Goal: Task Accomplishment & Management: Use online tool/utility

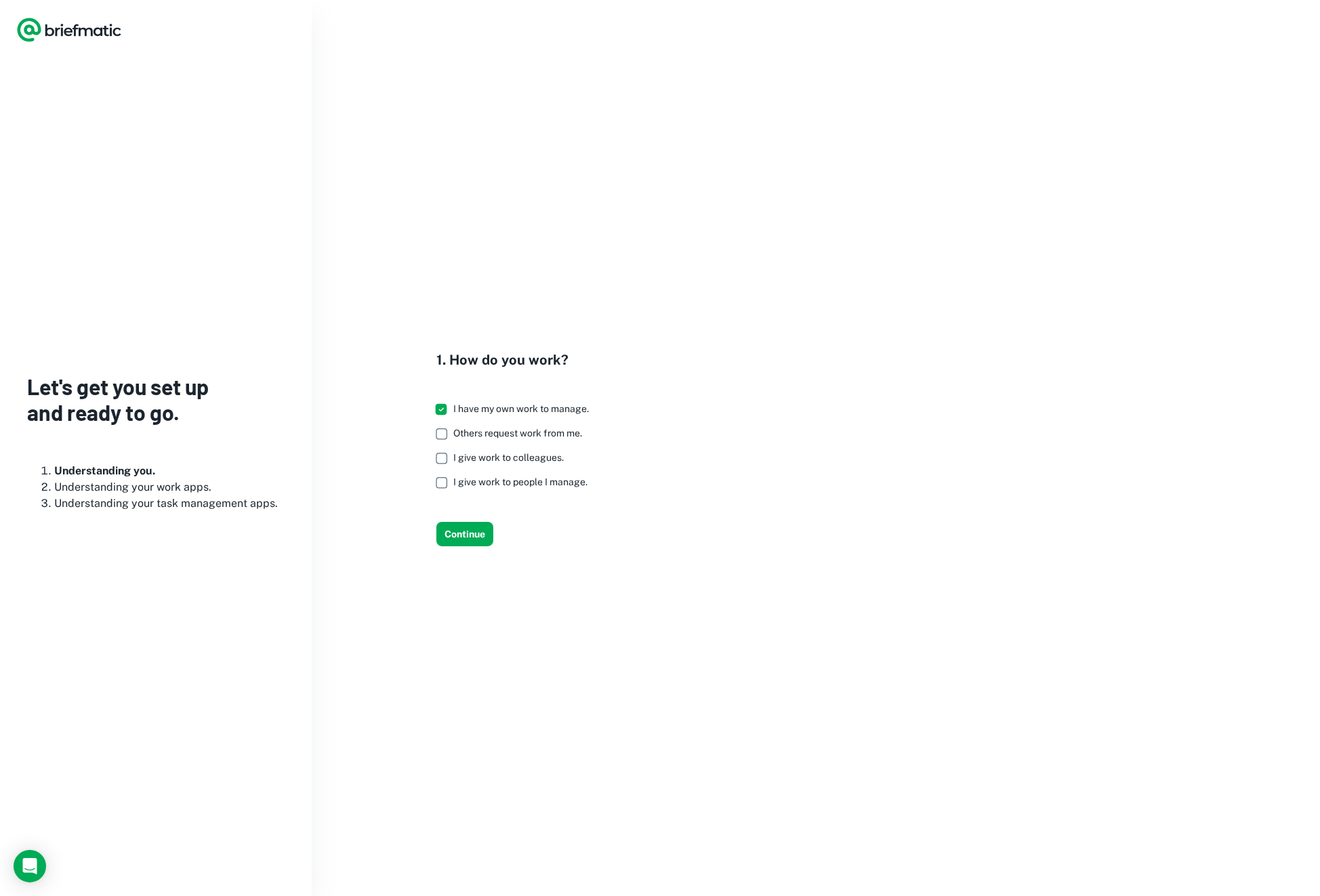
click at [40, 28] on icon "Logo" at bounding box center [29, 30] width 24 height 24
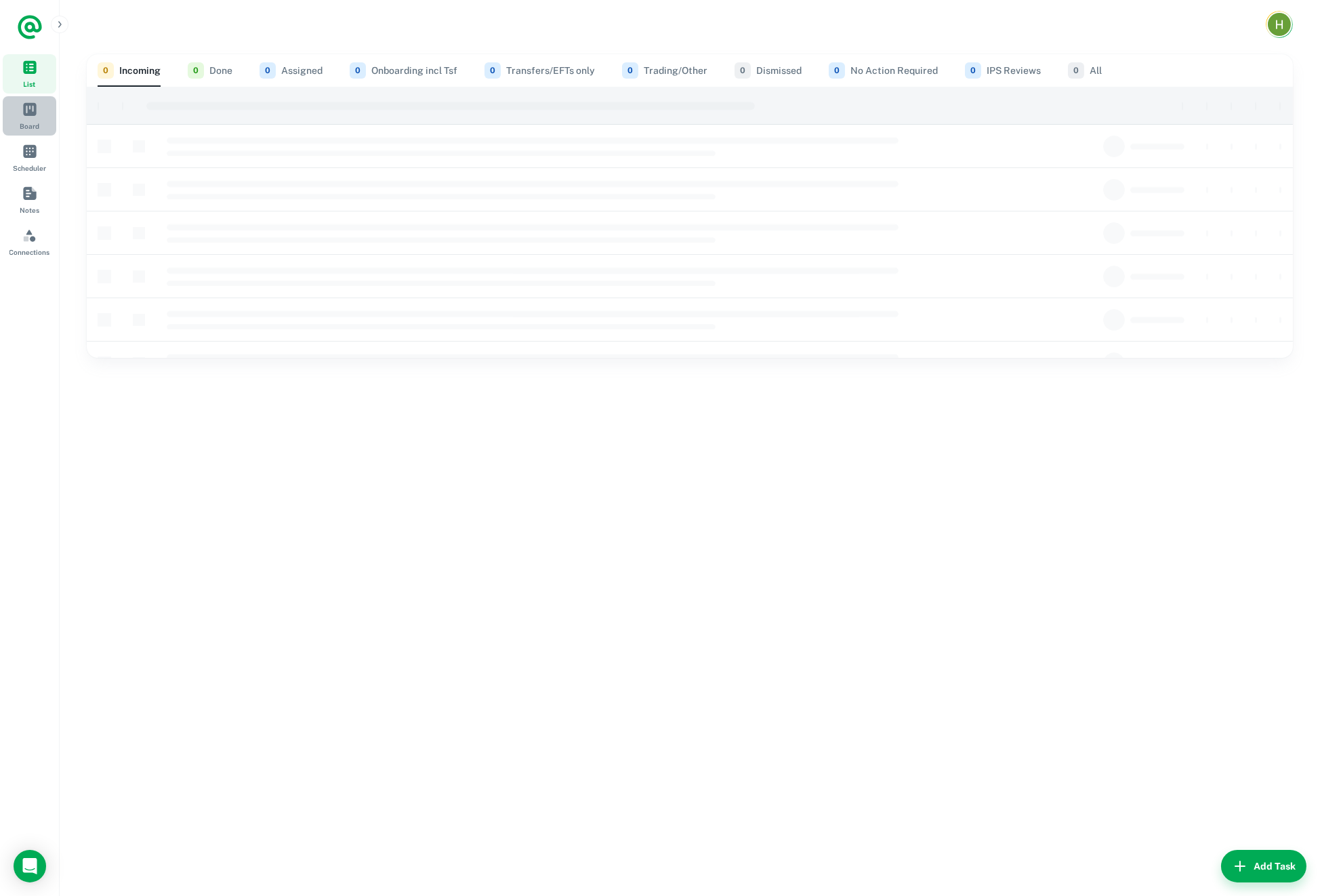
click at [25, 109] on span "Board" at bounding box center [29, 108] width 14 height 14
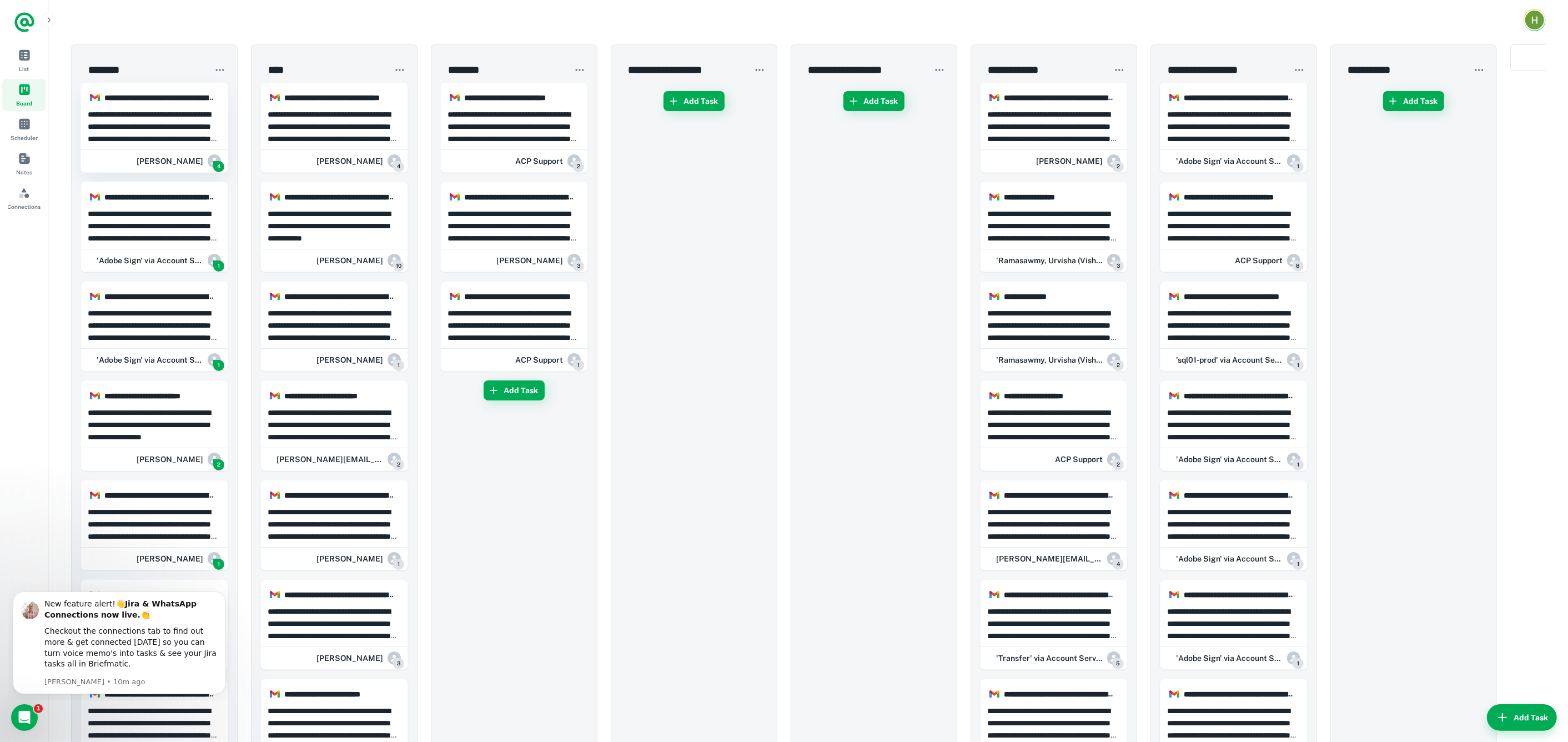
click at [166, 133] on p "**********" at bounding box center [155, 126] width 134 height 36
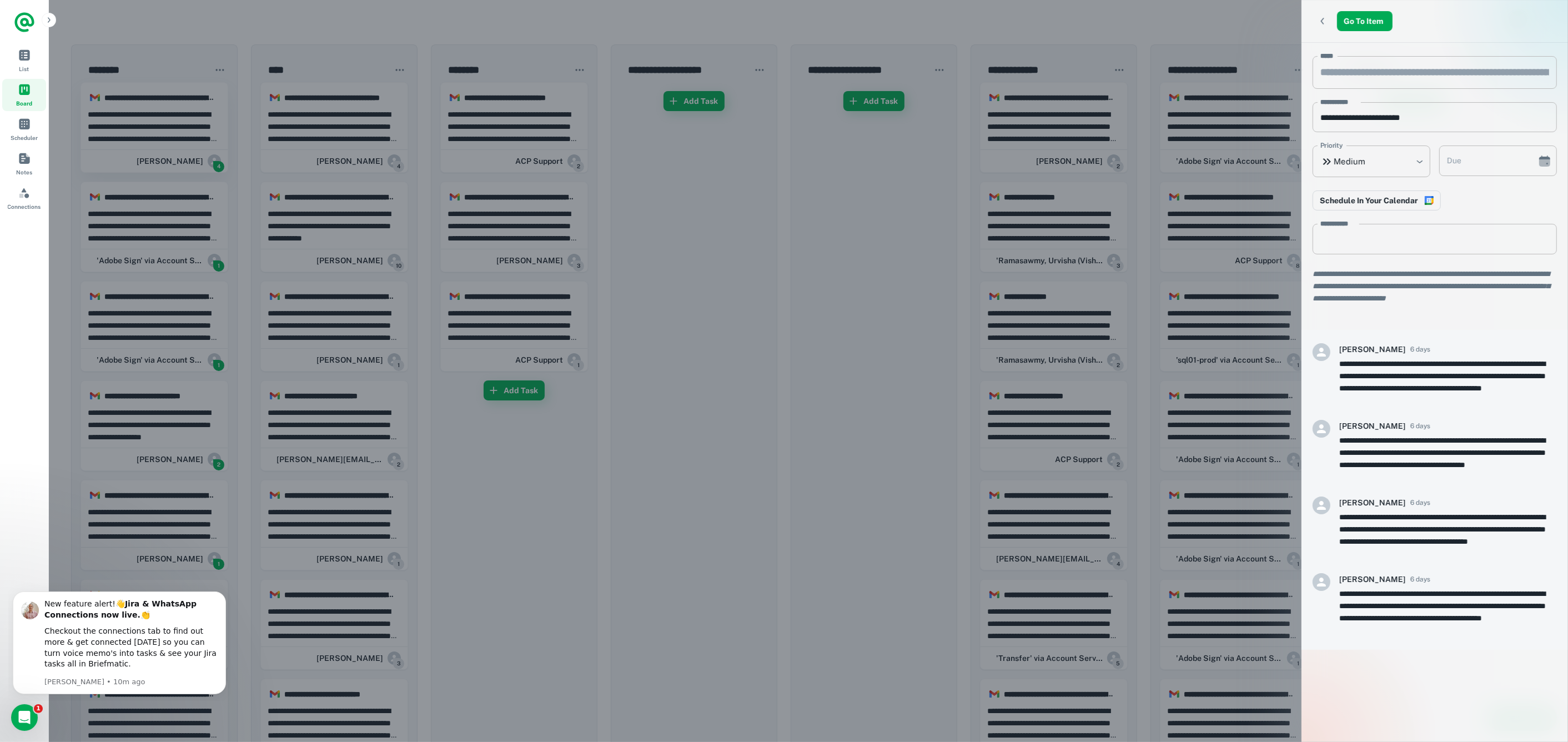
click at [166, 133] on div at bounding box center [784, 371] width 1568 height 742
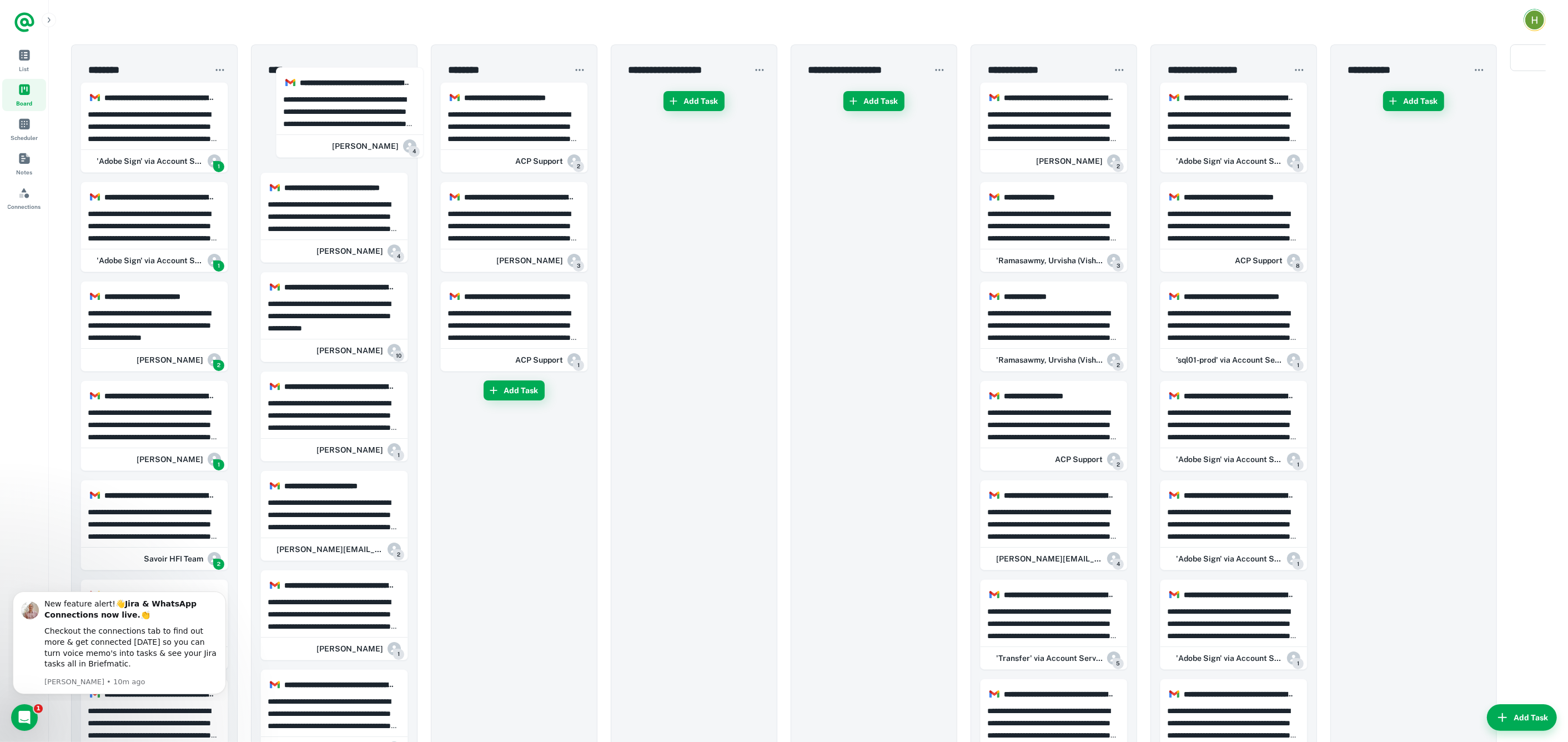
drag, startPoint x: 157, startPoint y: 129, endPoint x: 307, endPoint y: 131, distance: 150.0
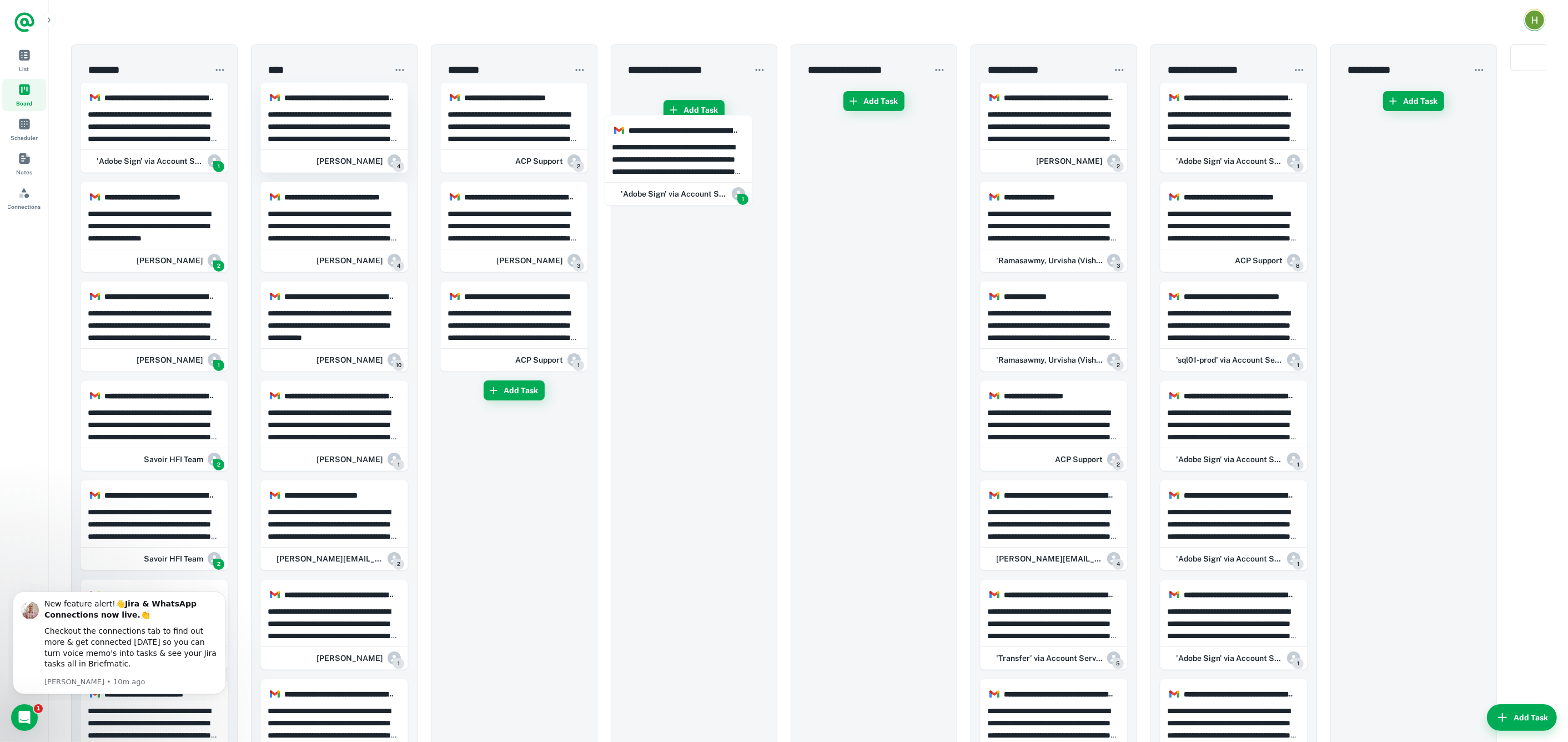
drag, startPoint x: 177, startPoint y: 131, endPoint x: 282, endPoint y: 147, distance: 106.2
drag, startPoint x: 282, startPoint y: 147, endPoint x: 654, endPoint y: 221, distance: 379.3
click at [159, 139] on p "**********" at bounding box center [155, 126] width 134 height 36
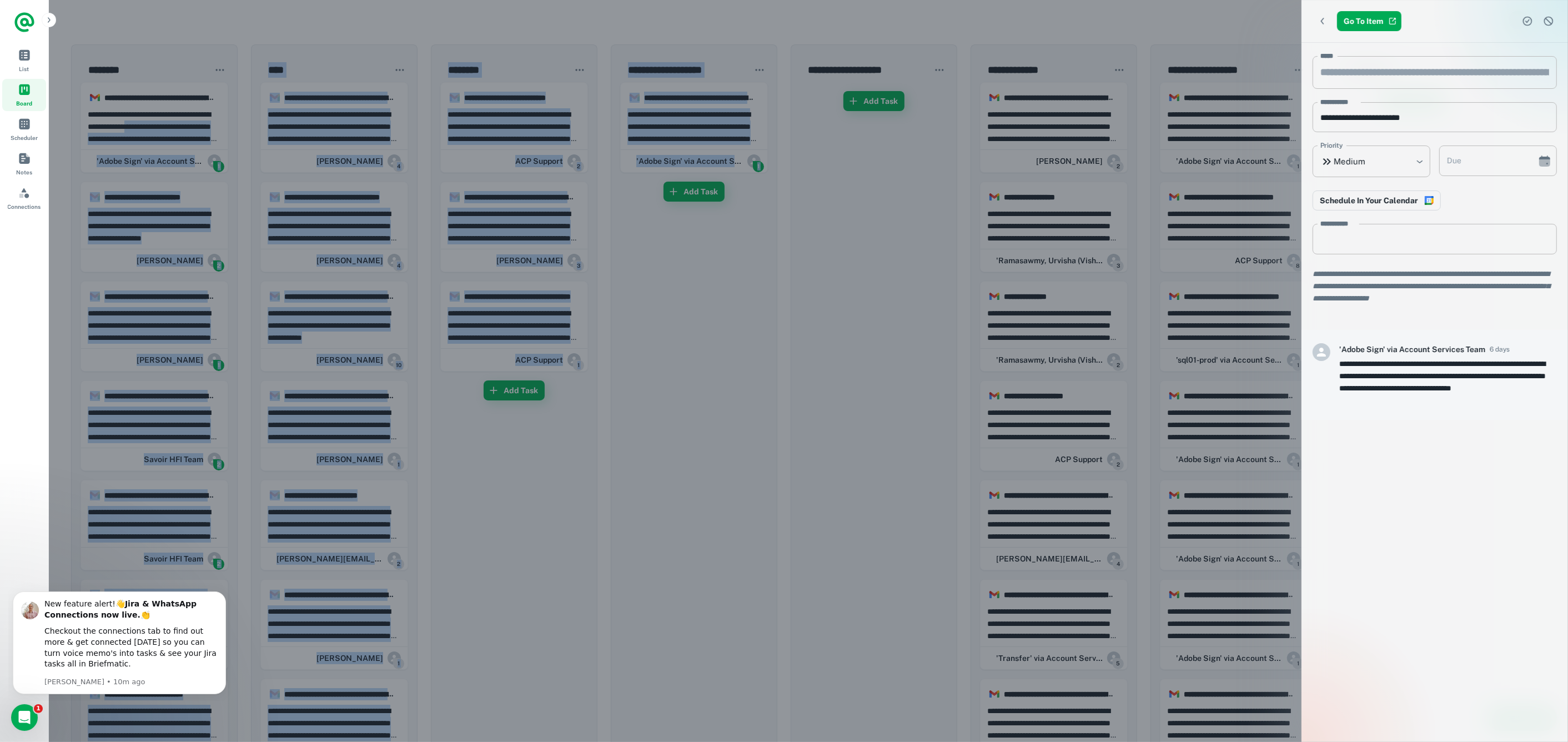
click at [903, 672] on div at bounding box center [784, 371] width 1568 height 742
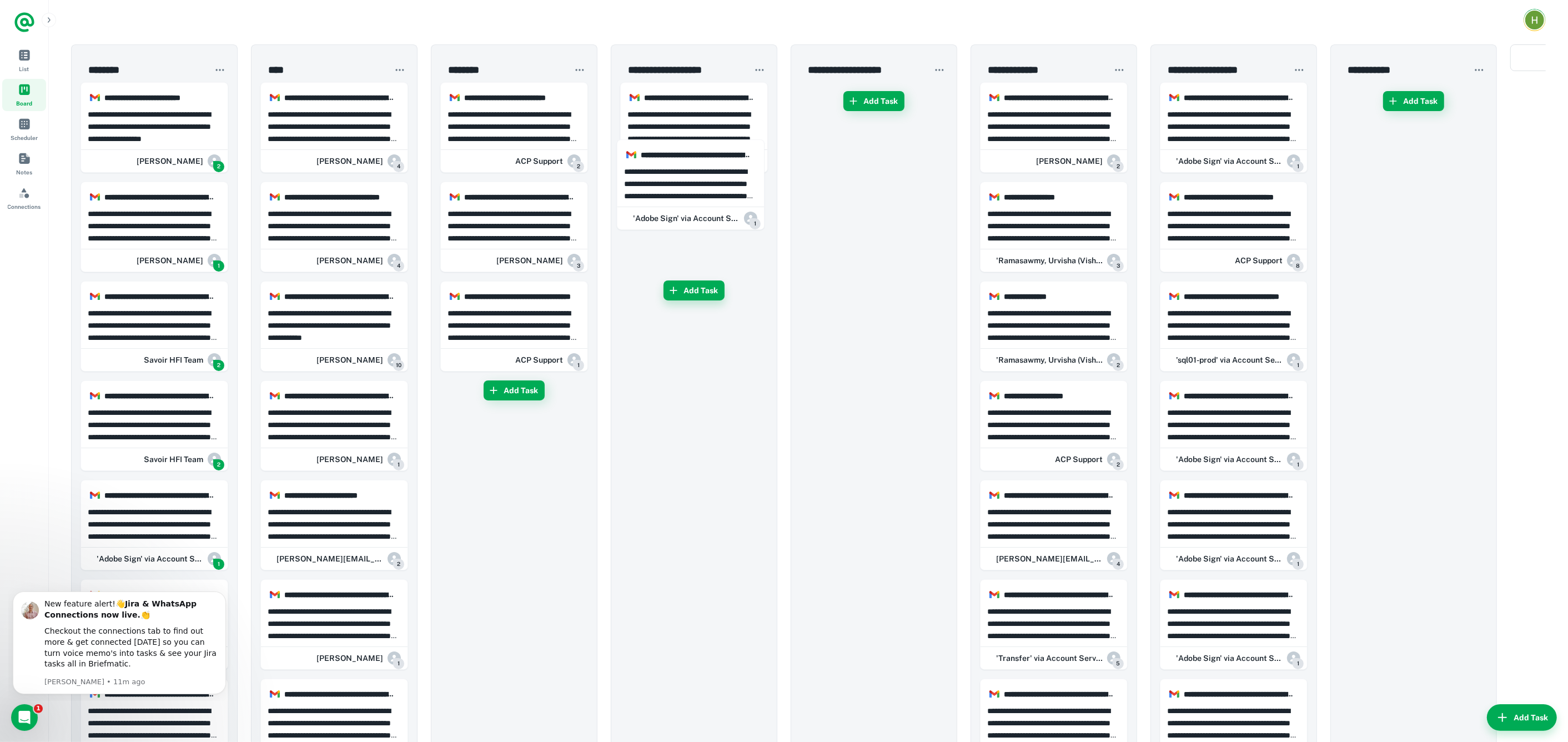
drag, startPoint x: 166, startPoint y: 142, endPoint x: 713, endPoint y: 199, distance: 550.0
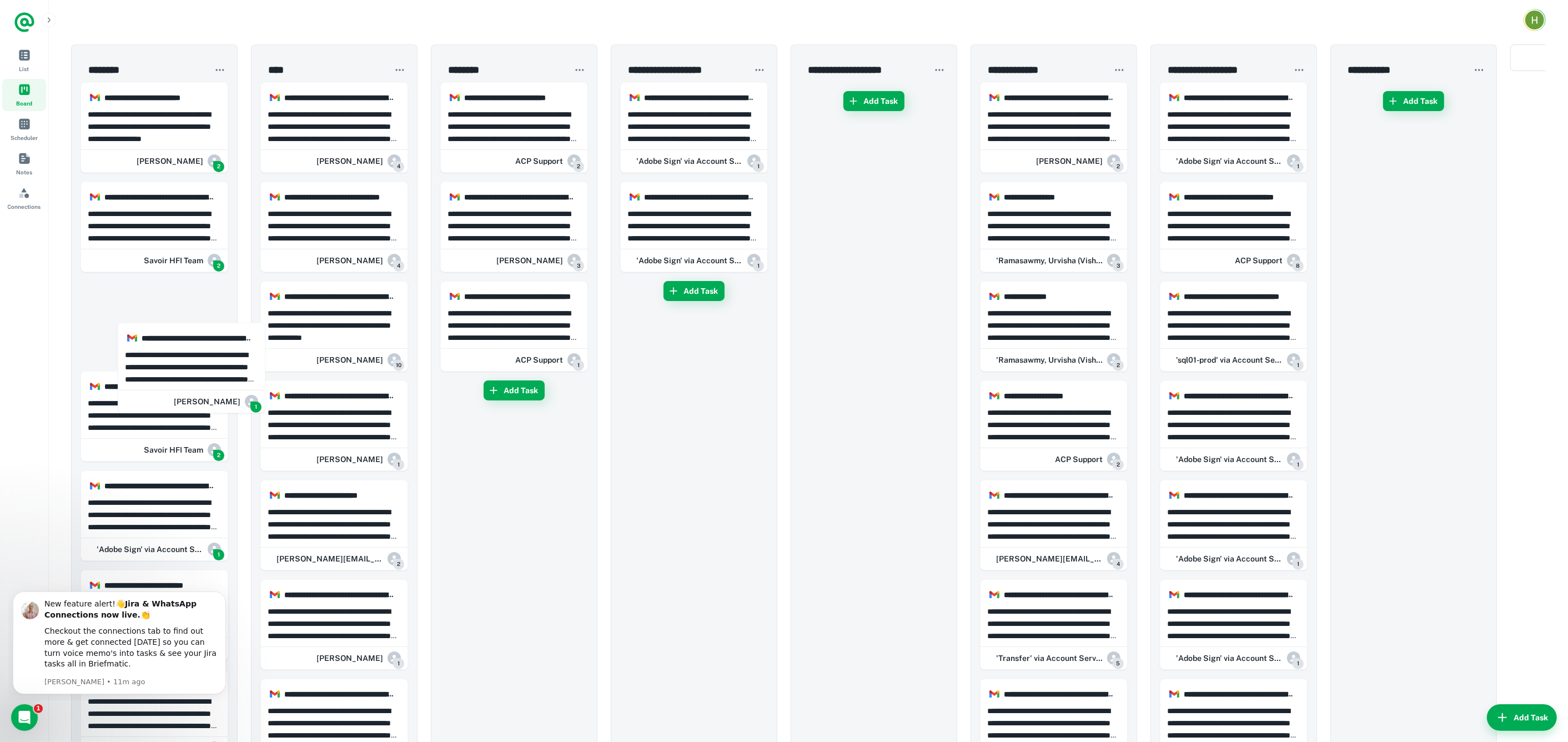
drag, startPoint x: 722, startPoint y: 191, endPoint x: 759, endPoint y: 333, distance: 146.7
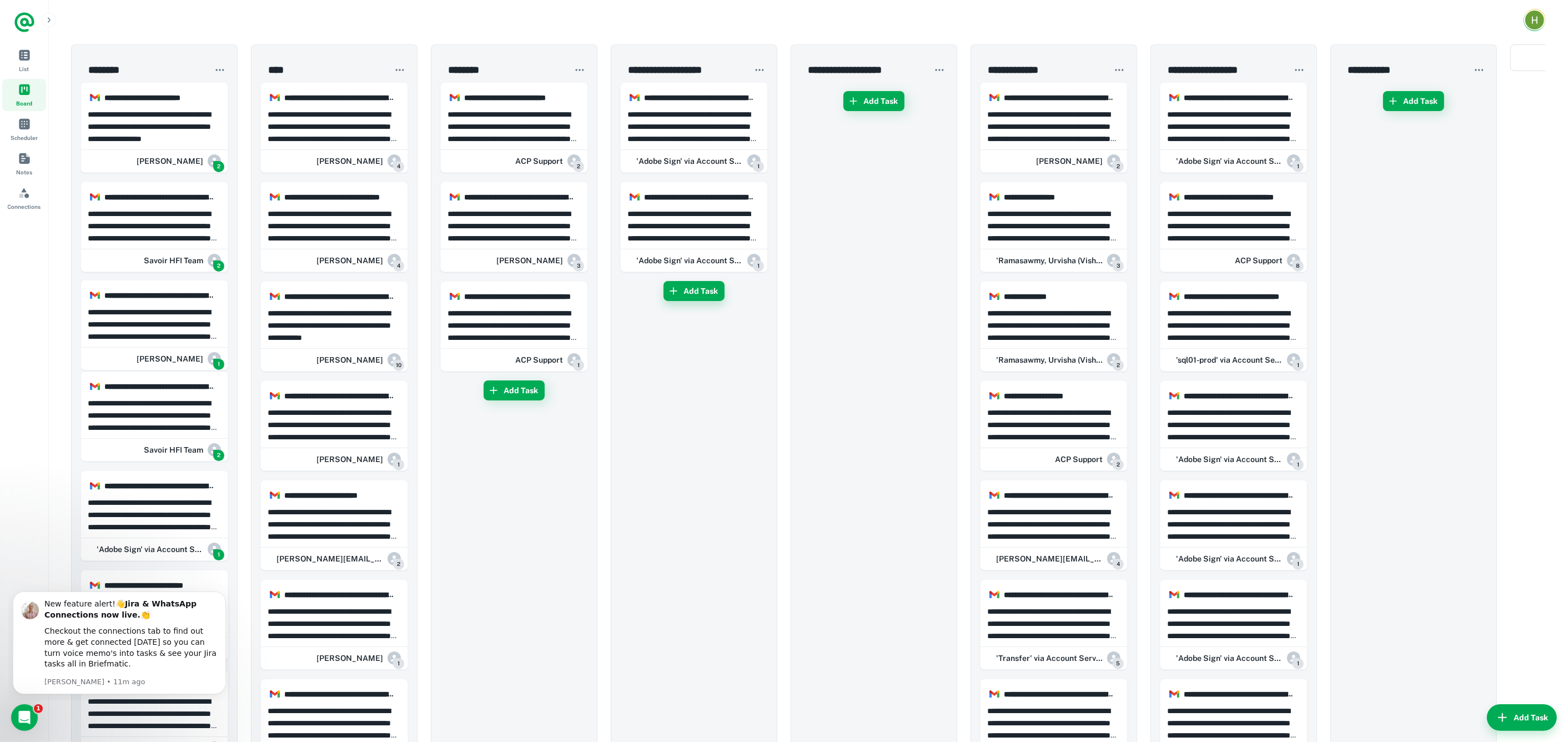
drag, startPoint x: 213, startPoint y: 311, endPoint x: 723, endPoint y: 293, distance: 510.3
click at [723, 293] on button "Add Task" at bounding box center [694, 291] width 61 height 20
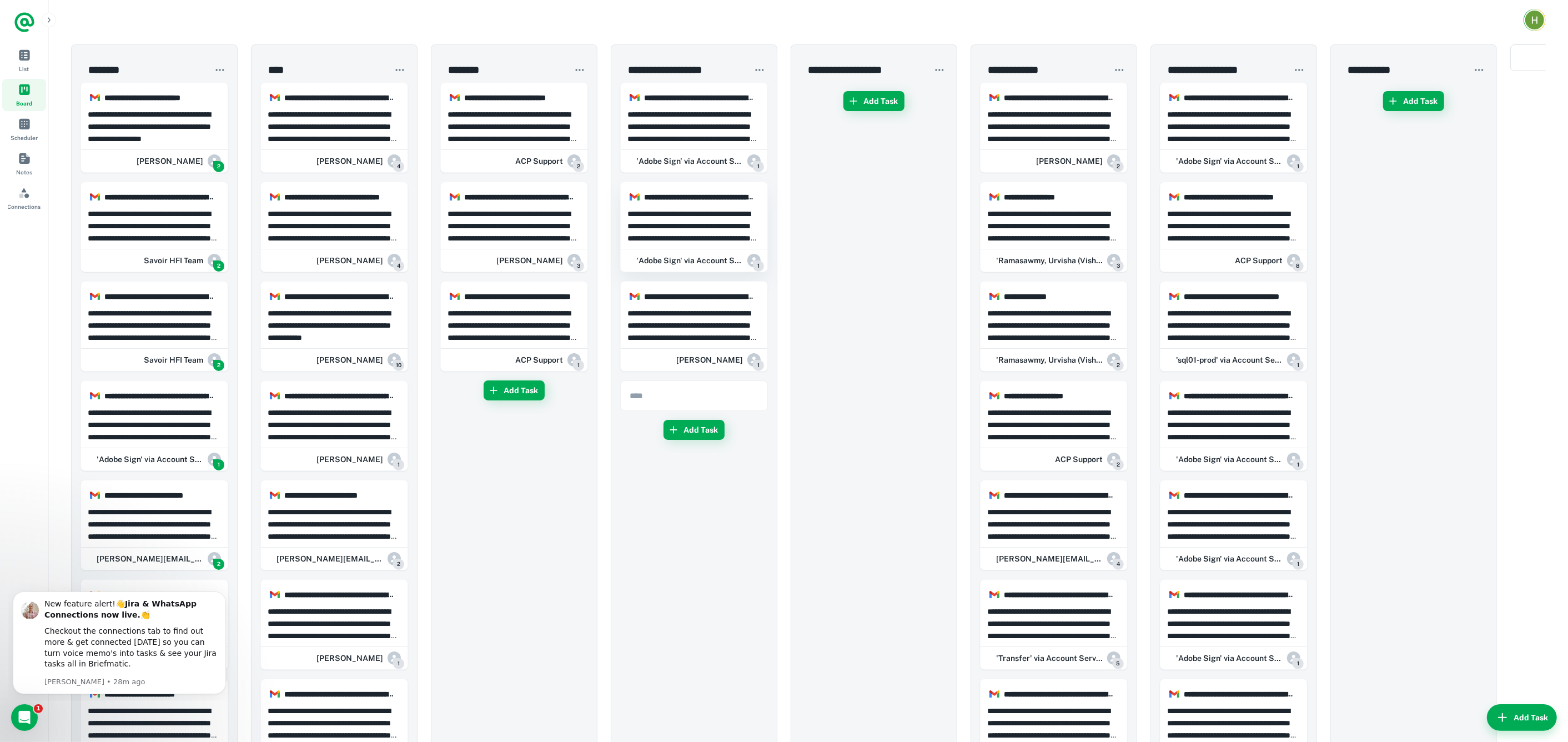
click at [734, 243] on div "**********" at bounding box center [695, 225] width 147 height 43
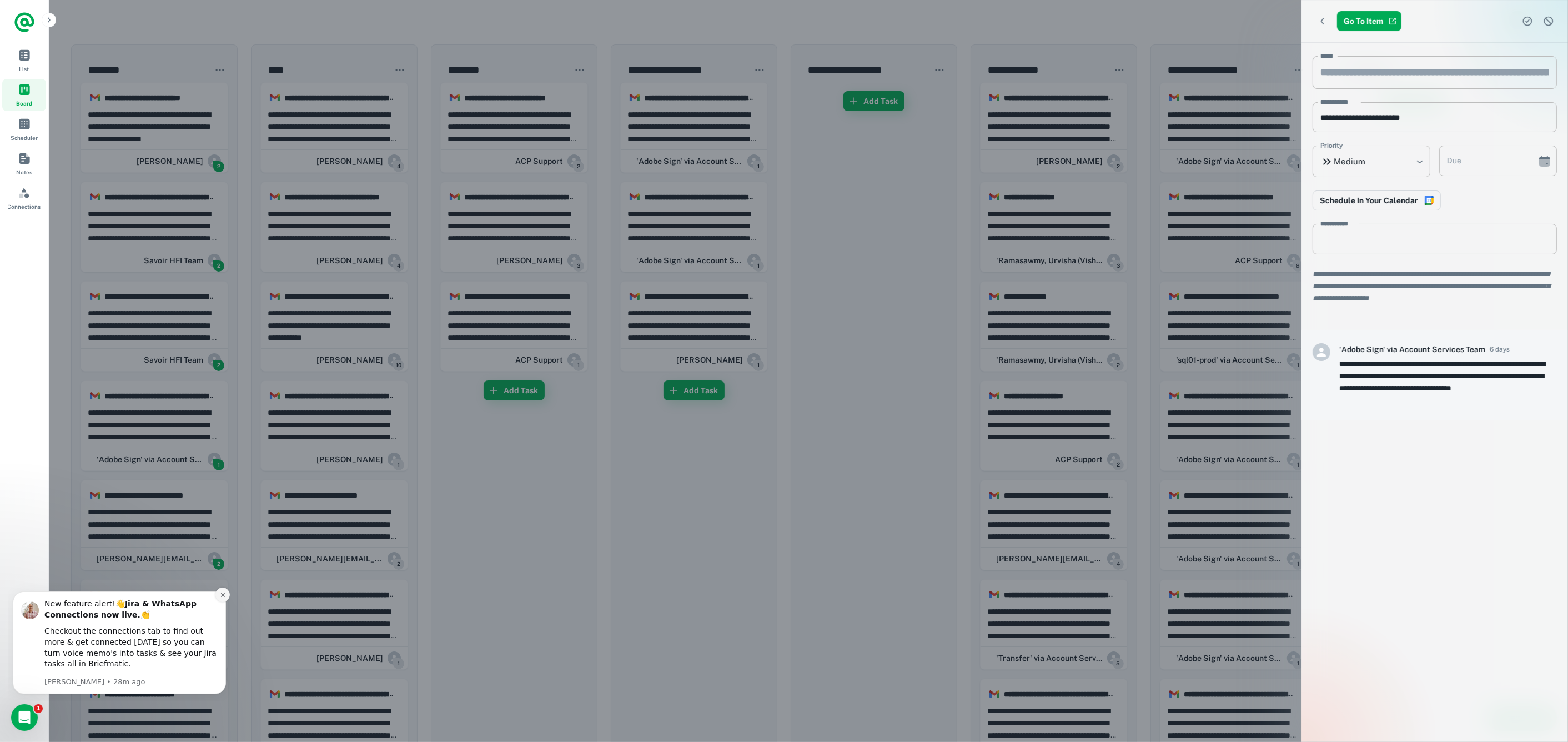
click at [227, 593] on button "Dismiss notification" at bounding box center [222, 594] width 15 height 15
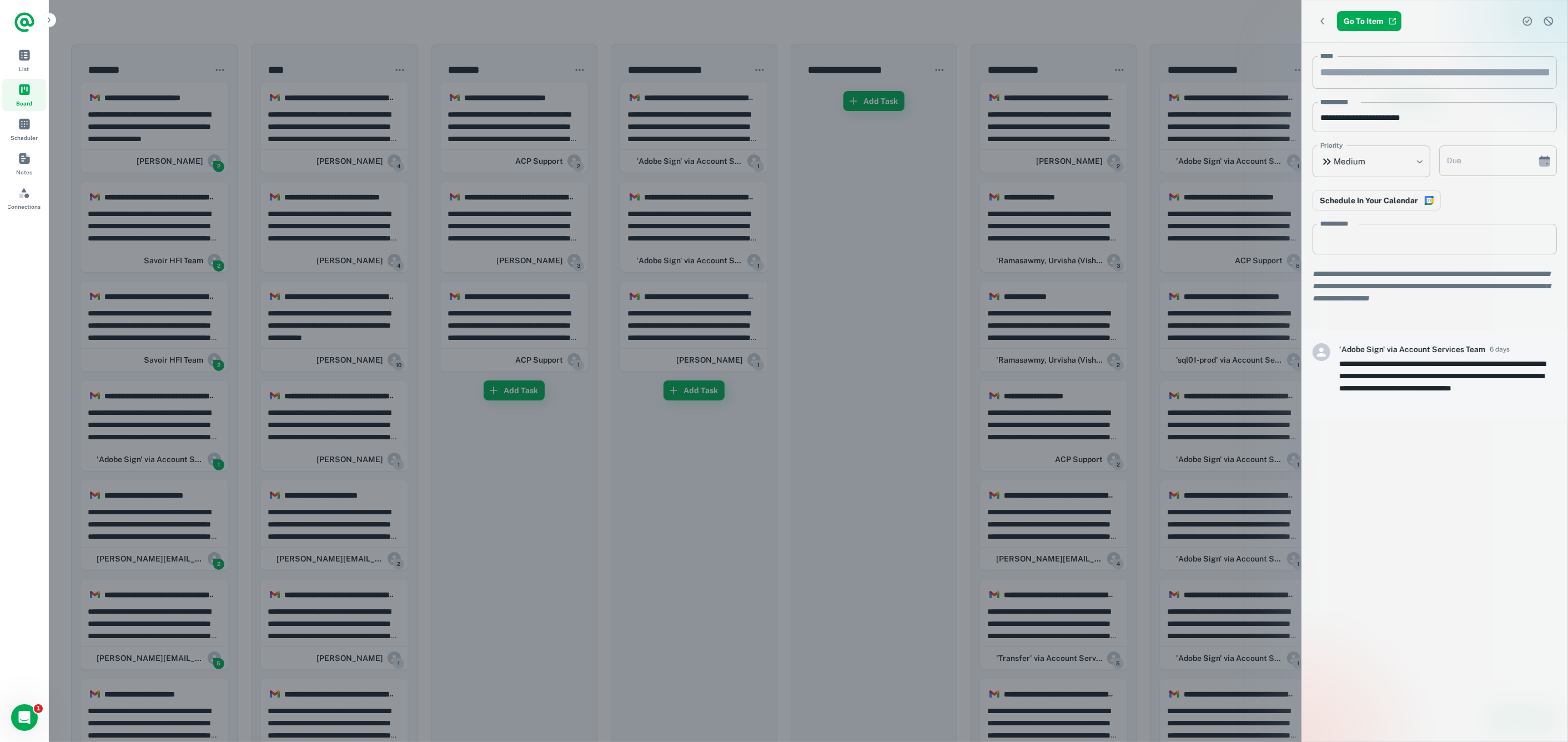
click at [610, 532] on div at bounding box center [784, 371] width 1568 height 742
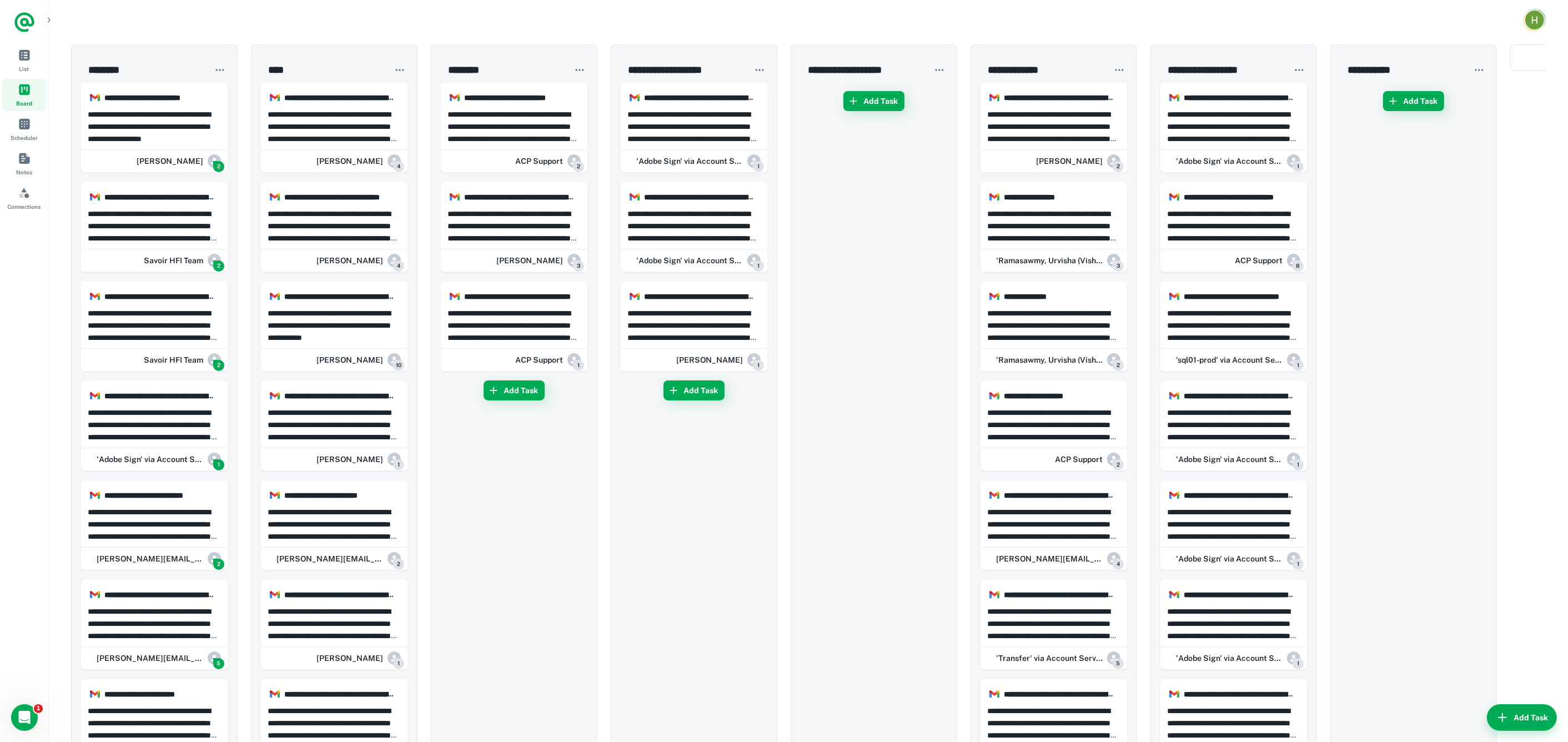
click at [166, 517] on p "**********" at bounding box center [155, 524] width 134 height 36
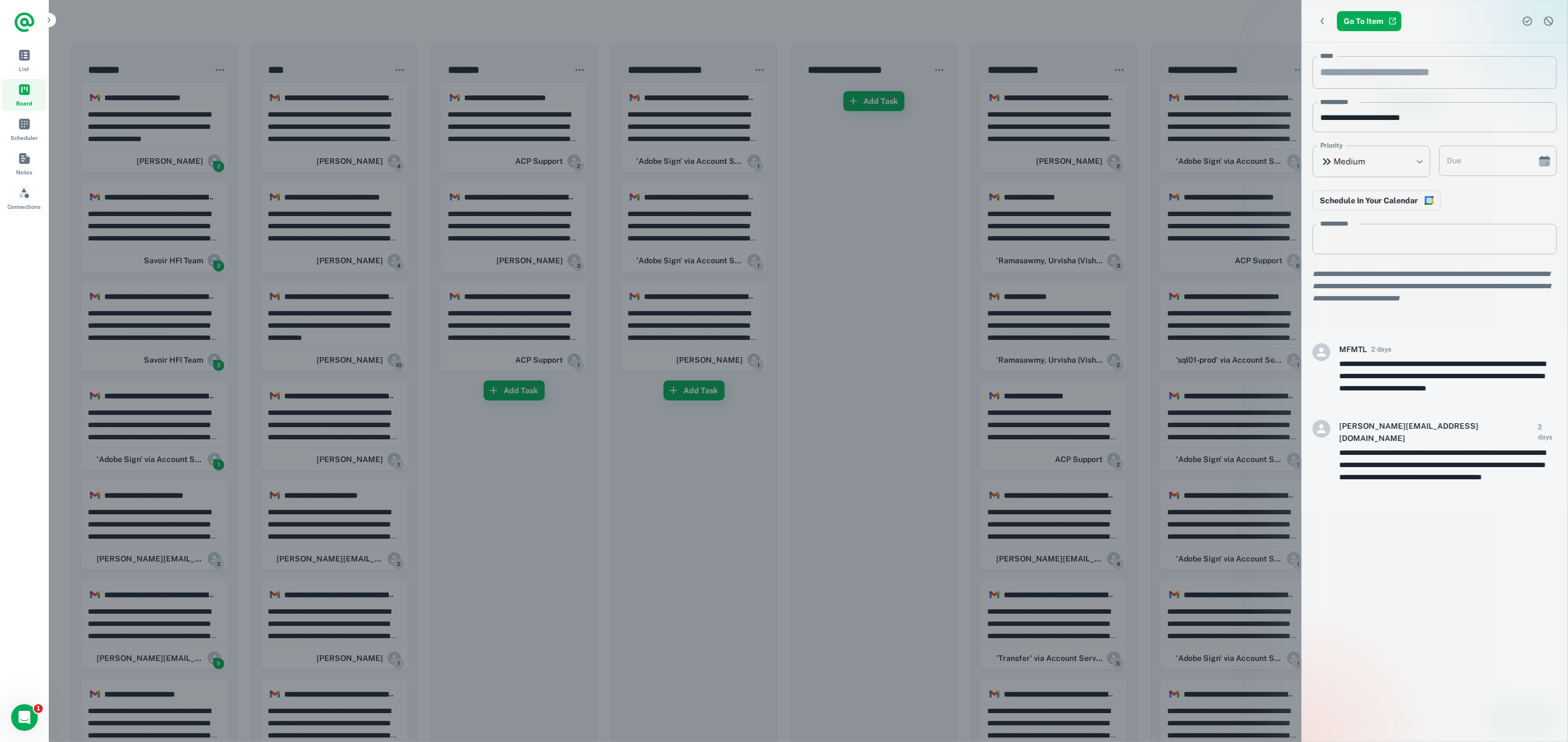
drag, startPoint x: 166, startPoint y: 517, endPoint x: 234, endPoint y: 535, distance: 70.3
click at [359, 500] on div at bounding box center [784, 371] width 1568 height 742
click at [153, 525] on div at bounding box center [784, 371] width 1568 height 742
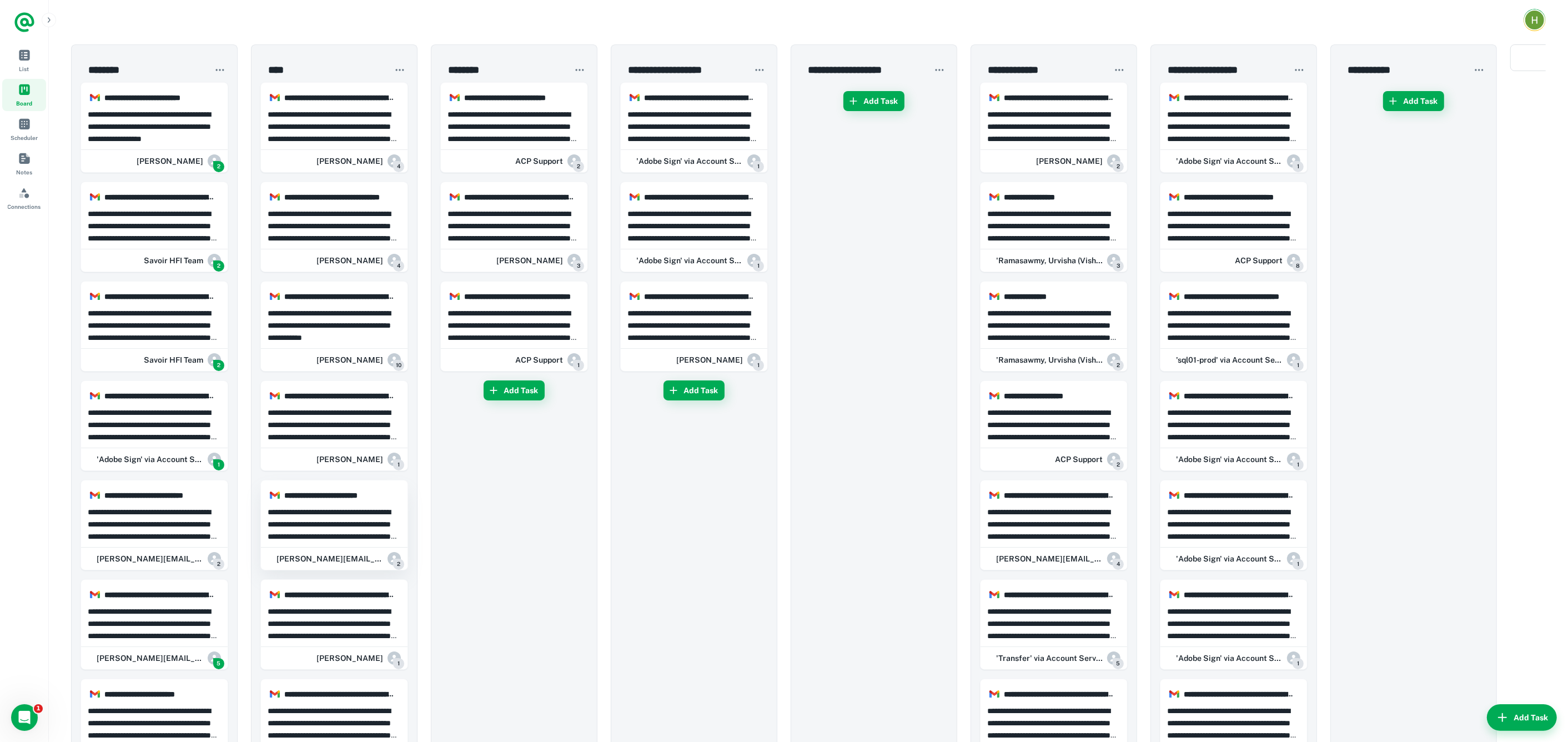
drag, startPoint x: 234, startPoint y: 535, endPoint x: 351, endPoint y: 522, distance: 117.7
drag, startPoint x: 136, startPoint y: 497, endPoint x: 313, endPoint y: 500, distance: 177.0
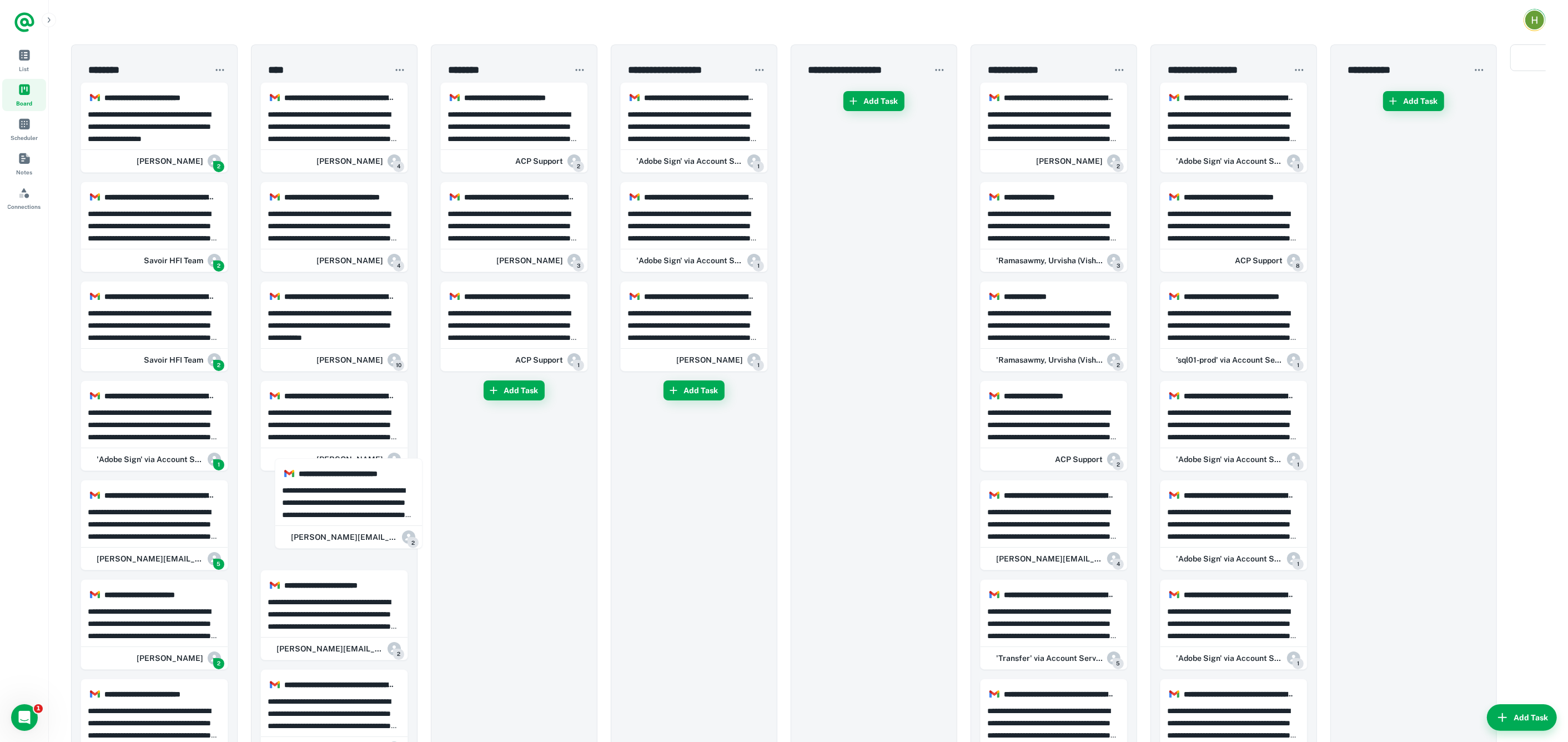
drag, startPoint x: 148, startPoint y: 529, endPoint x: 249, endPoint y: 548, distance: 102.8
drag, startPoint x: 169, startPoint y: 521, endPoint x: 153, endPoint y: 539, distance: 24.1
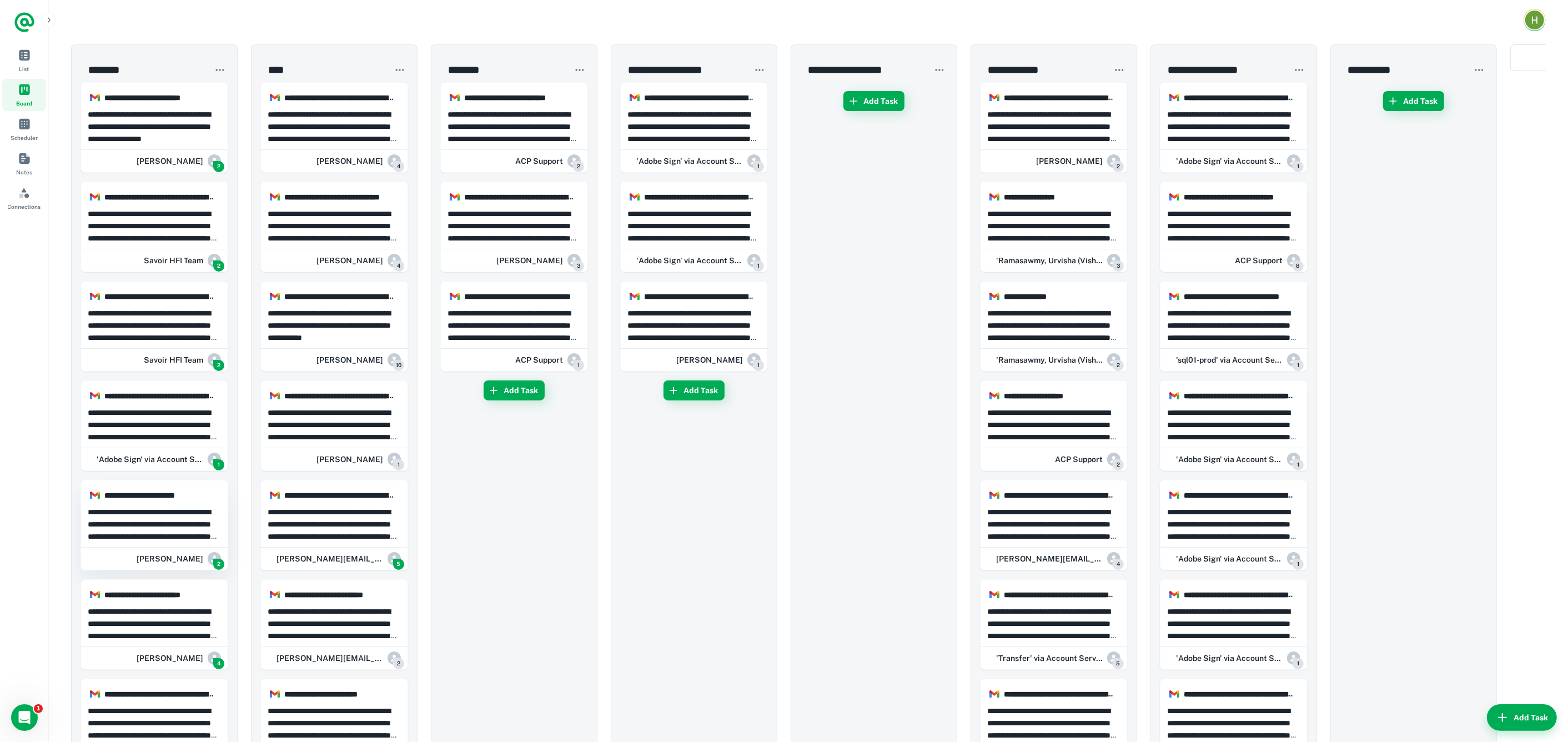
click at [159, 529] on p "**********" at bounding box center [155, 524] width 134 height 36
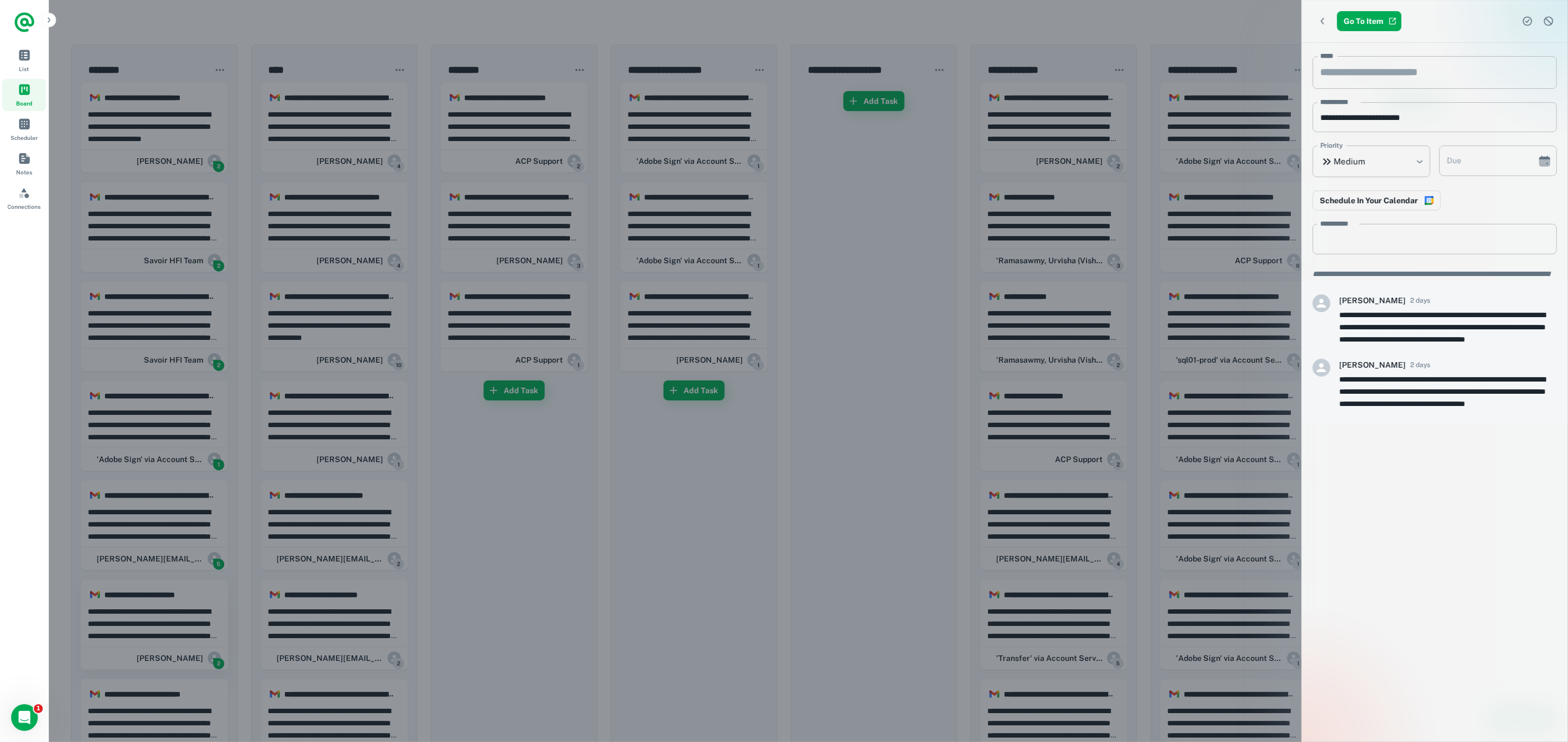
click at [159, 529] on div at bounding box center [784, 371] width 1568 height 742
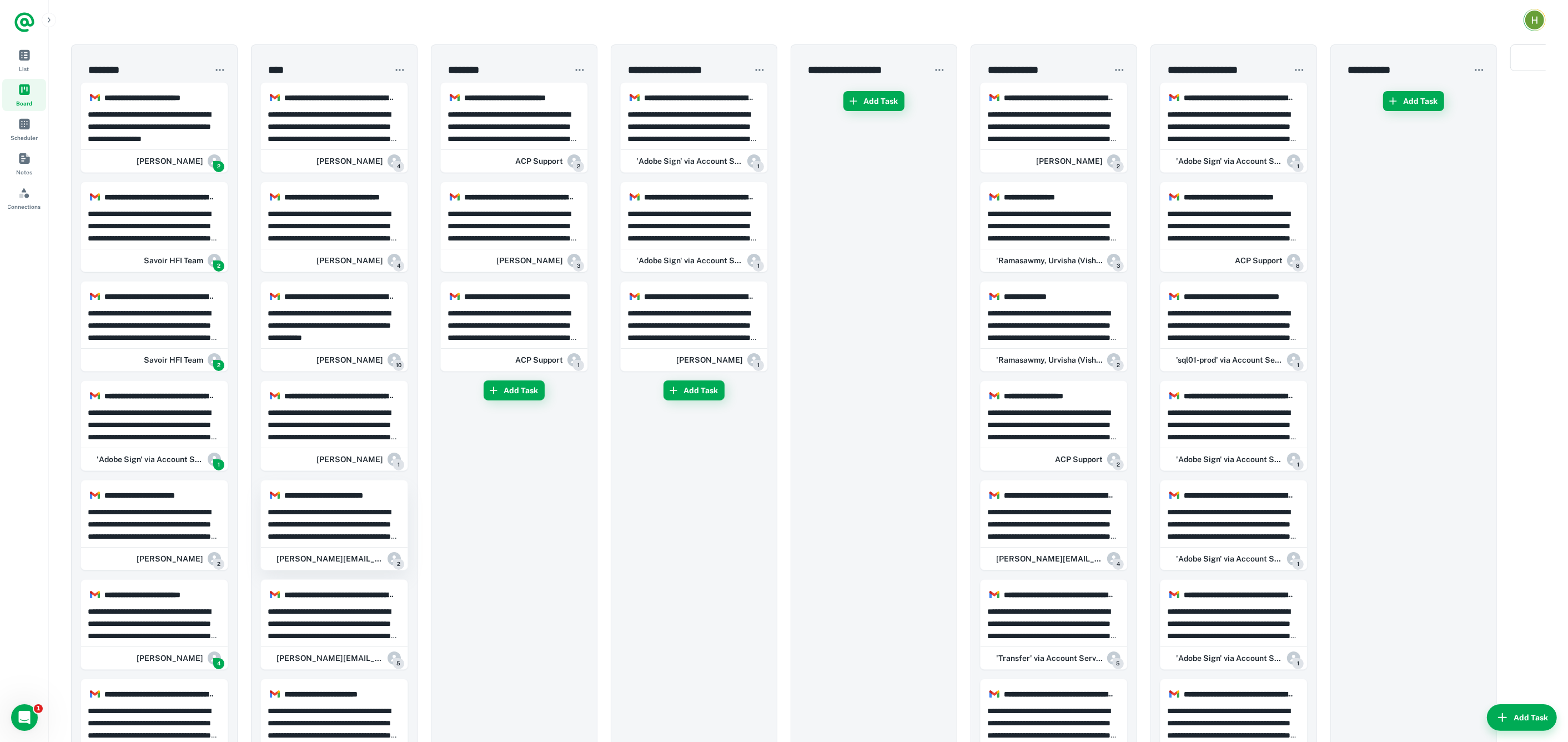
drag, startPoint x: 159, startPoint y: 529, endPoint x: 299, endPoint y: 524, distance: 140.1
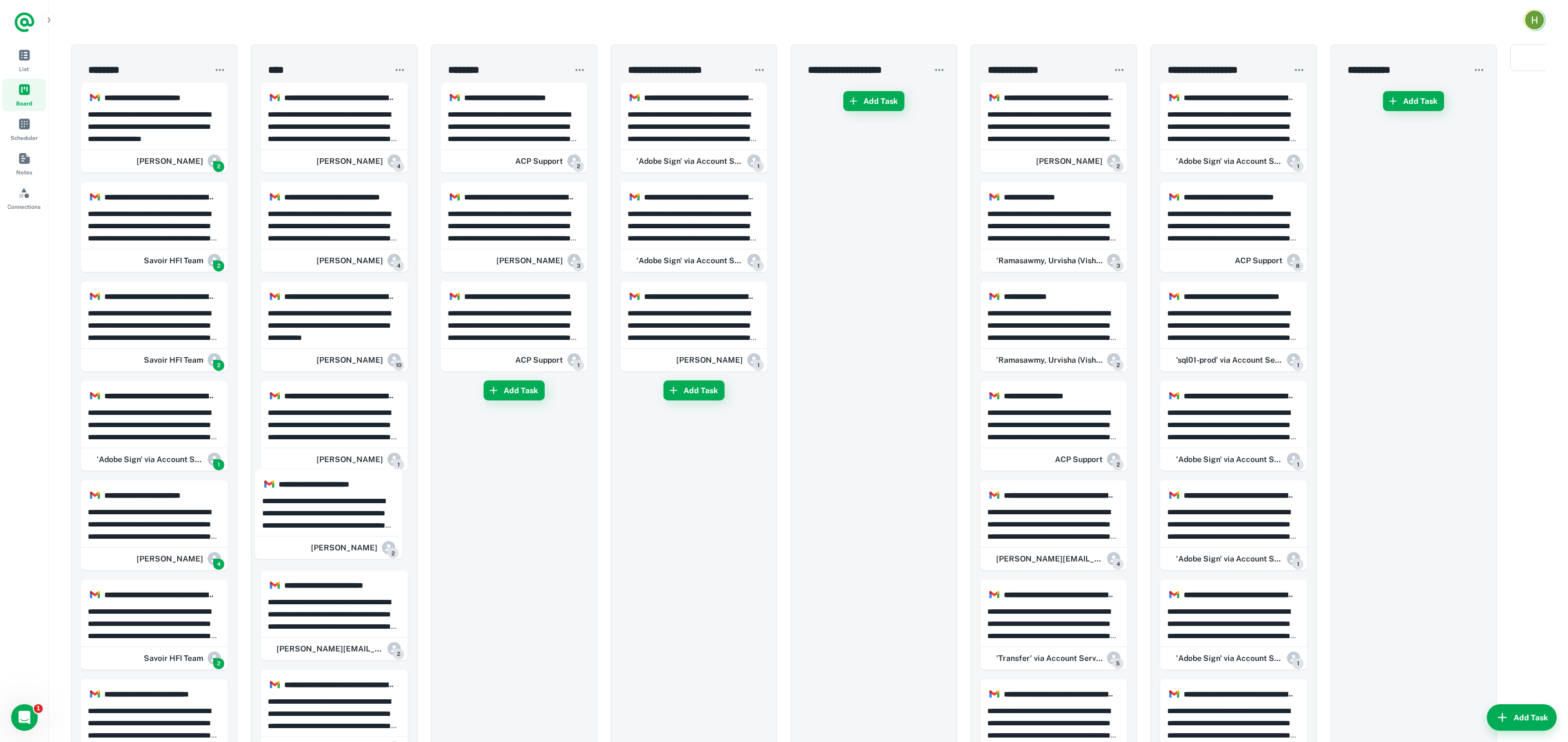
drag, startPoint x: 148, startPoint y: 516, endPoint x: 326, endPoint y: 507, distance: 178.2
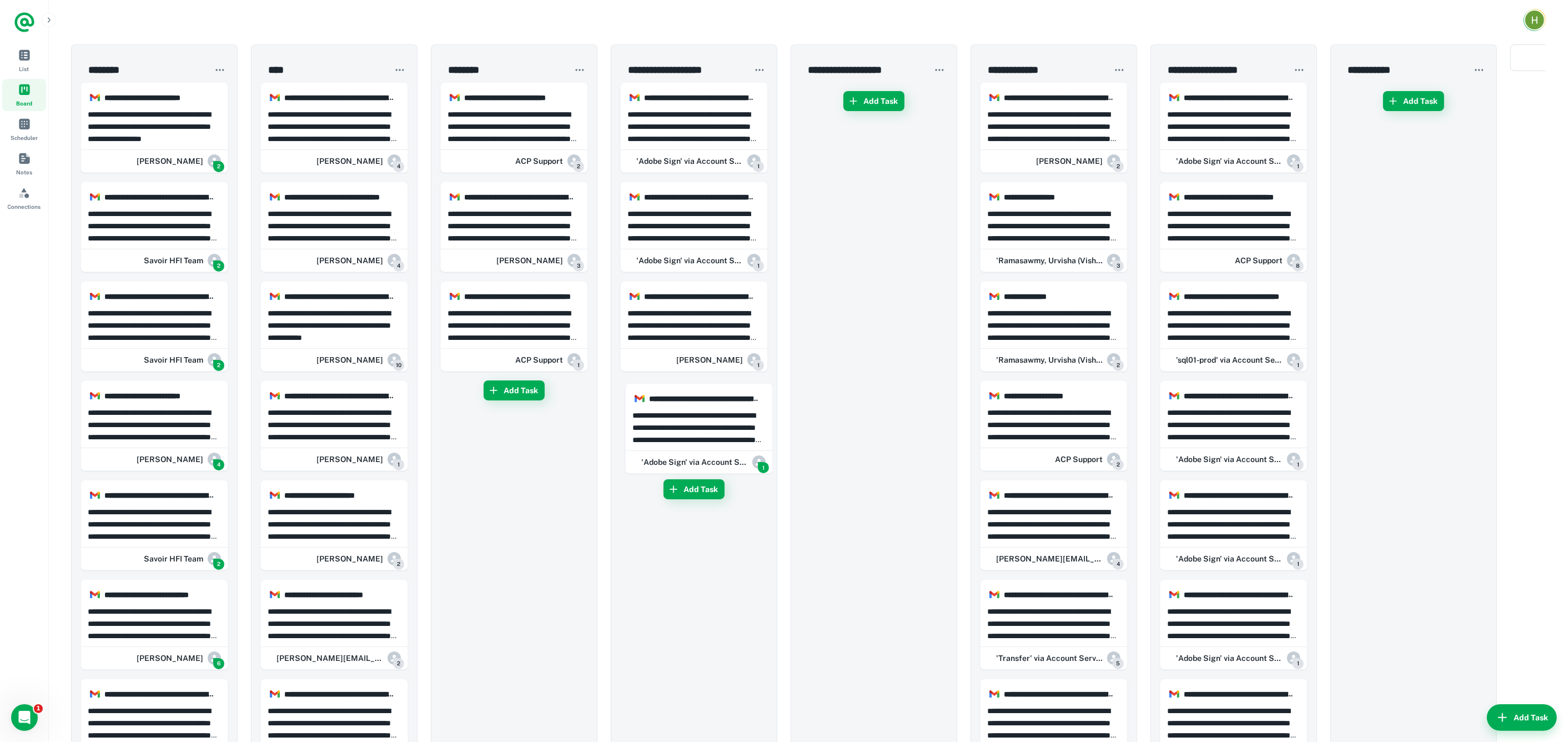
drag, startPoint x: 145, startPoint y: 421, endPoint x: 548, endPoint y: 532, distance: 418.0
click at [169, 540] on p "**********" at bounding box center [155, 524] width 134 height 36
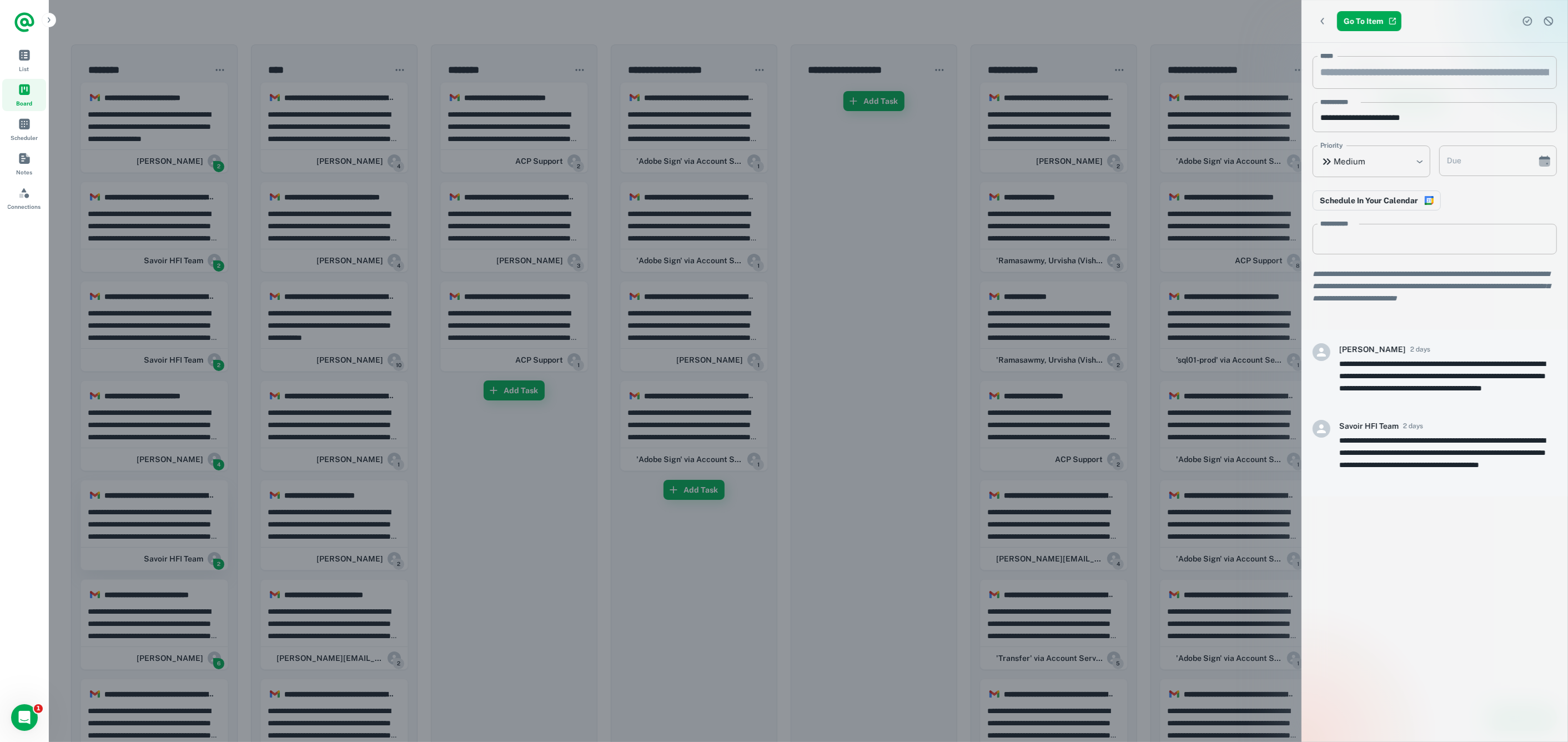
click at [169, 540] on div at bounding box center [784, 371] width 1568 height 742
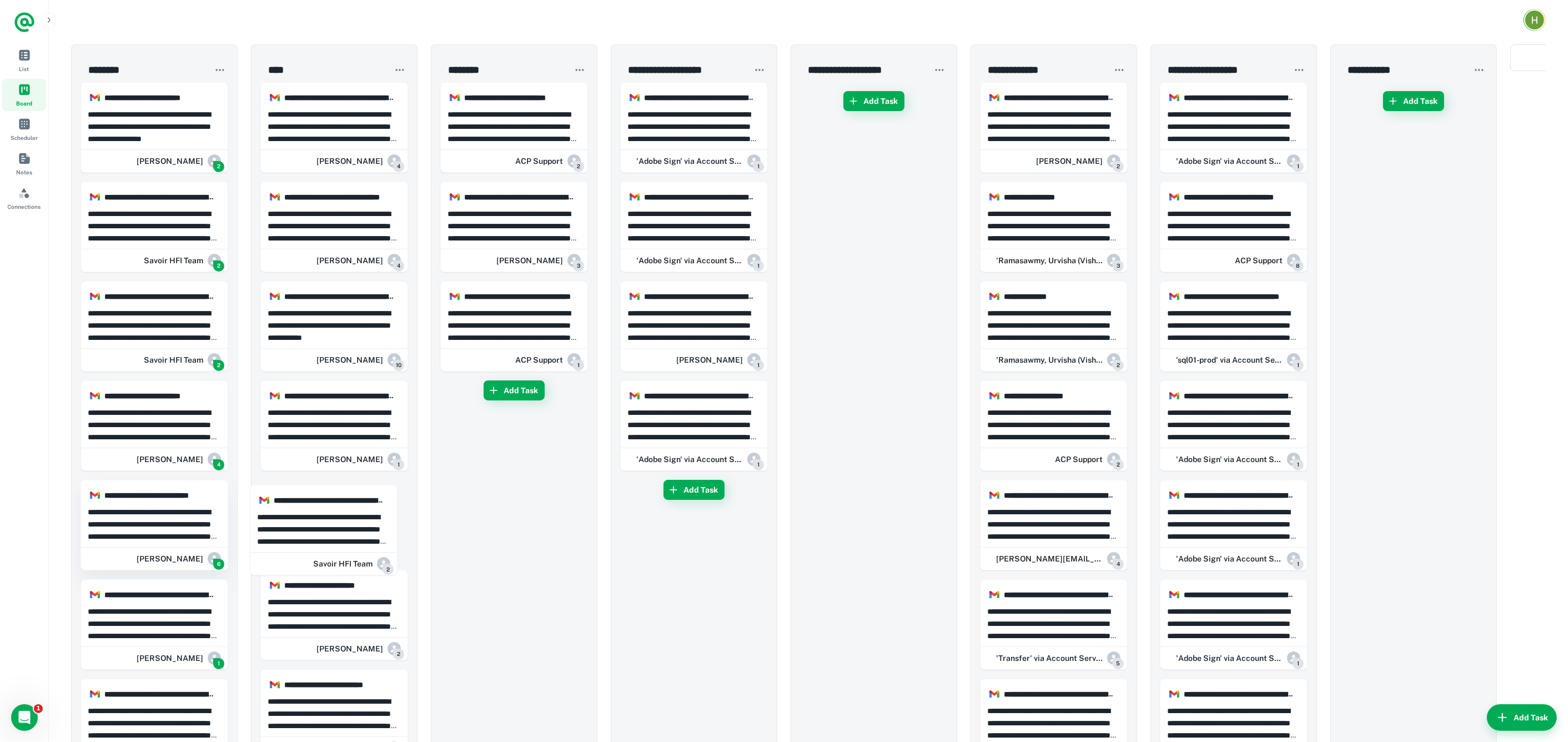
drag, startPoint x: 156, startPoint y: 532, endPoint x: 166, endPoint y: 510, distance: 24.2
drag, startPoint x: 163, startPoint y: 510, endPoint x: 191, endPoint y: 530, distance: 34.4
click at [191, 530] on p "**********" at bounding box center [155, 524] width 134 height 36
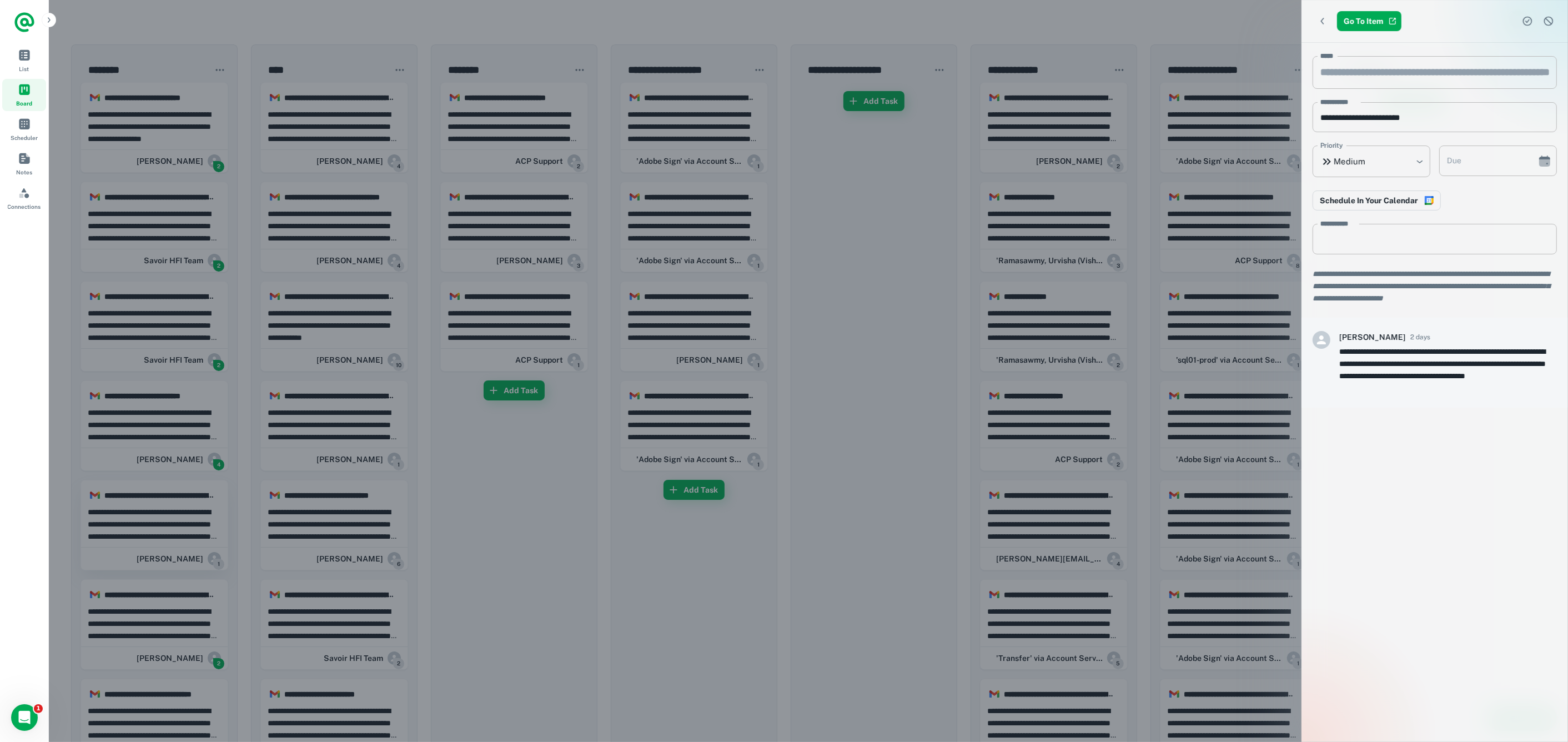
click at [191, 530] on div at bounding box center [784, 371] width 1568 height 742
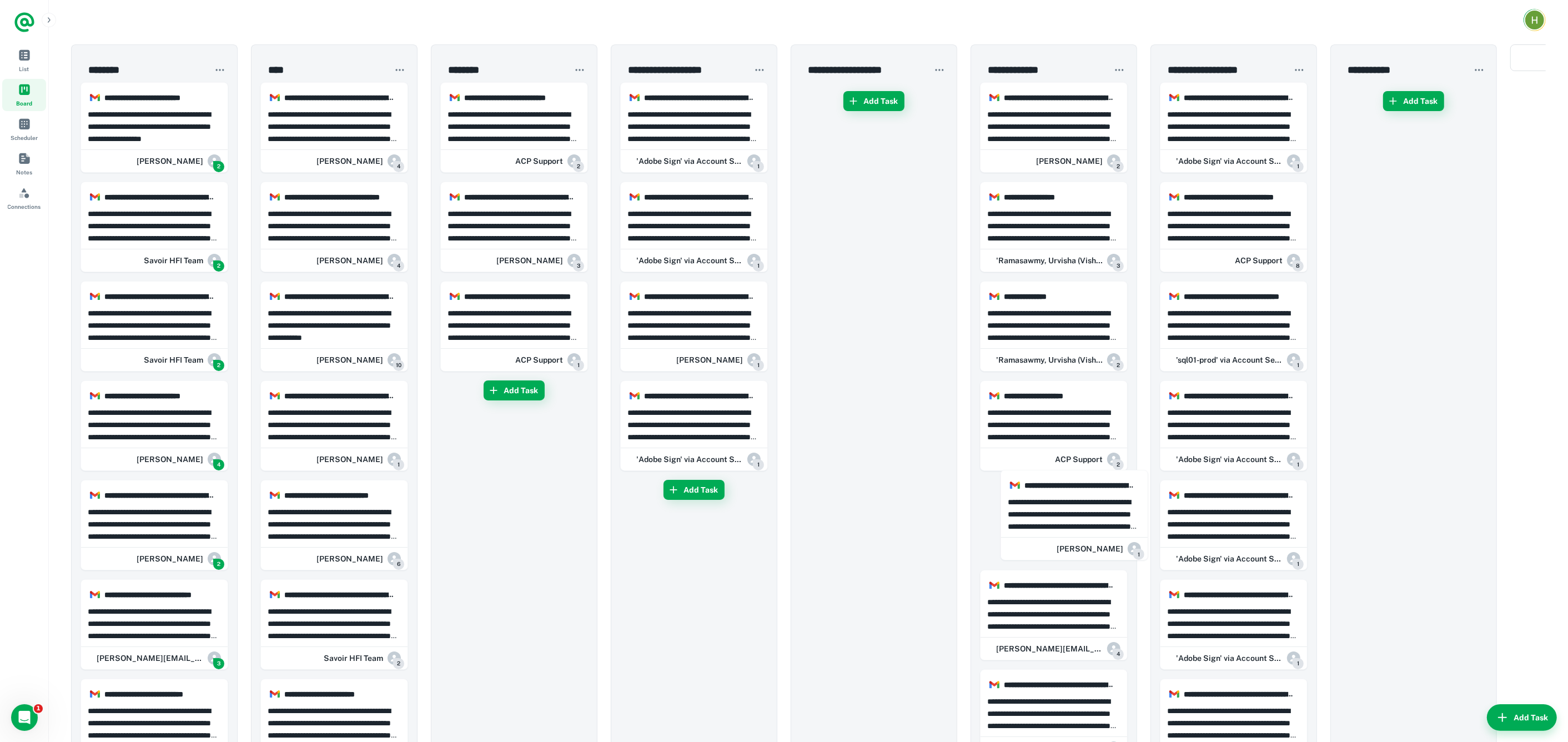
drag, startPoint x: 153, startPoint y: 516, endPoint x: 1087, endPoint y: 506, distance: 934.1
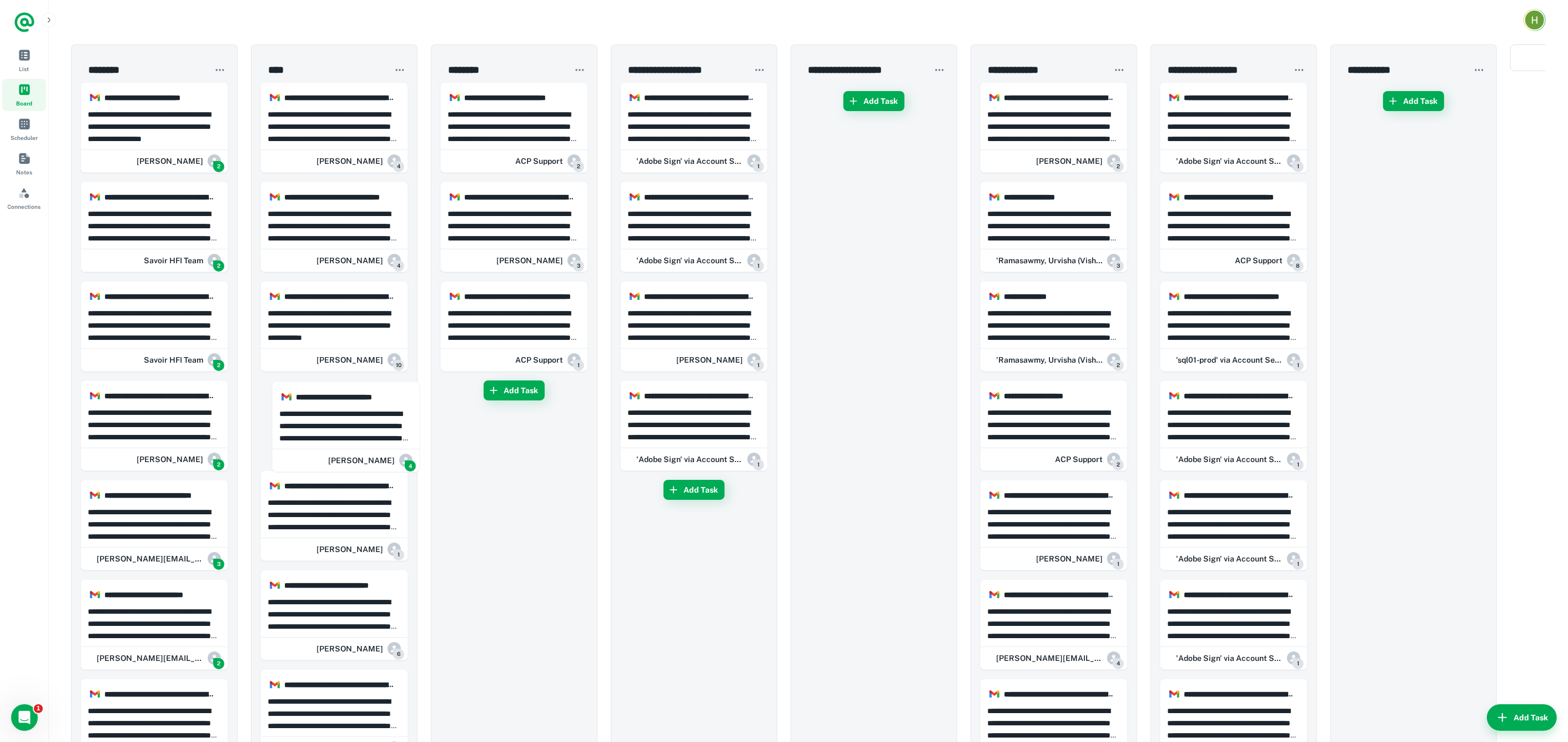
drag, startPoint x: 240, startPoint y: 418, endPoint x: 232, endPoint y: 432, distance: 16.1
drag, startPoint x: 166, startPoint y: 410, endPoint x: 194, endPoint y: 425, distance: 31.8
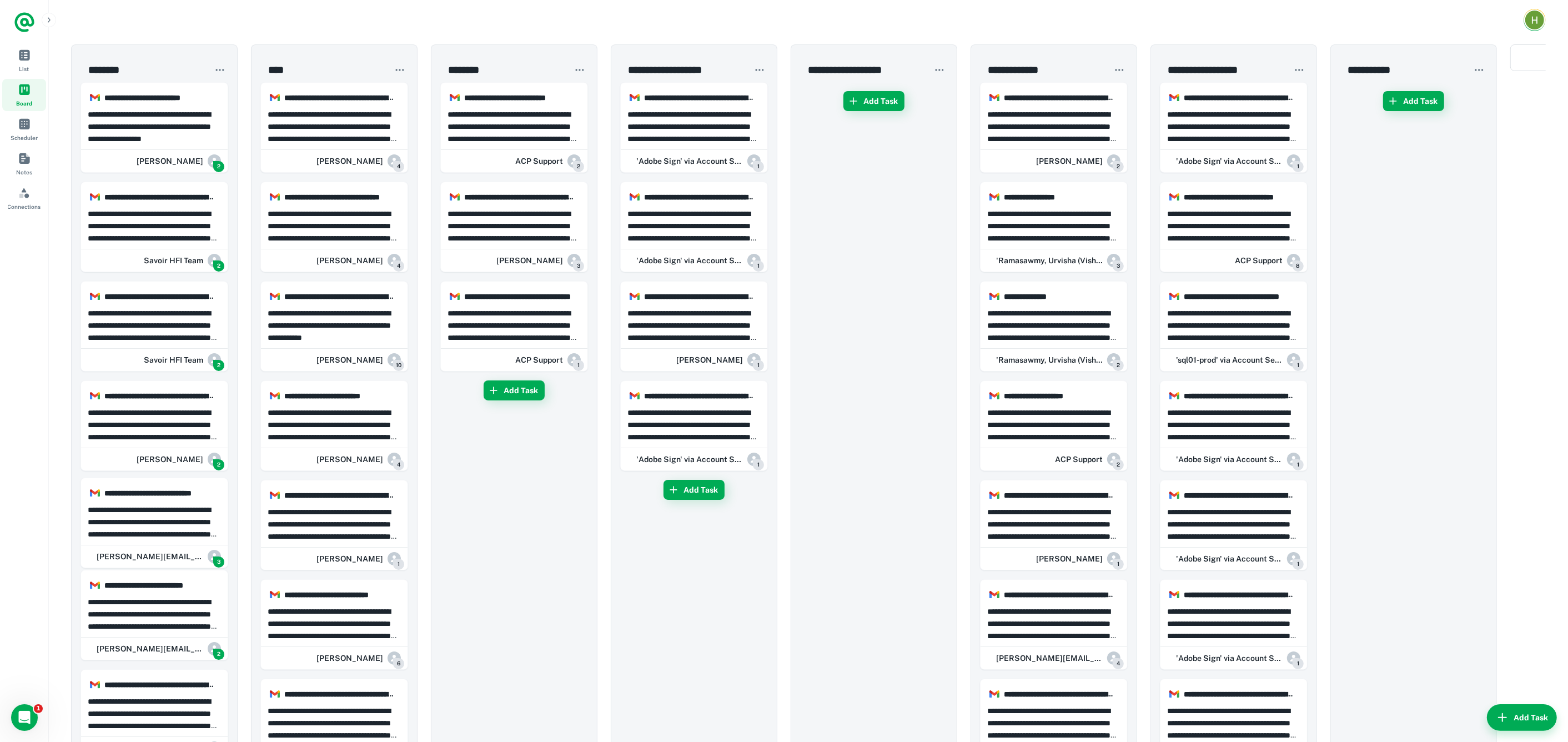
drag, startPoint x: 292, startPoint y: 425, endPoint x: 194, endPoint y: 442, distance: 99.5
drag, startPoint x: 161, startPoint y: 442, endPoint x: 115, endPoint y: 447, distance: 46.3
drag, startPoint x: 137, startPoint y: 511, endPoint x: 461, endPoint y: 551, distance: 326.5
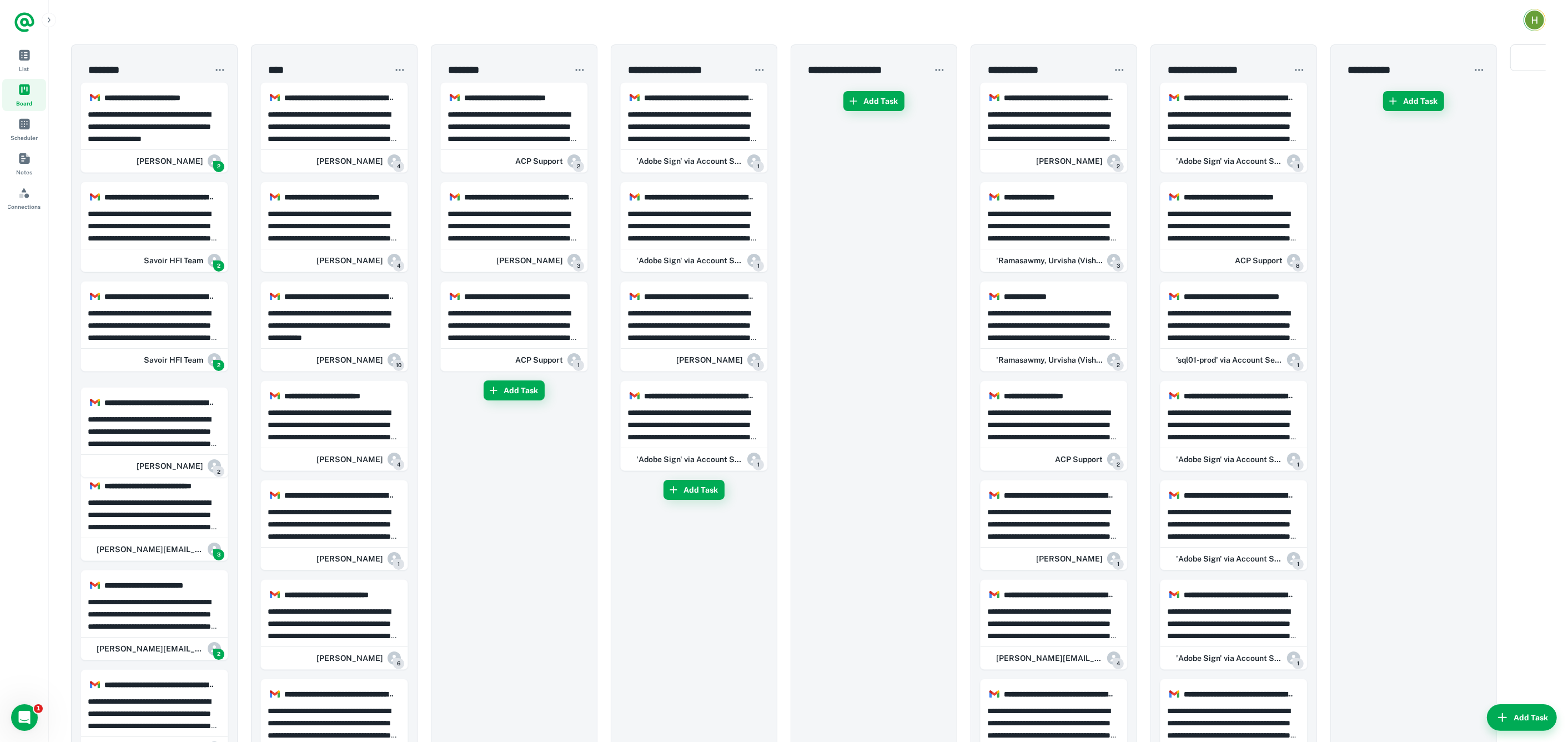
drag, startPoint x: 387, startPoint y: 422, endPoint x: 736, endPoint y: 741, distance: 472.8
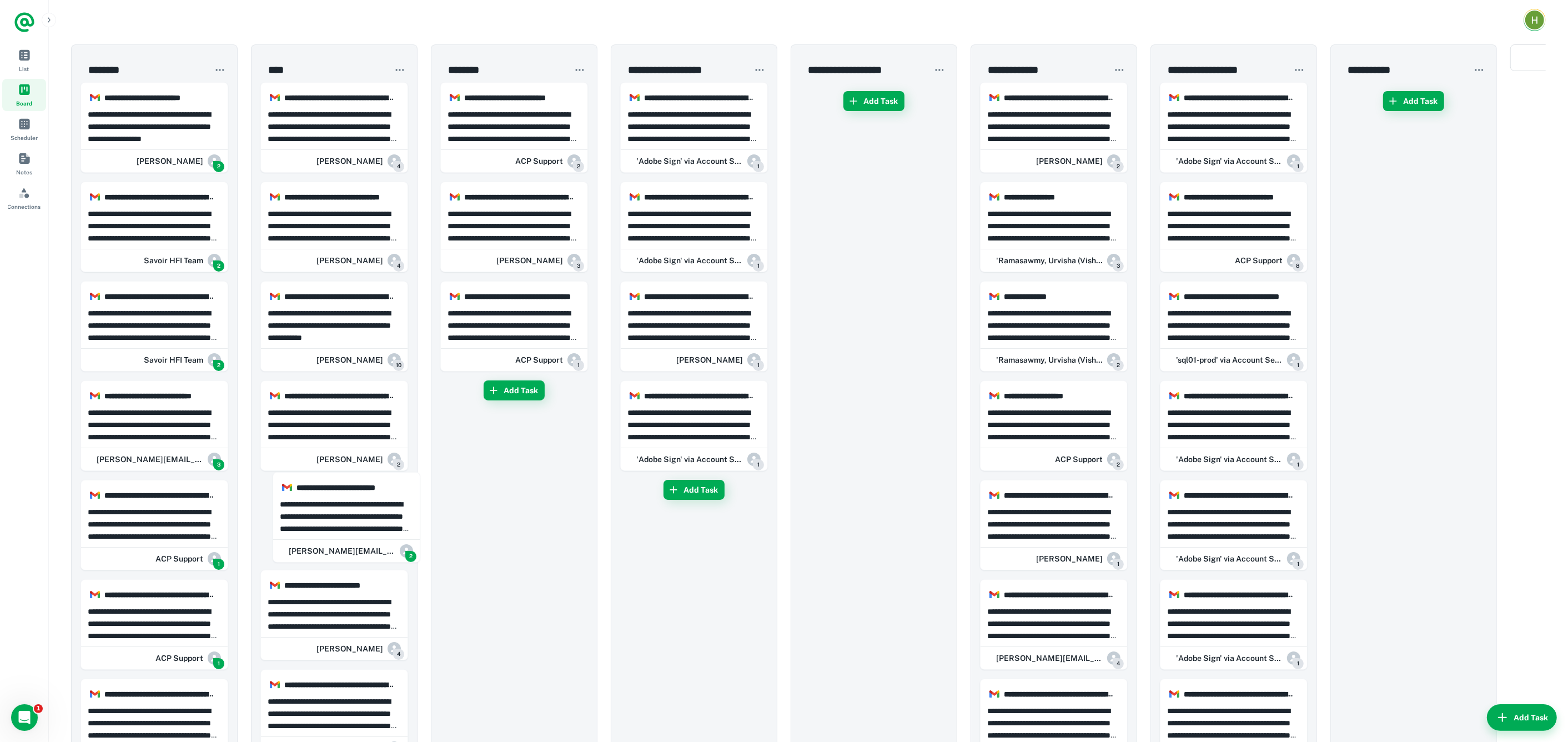
drag, startPoint x: 145, startPoint y: 520, endPoint x: 341, endPoint y: 514, distance: 196.1
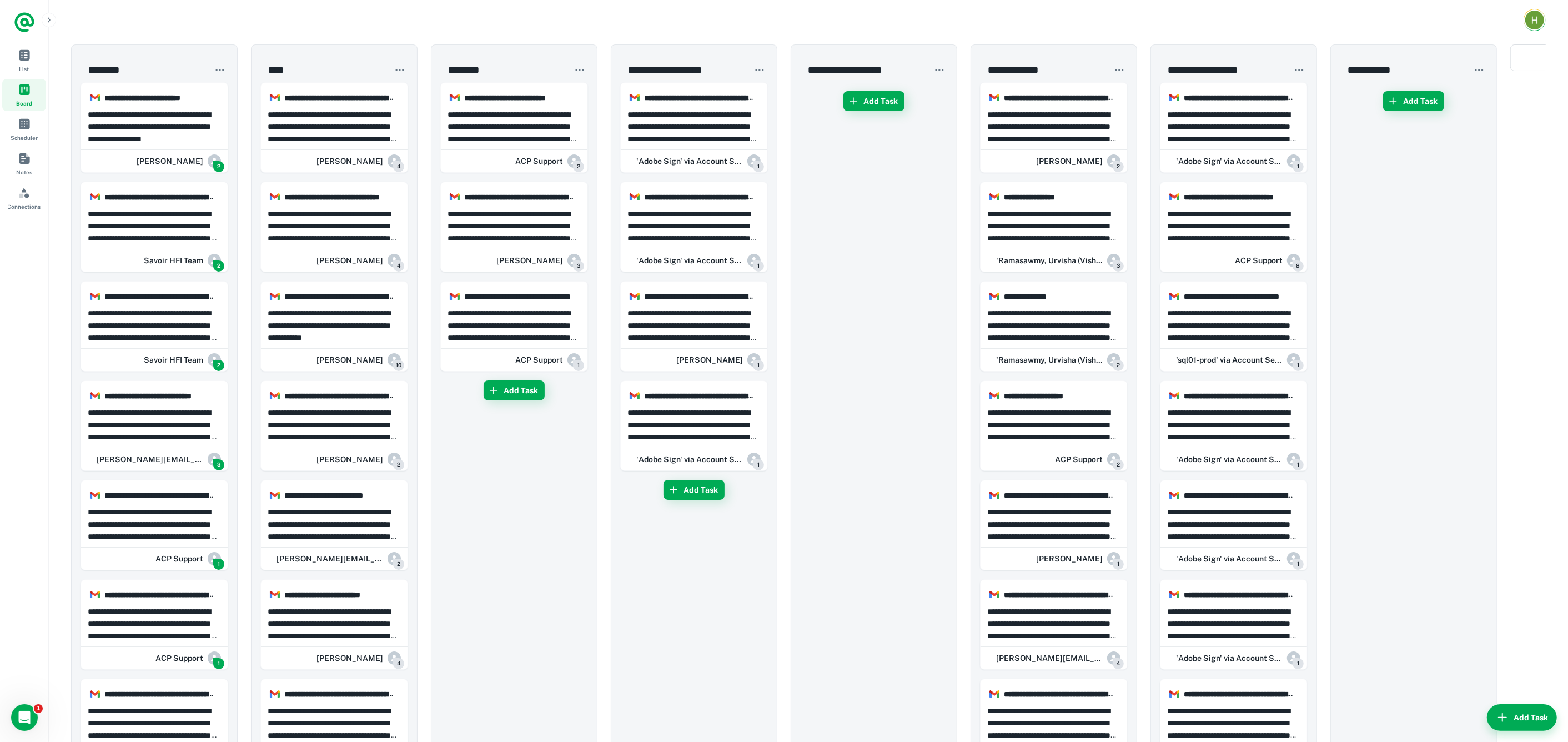
scroll to position [111, 0]
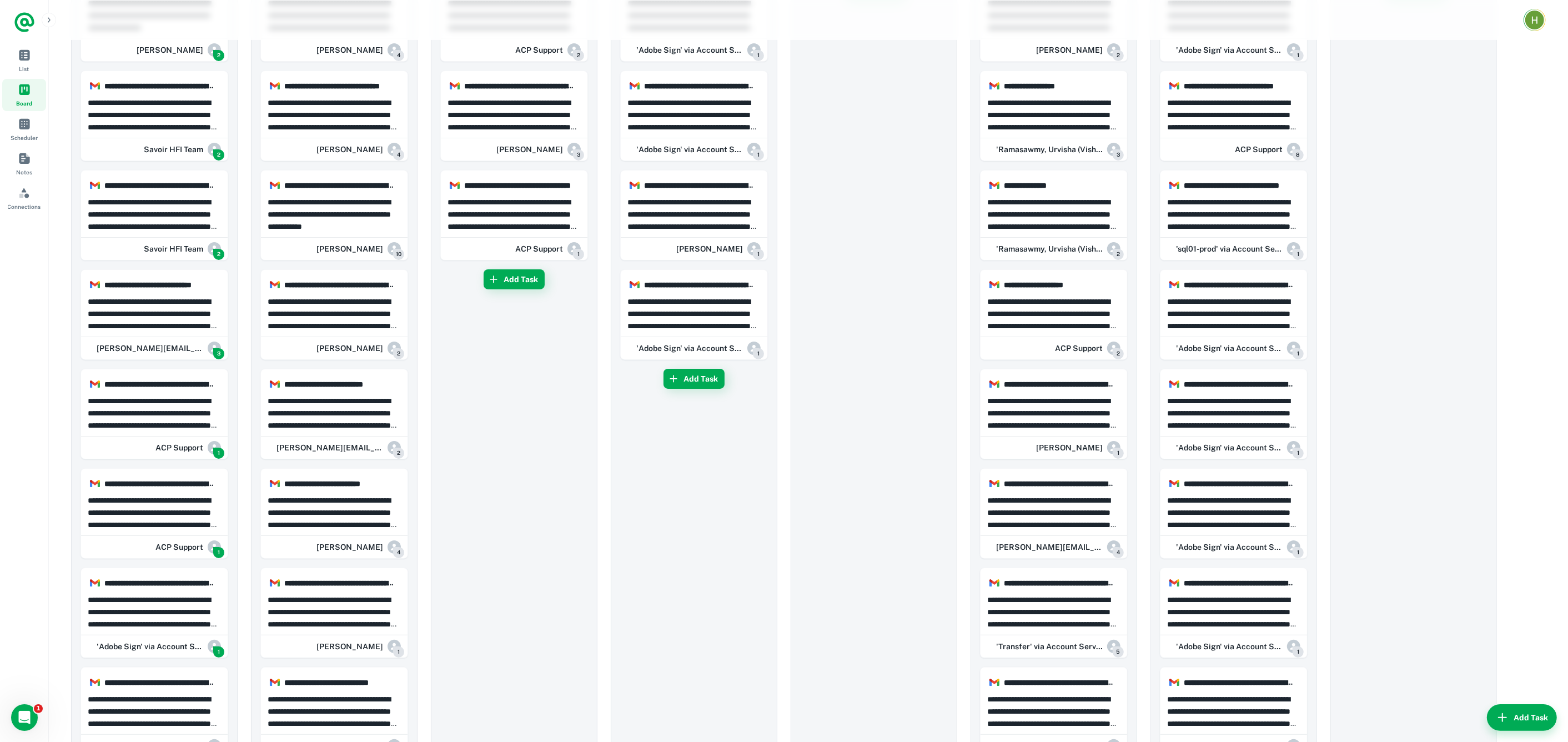
drag, startPoint x: 495, startPoint y: 458, endPoint x: 727, endPoint y: 425, distance: 234.3
drag, startPoint x: 123, startPoint y: 607, endPoint x: 709, endPoint y: 591, distance: 586.2
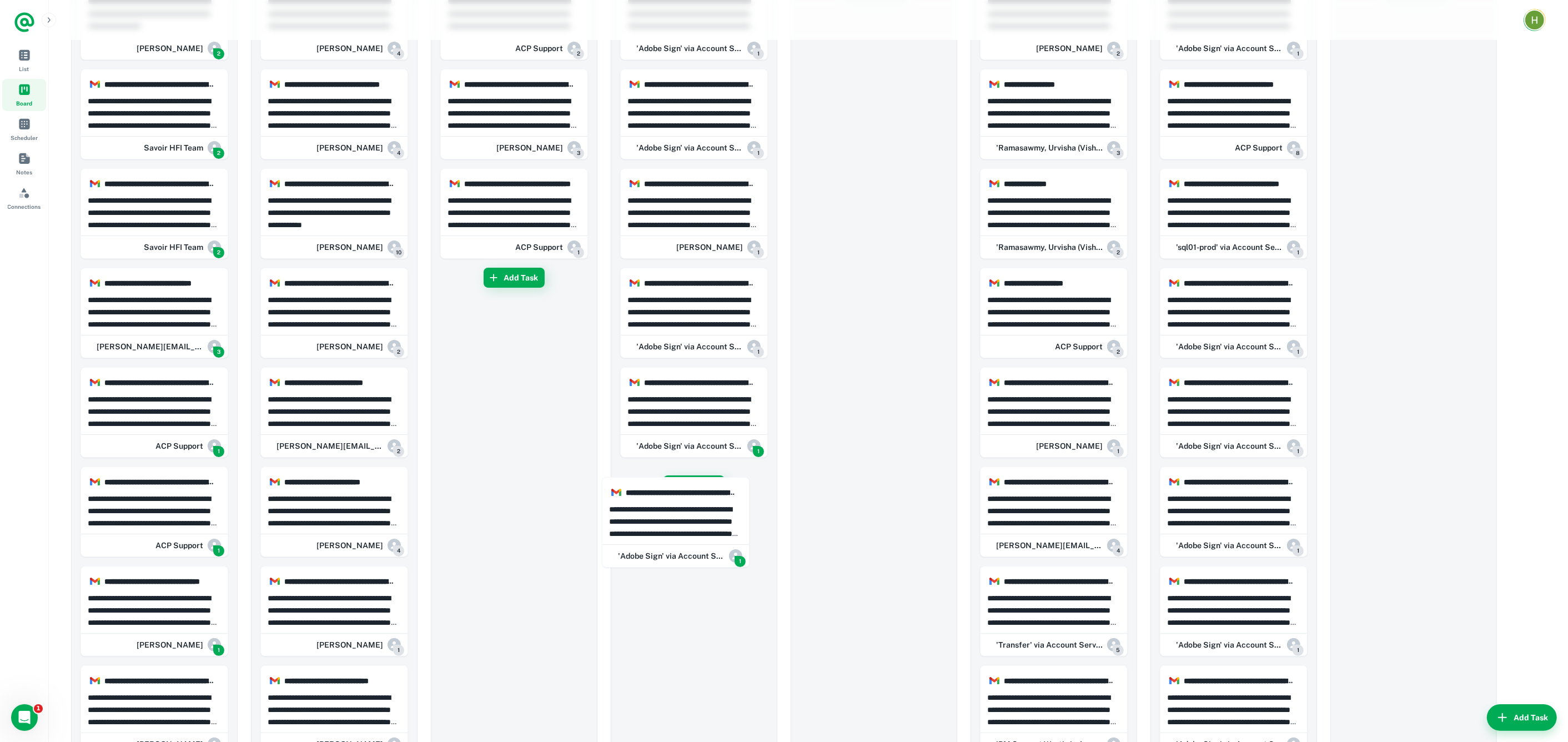
scroll to position [113, 0]
drag, startPoint x: 128, startPoint y: 617, endPoint x: 307, endPoint y: 586, distance: 181.7
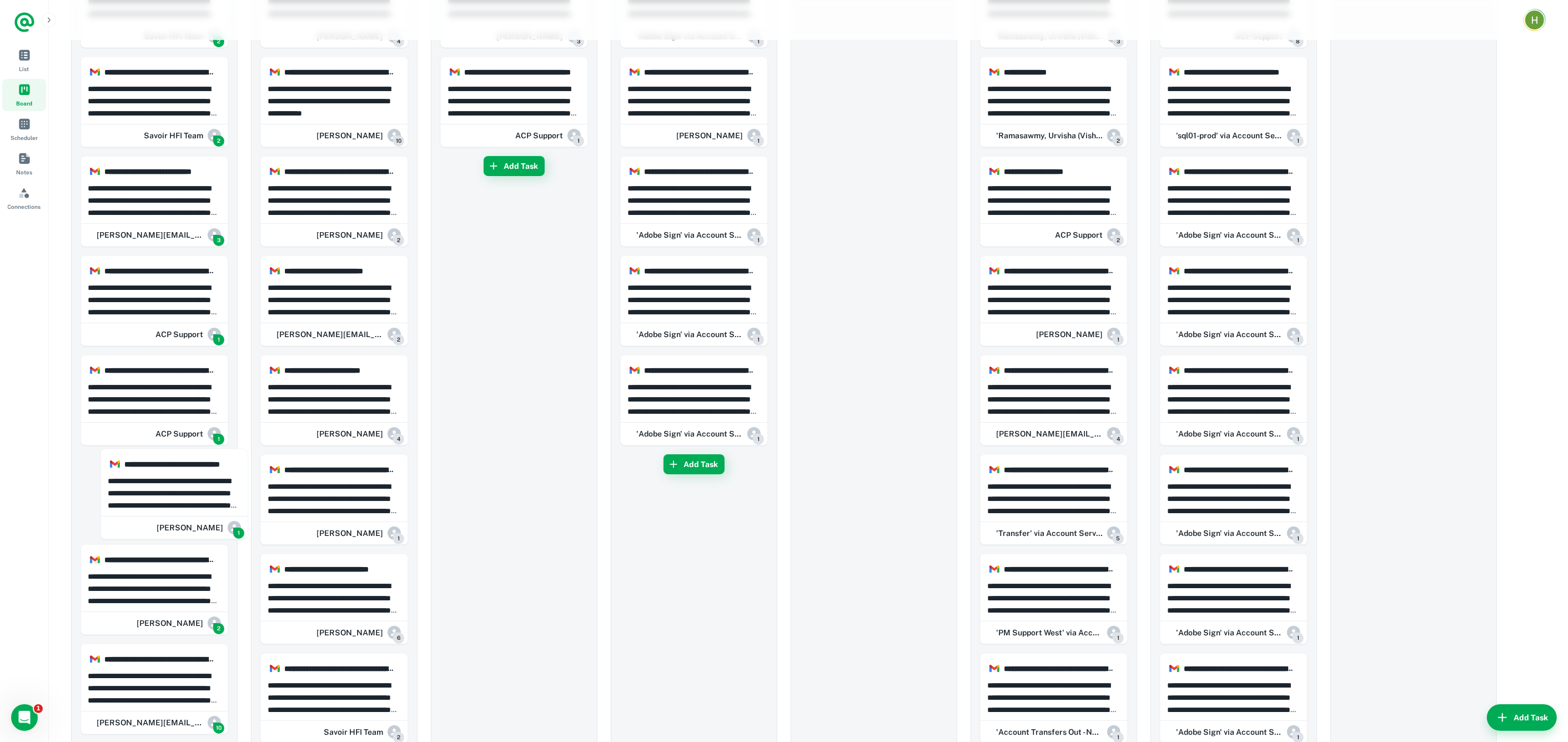
drag, startPoint x: 154, startPoint y: 497, endPoint x: 180, endPoint y: 493, distance: 26.3
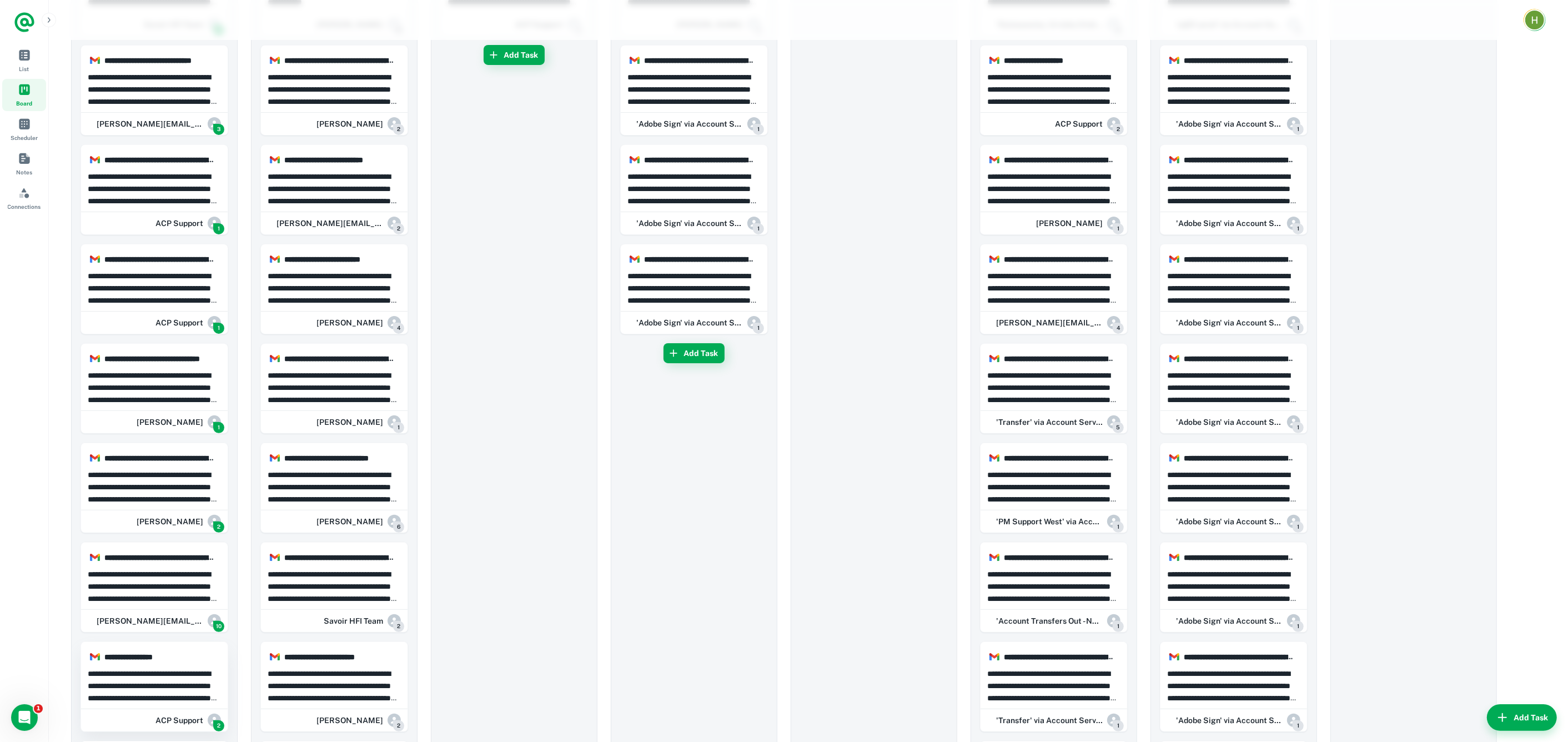
scroll to position [446, 0]
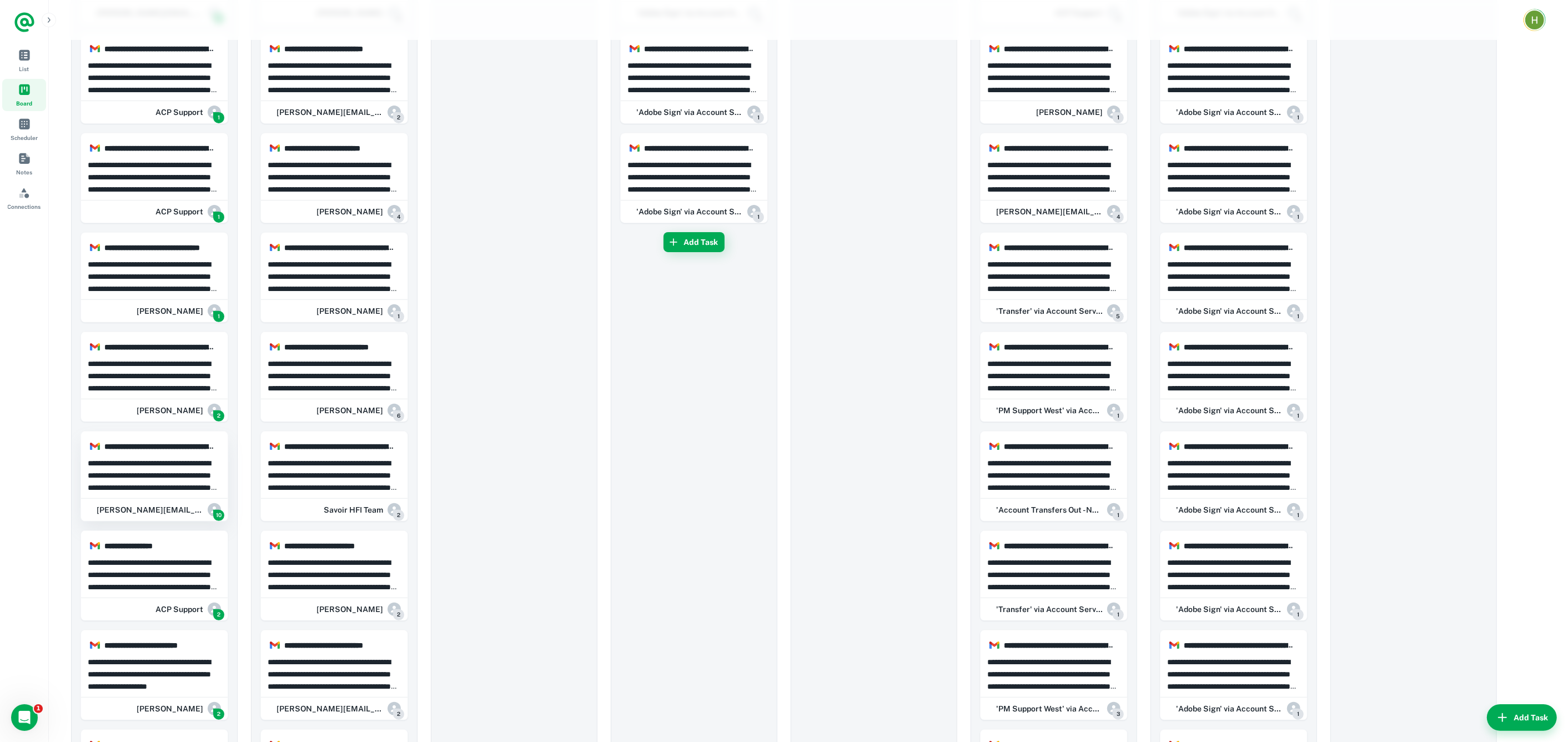
click at [163, 481] on p "**********" at bounding box center [155, 475] width 134 height 36
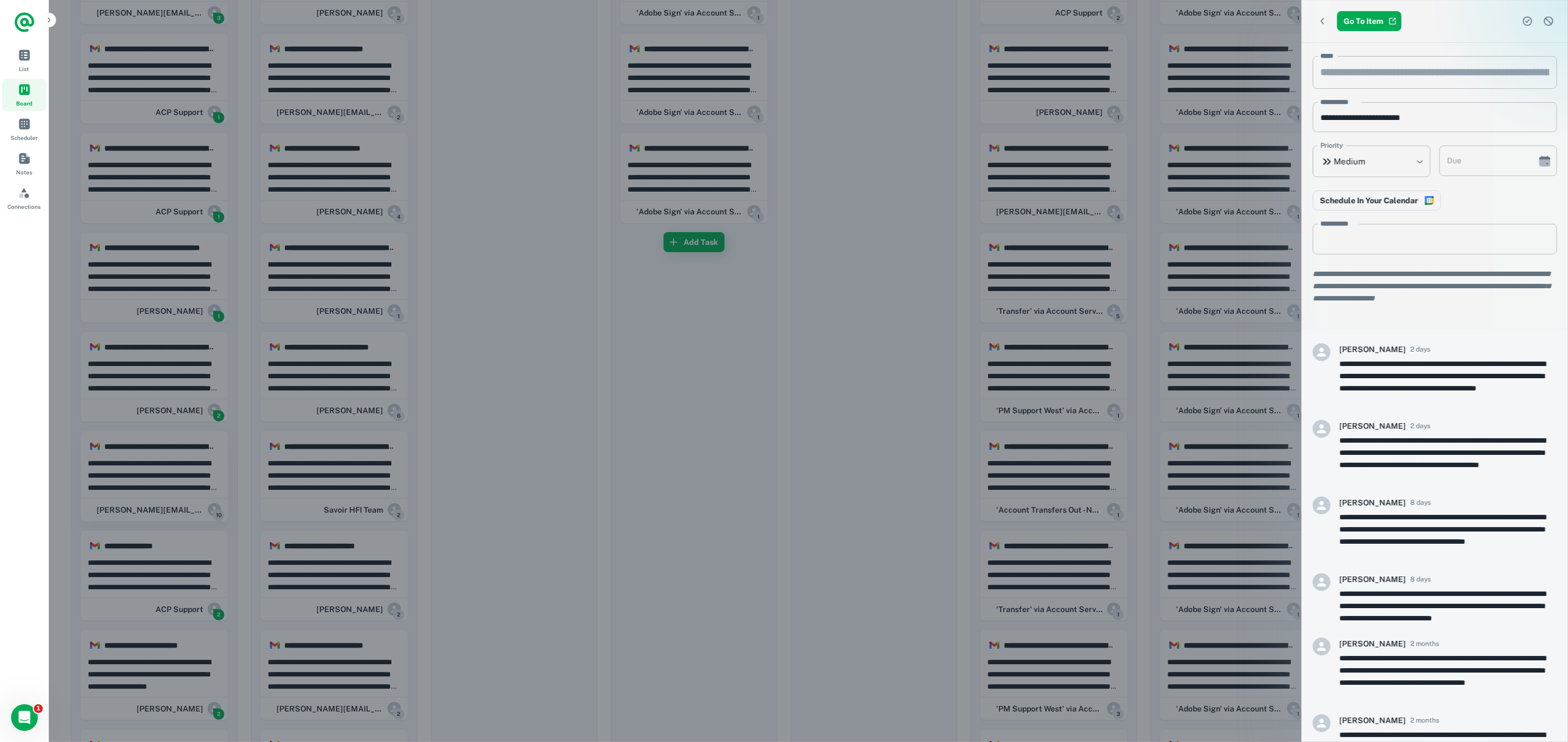
click at [163, 481] on div at bounding box center [784, 371] width 1568 height 742
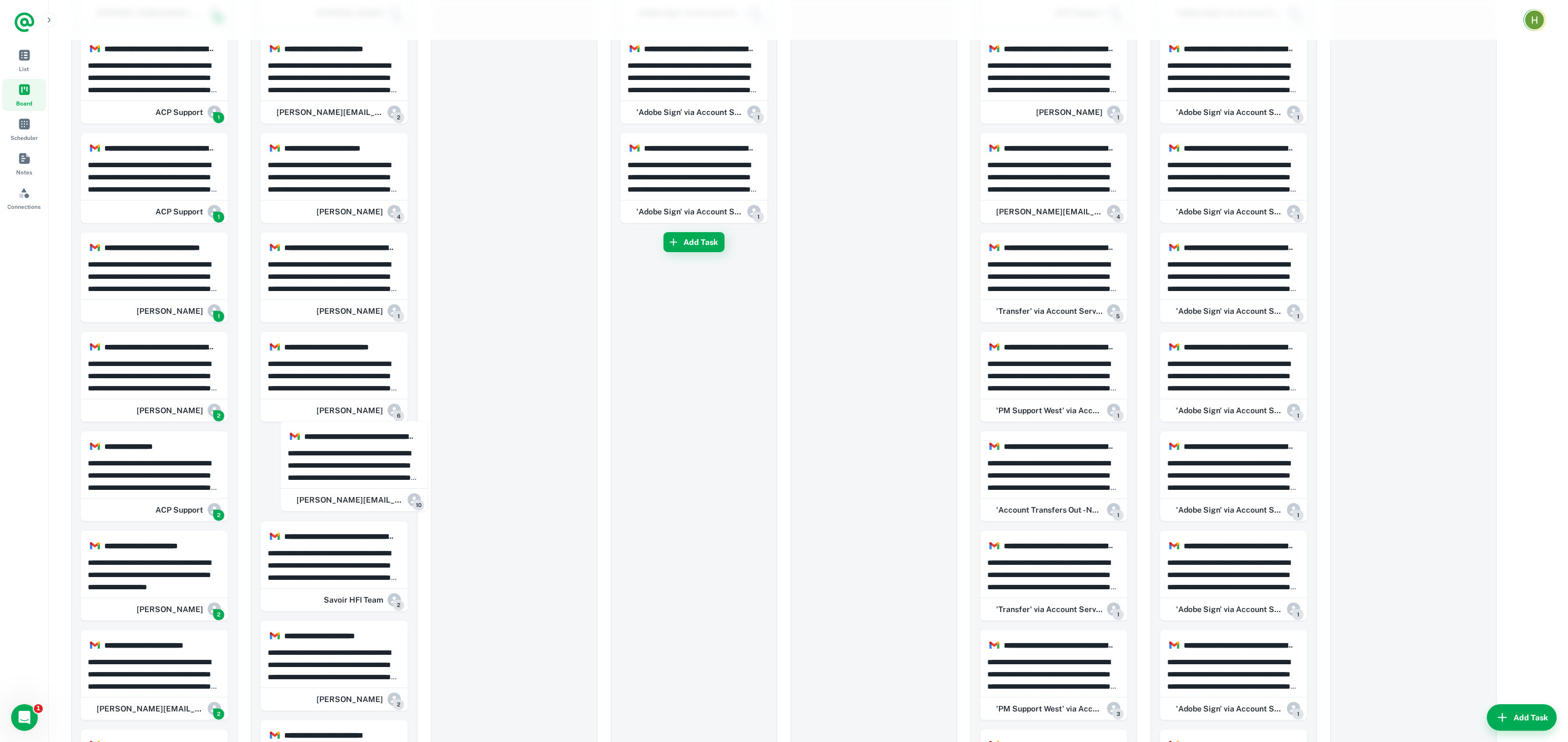
drag, startPoint x: 159, startPoint y: 470, endPoint x: 273, endPoint y: 447, distance: 116.3
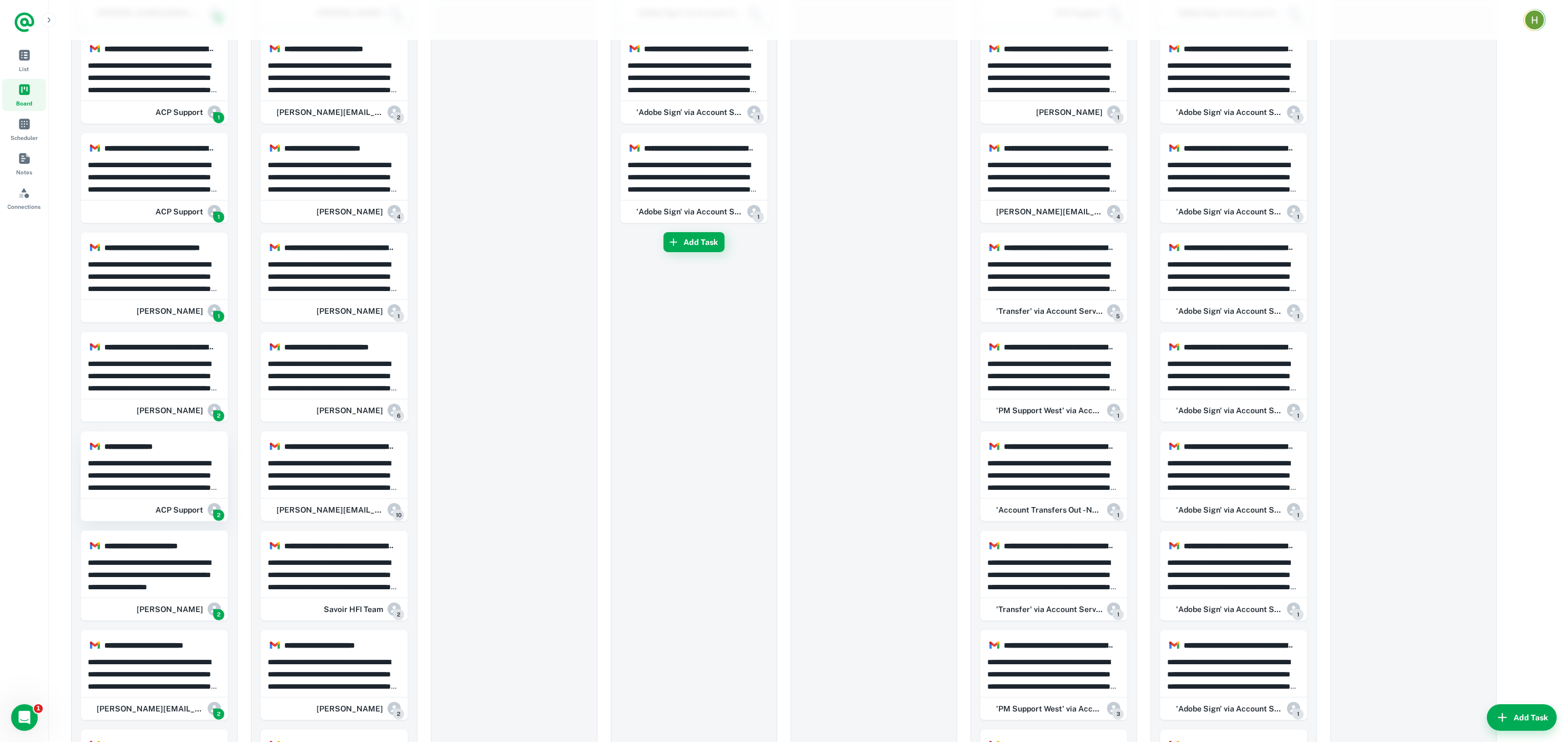
click at [167, 473] on p "**********" at bounding box center [155, 475] width 134 height 36
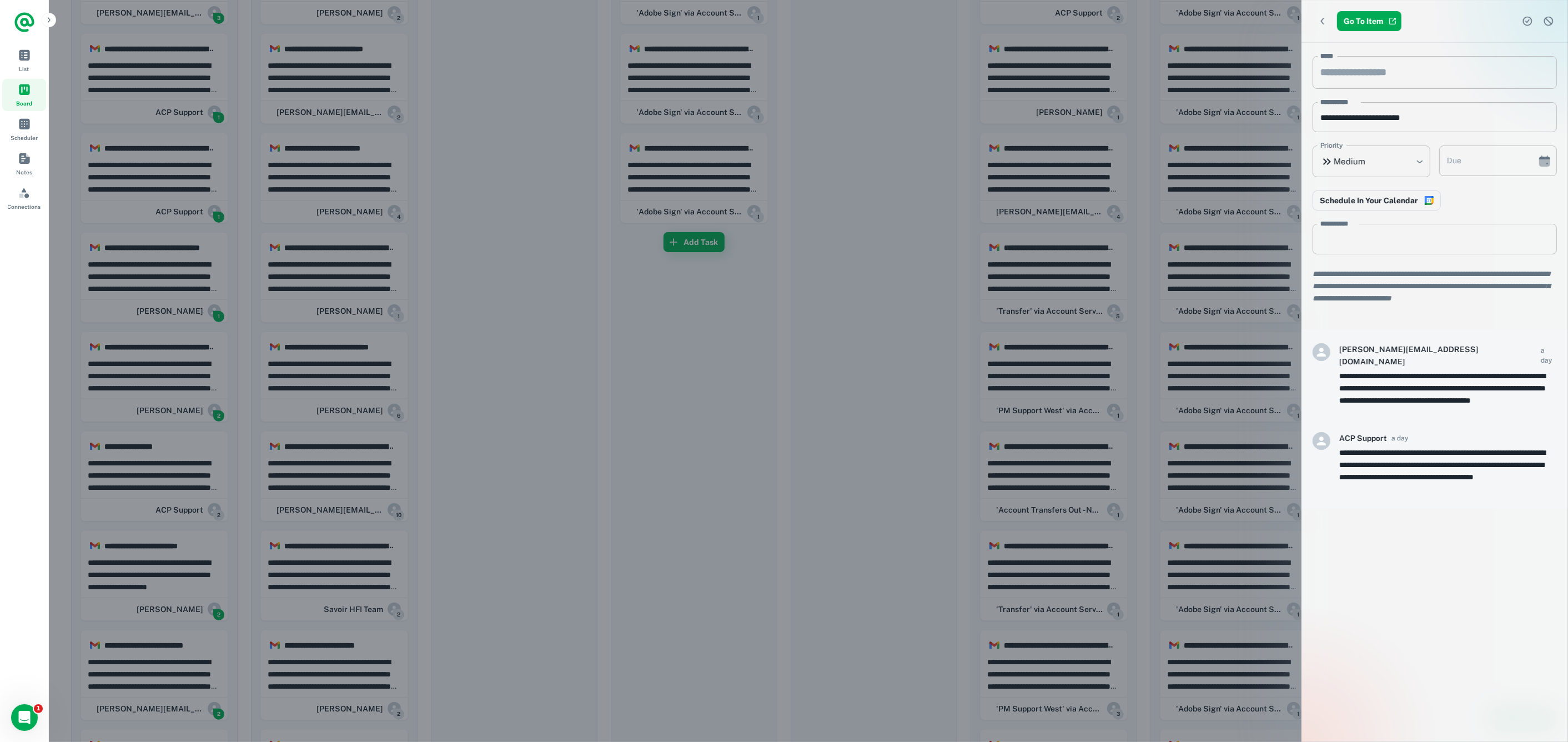
drag, startPoint x: 168, startPoint y: 568, endPoint x: 322, endPoint y: 550, distance: 155.0
click at [322, 550] on div at bounding box center [784, 371] width 1568 height 742
click at [312, 560] on div at bounding box center [784, 371] width 1568 height 742
click at [177, 596] on div at bounding box center [784, 371] width 1568 height 742
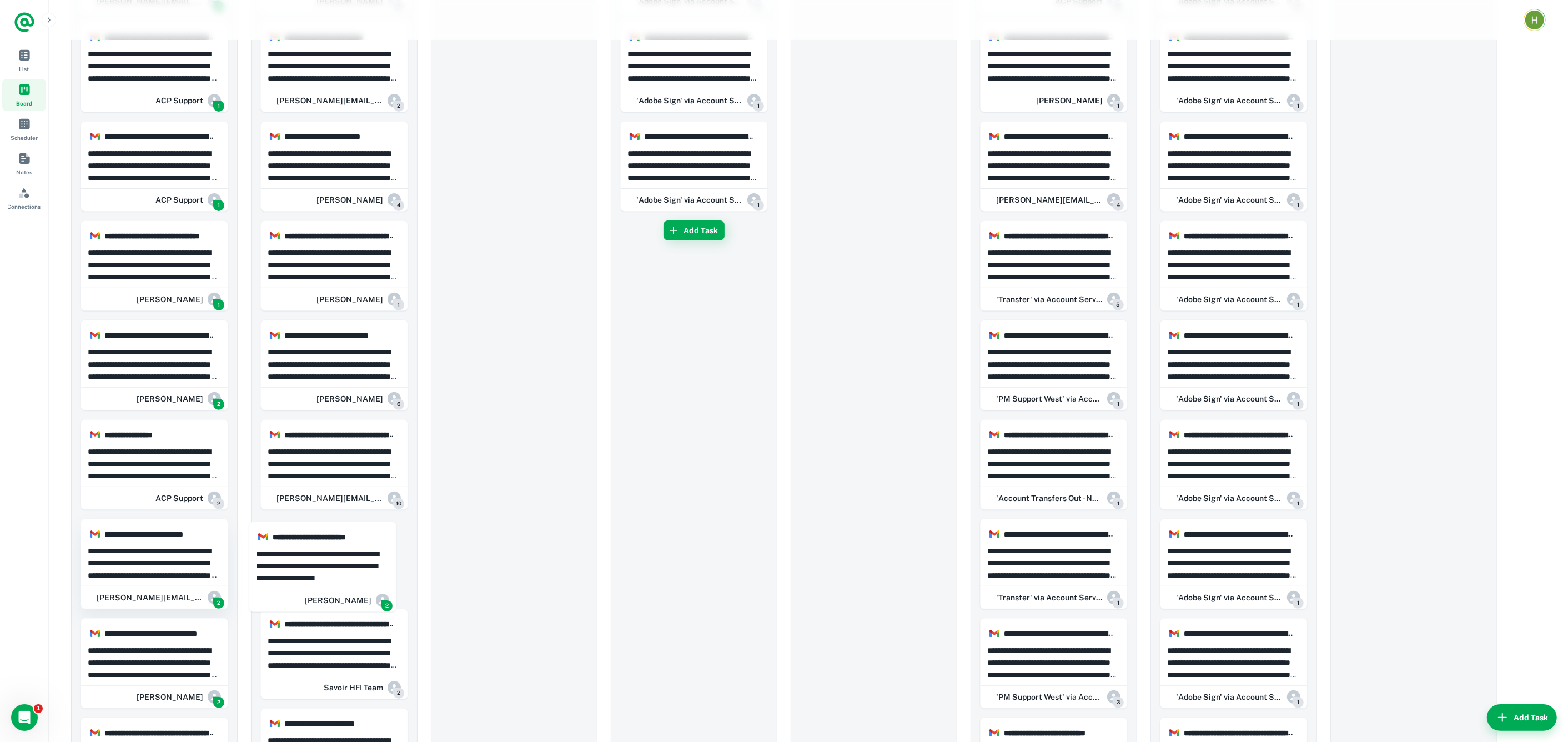
drag, startPoint x: 156, startPoint y: 569, endPoint x: 171, endPoint y: 549, distance: 25.0
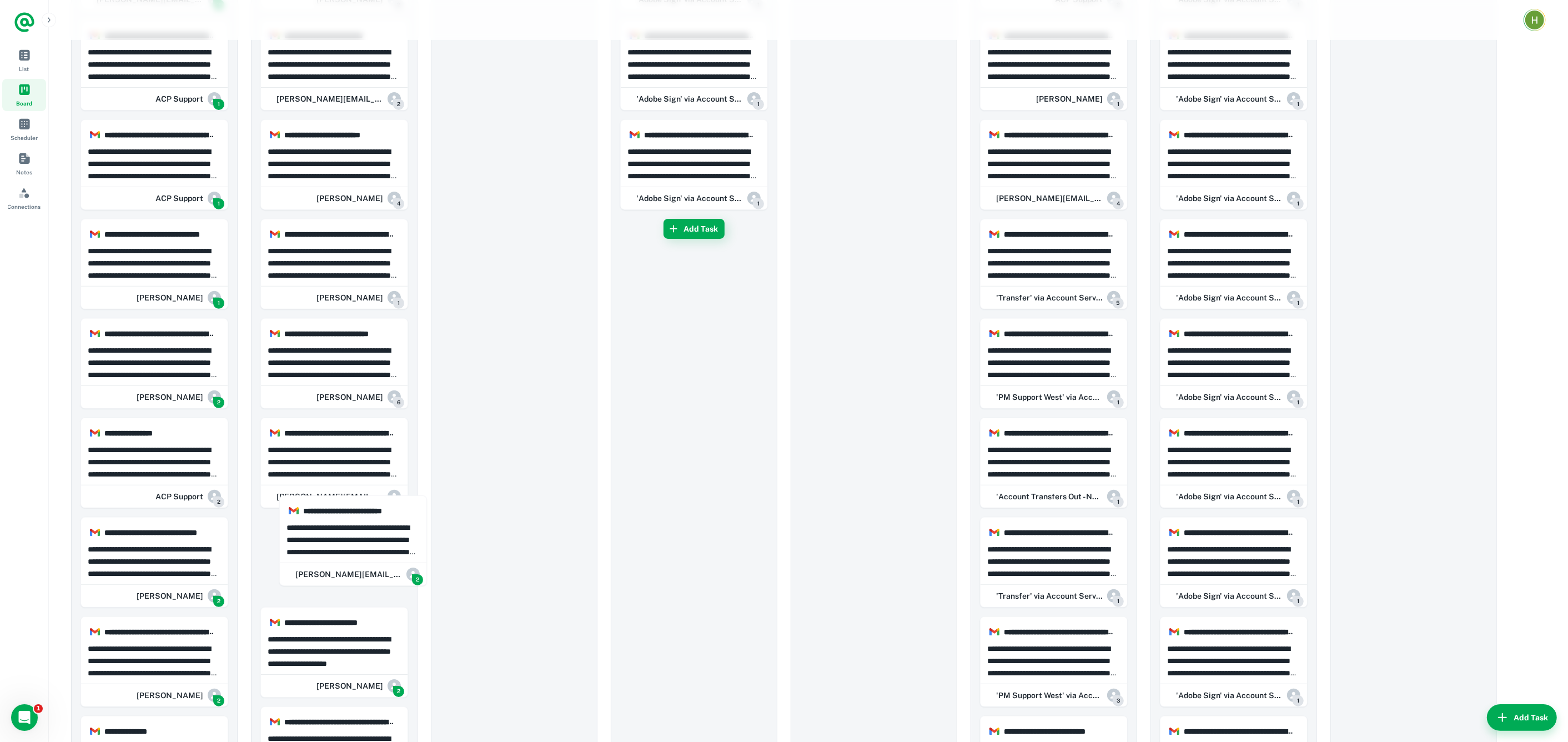
drag, startPoint x: 154, startPoint y: 548, endPoint x: 155, endPoint y: 562, distance: 14.0
drag, startPoint x: 155, startPoint y: 562, endPoint x: 208, endPoint y: 560, distance: 53.0
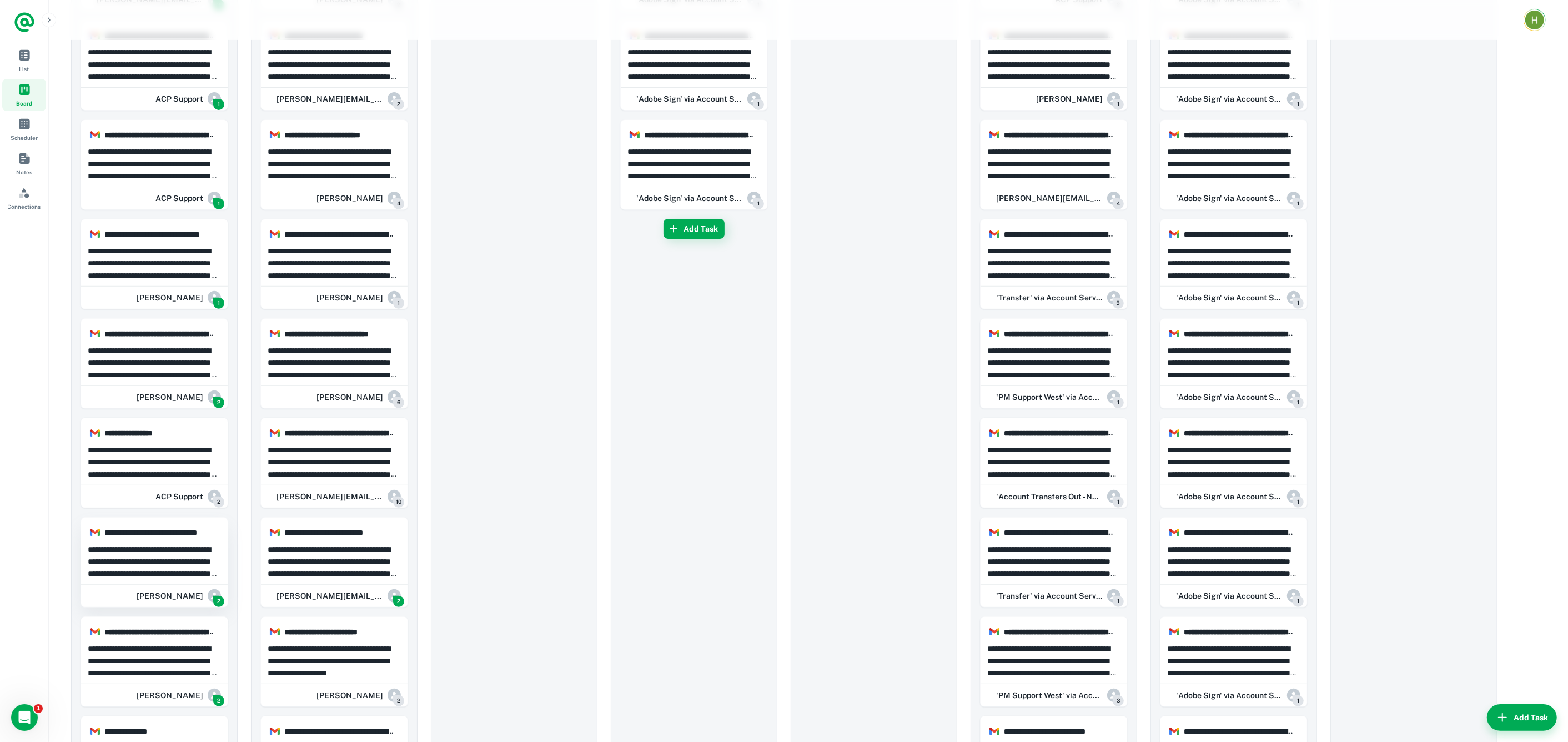
scroll to position [571, 0]
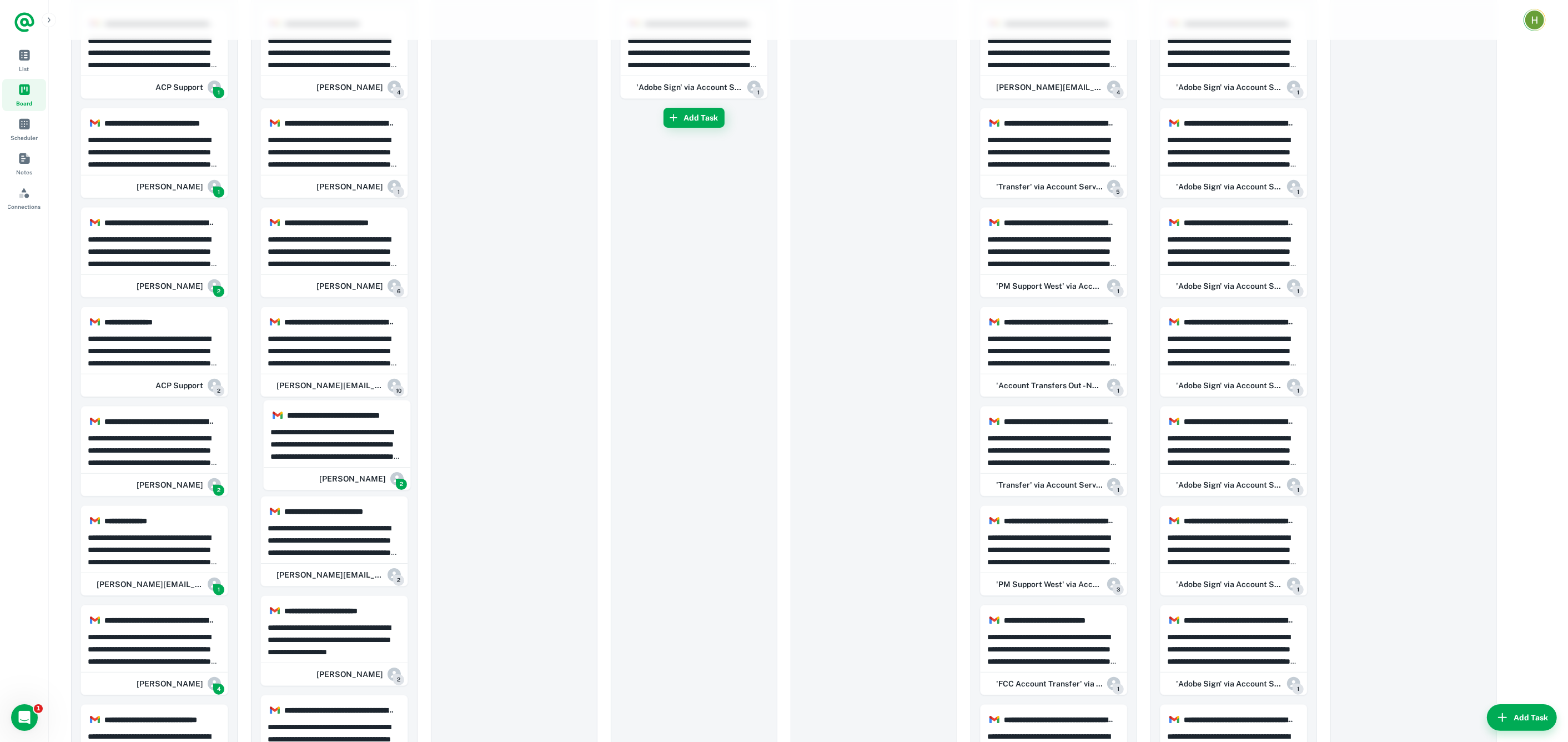
drag, startPoint x: 166, startPoint y: 439, endPoint x: 365, endPoint y: 435, distance: 199.0
click at [176, 445] on p "**********" at bounding box center [155, 450] width 134 height 36
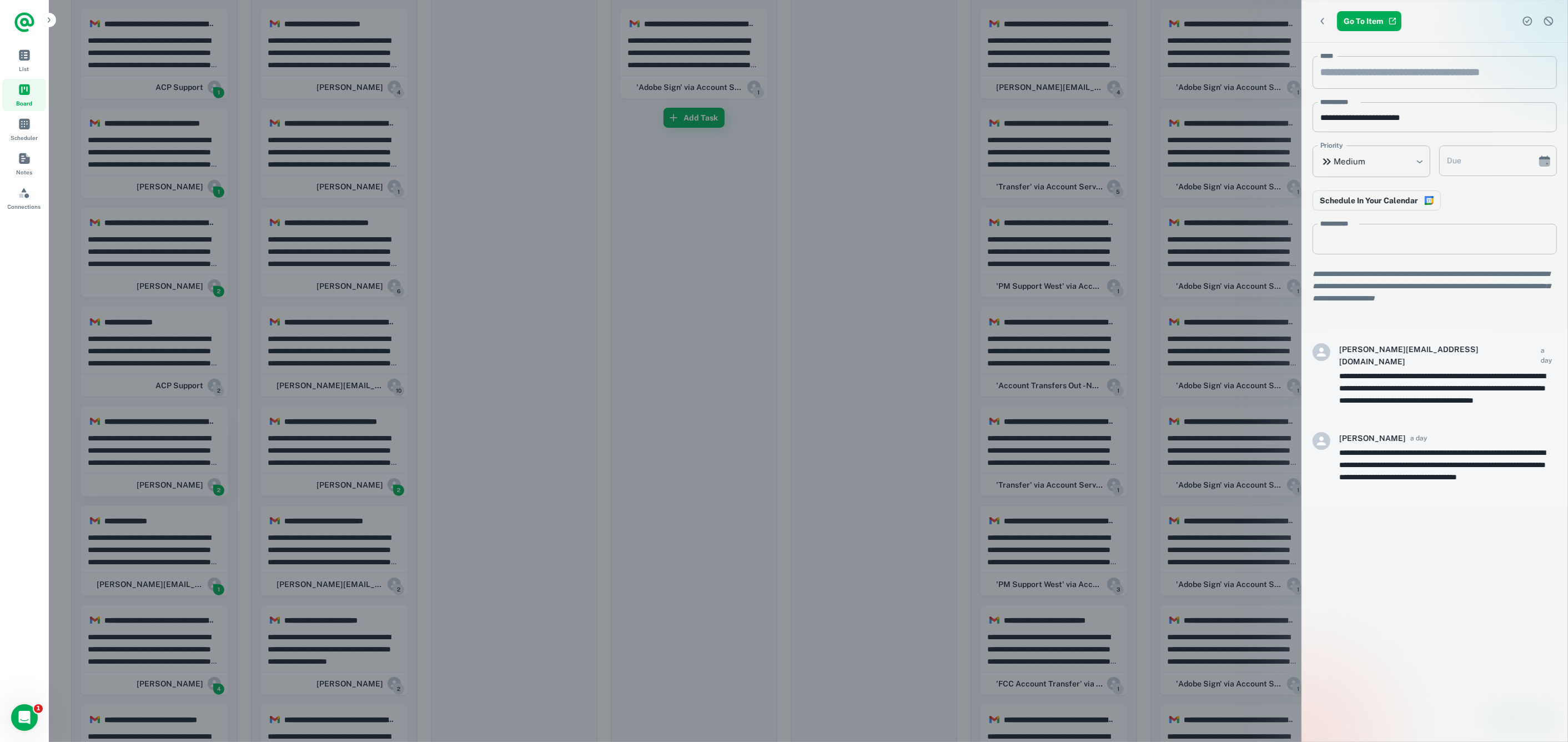
click at [176, 445] on div at bounding box center [784, 371] width 1568 height 742
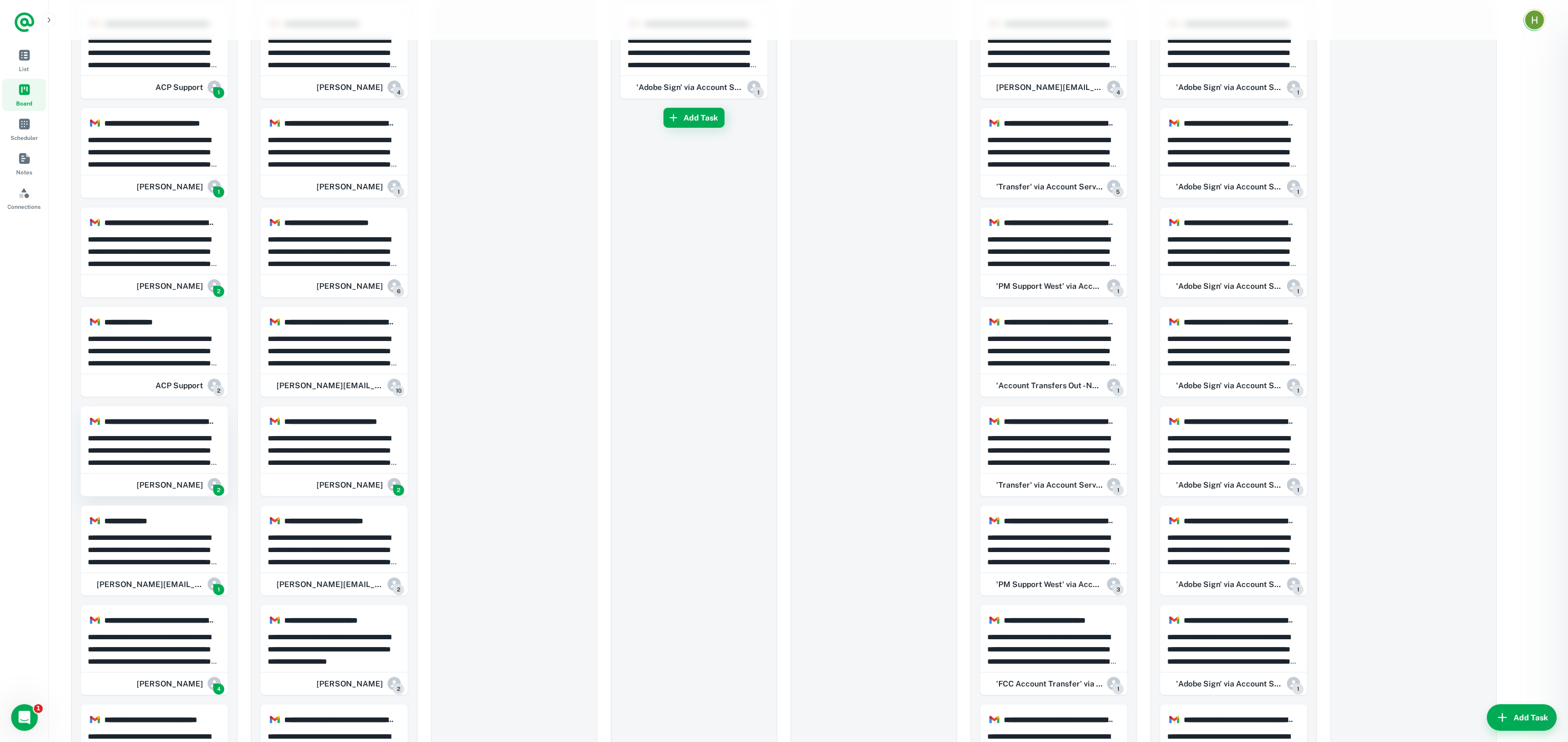
click at [176, 445] on div at bounding box center [784, 371] width 1568 height 742
drag, startPoint x: 176, startPoint y: 445, endPoint x: 361, endPoint y: 443, distance: 185.0
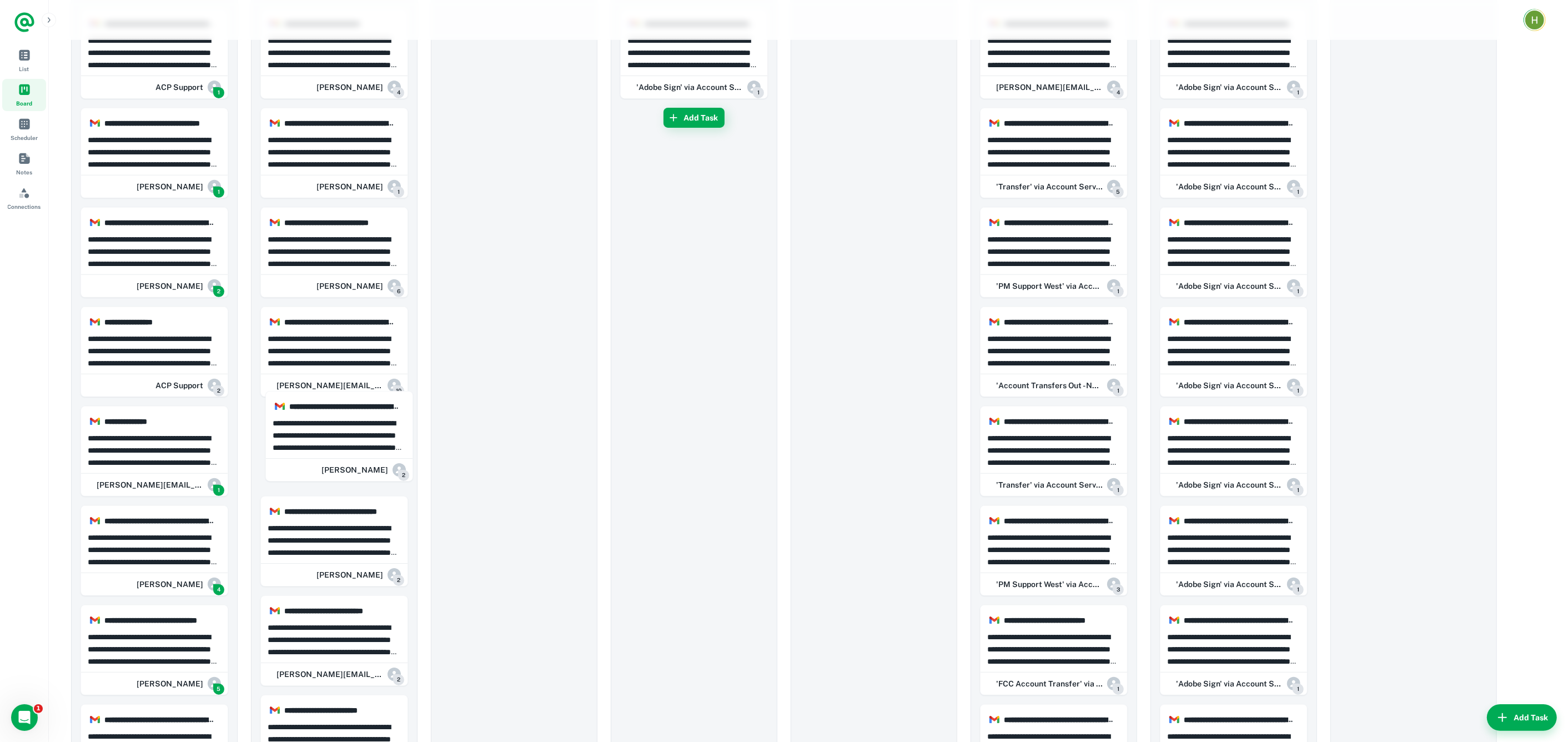
drag, startPoint x: 160, startPoint y: 444, endPoint x: 348, endPoint y: 432, distance: 188.4
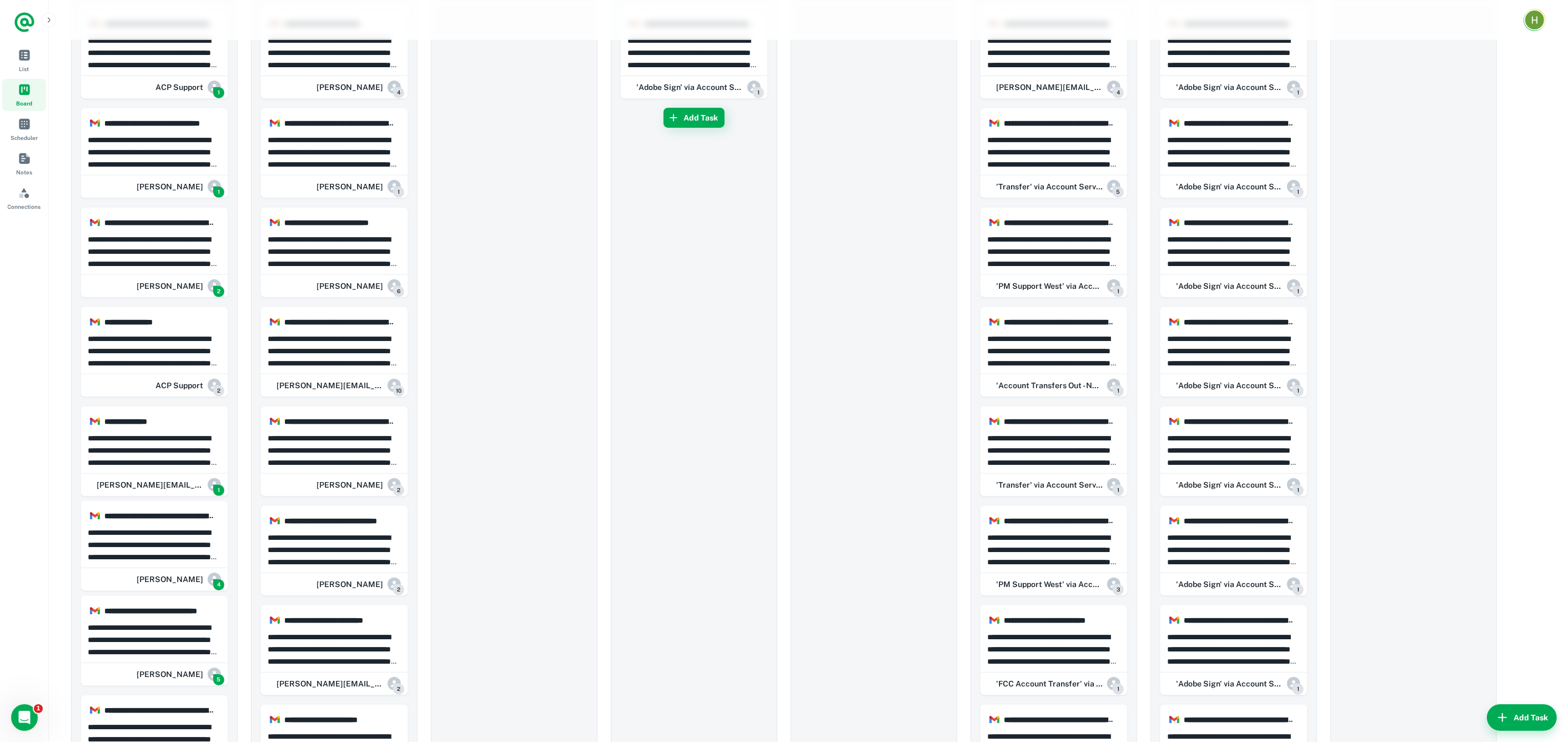
drag, startPoint x: 145, startPoint y: 550, endPoint x: 643, endPoint y: 430, distance: 512.3
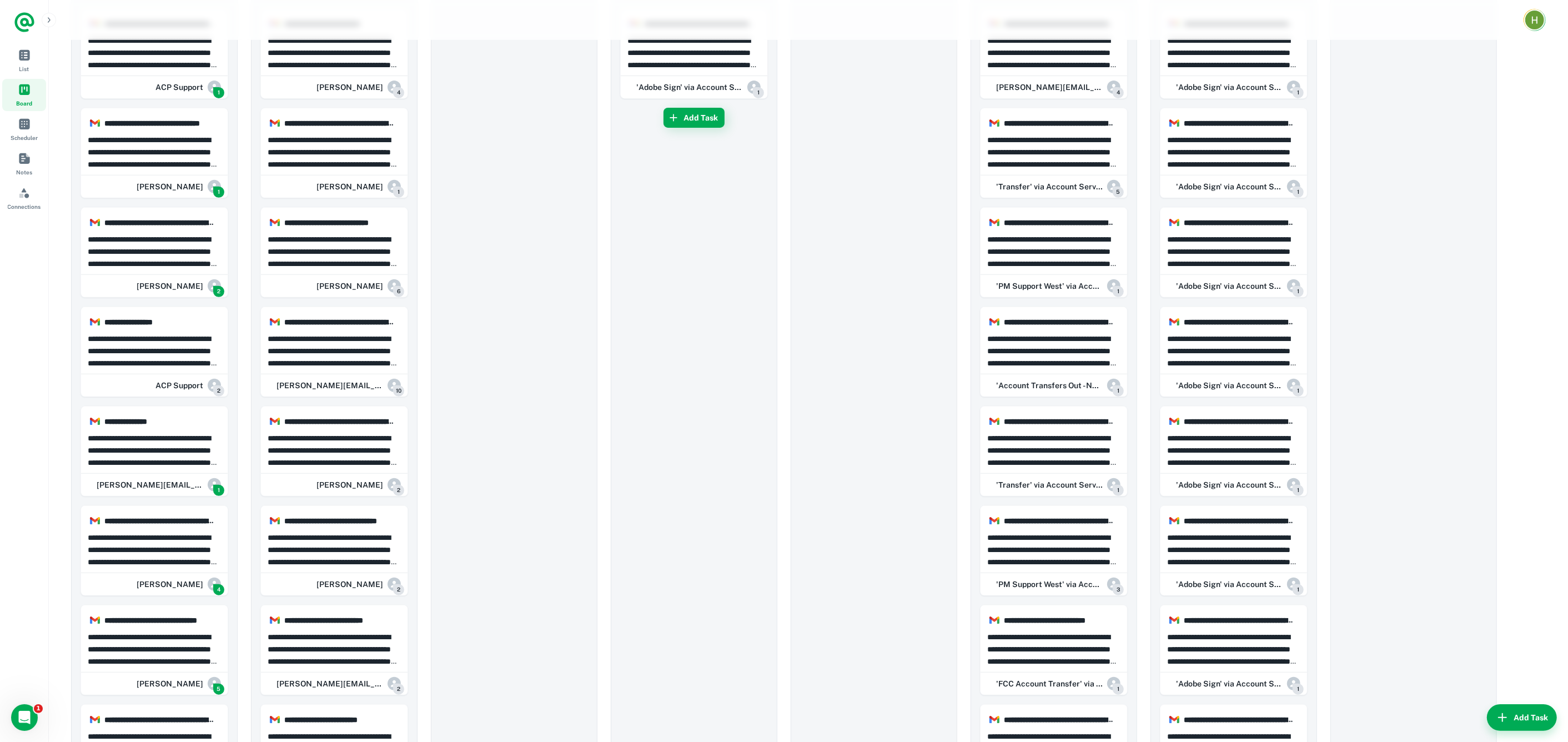
drag, startPoint x: 880, startPoint y: 544, endPoint x: 906, endPoint y: 537, distance: 26.9
drag, startPoint x: 145, startPoint y: 536, endPoint x: 743, endPoint y: 506, distance: 598.8
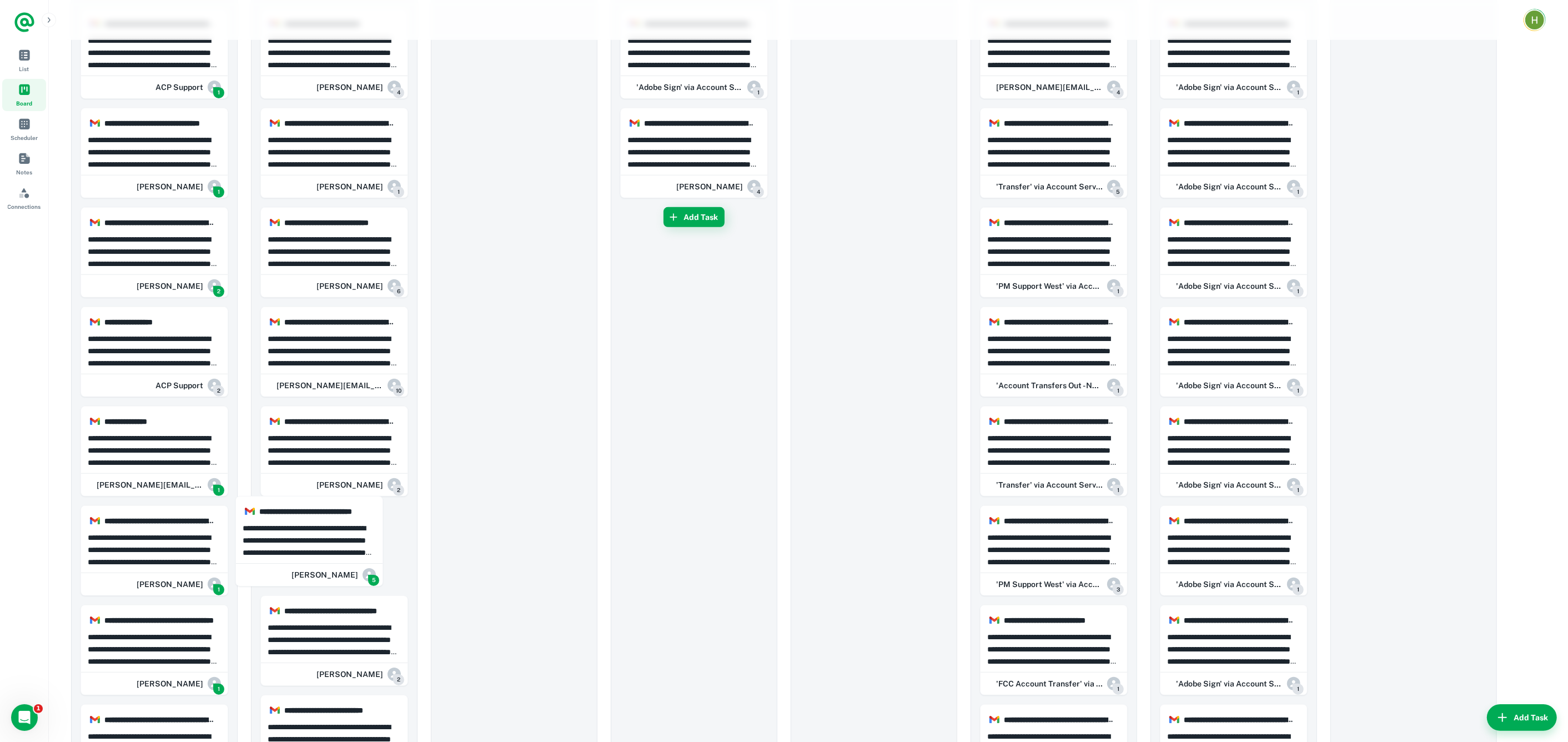
drag, startPoint x: 159, startPoint y: 553, endPoint x: 356, endPoint y: 544, distance: 197.2
drag, startPoint x: 161, startPoint y: 558, endPoint x: 331, endPoint y: 537, distance: 171.3
drag, startPoint x: 175, startPoint y: 549, endPoint x: 225, endPoint y: 545, distance: 50.2
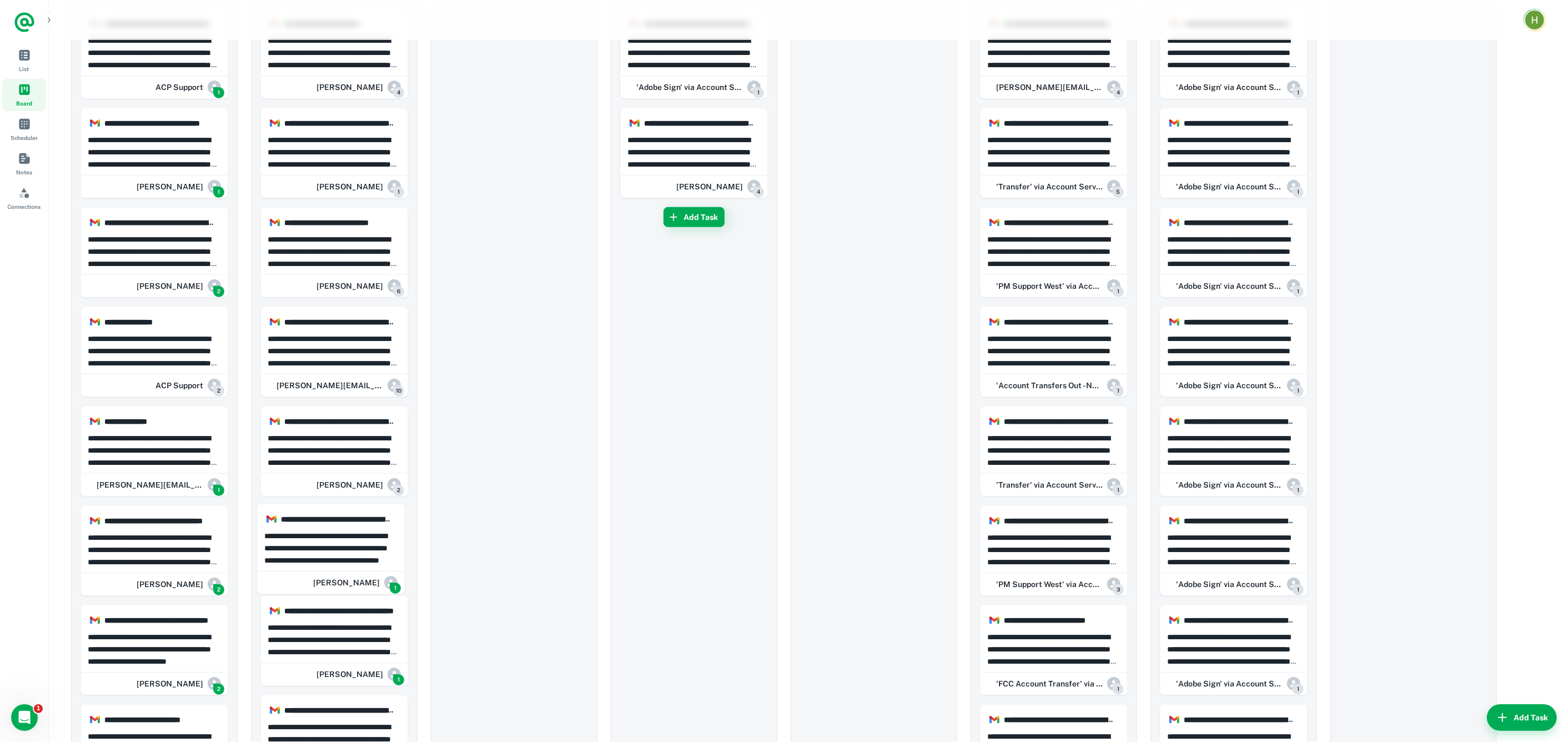
drag, startPoint x: 150, startPoint y: 550, endPoint x: 410, endPoint y: 541, distance: 260.2
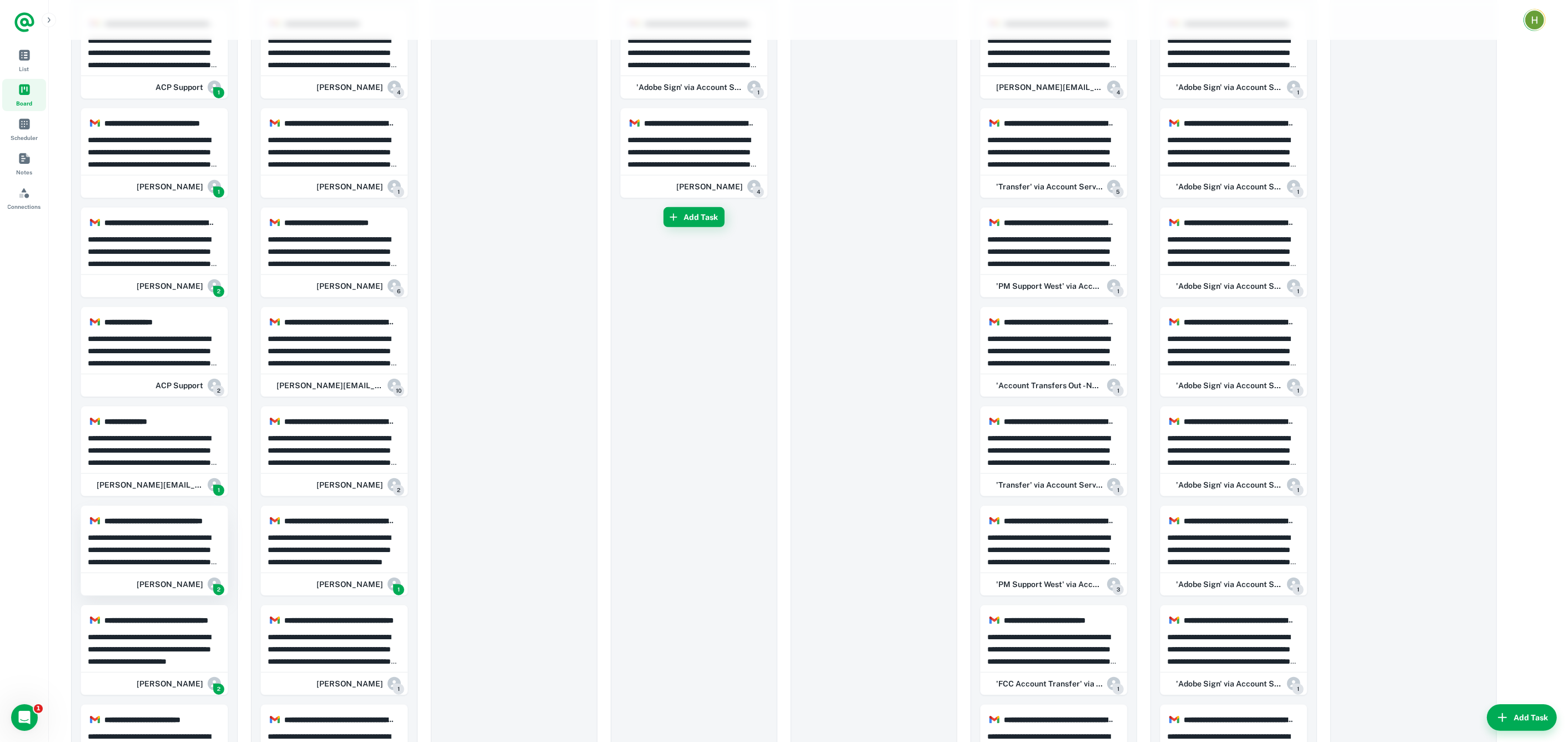
click at [171, 553] on p "**********" at bounding box center [155, 550] width 134 height 36
click at [171, 553] on div at bounding box center [784, 371] width 1568 height 742
click at [176, 551] on p "**********" at bounding box center [155, 550] width 134 height 36
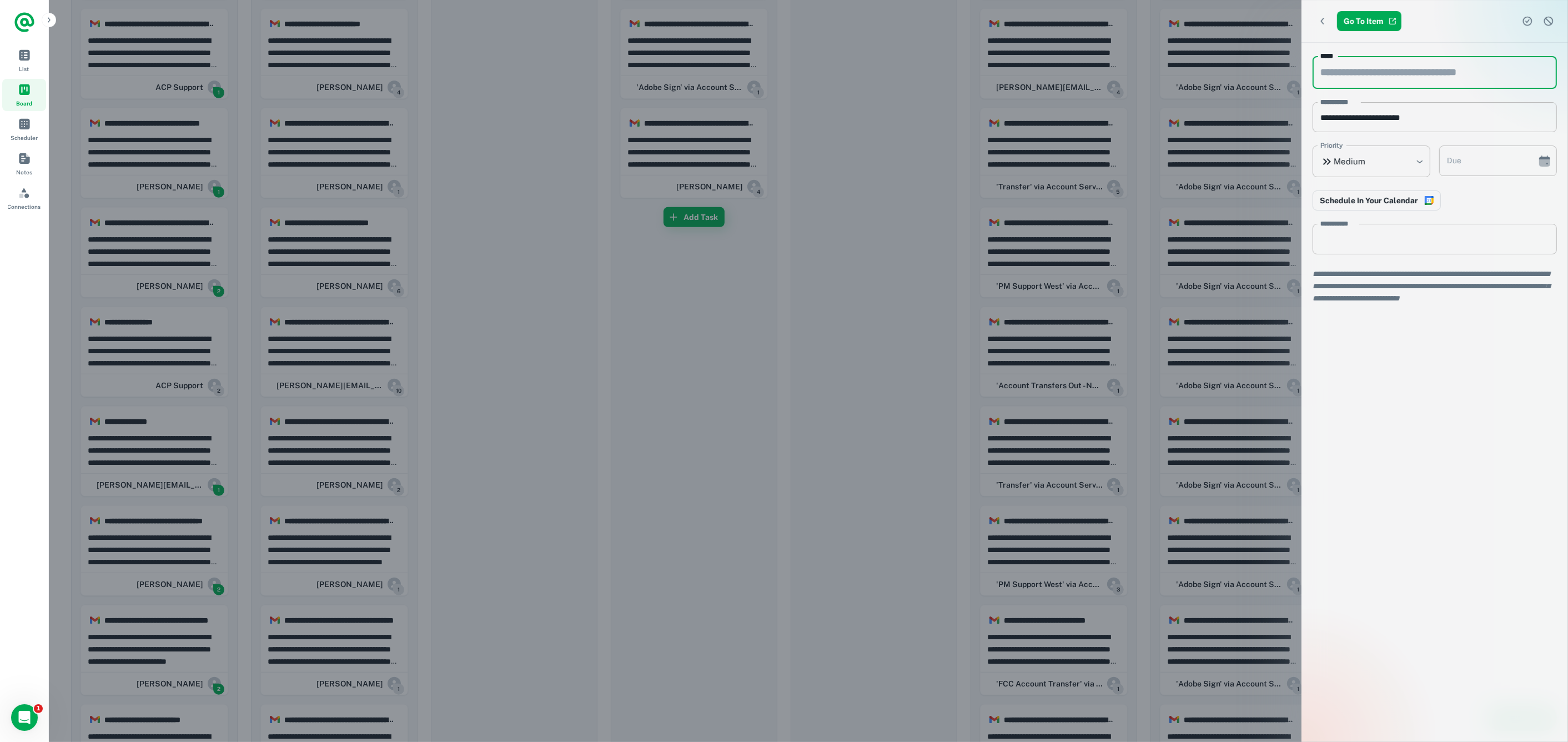
click at [189, 641] on div at bounding box center [784, 371] width 1568 height 742
click at [188, 641] on div at bounding box center [784, 371] width 1568 height 742
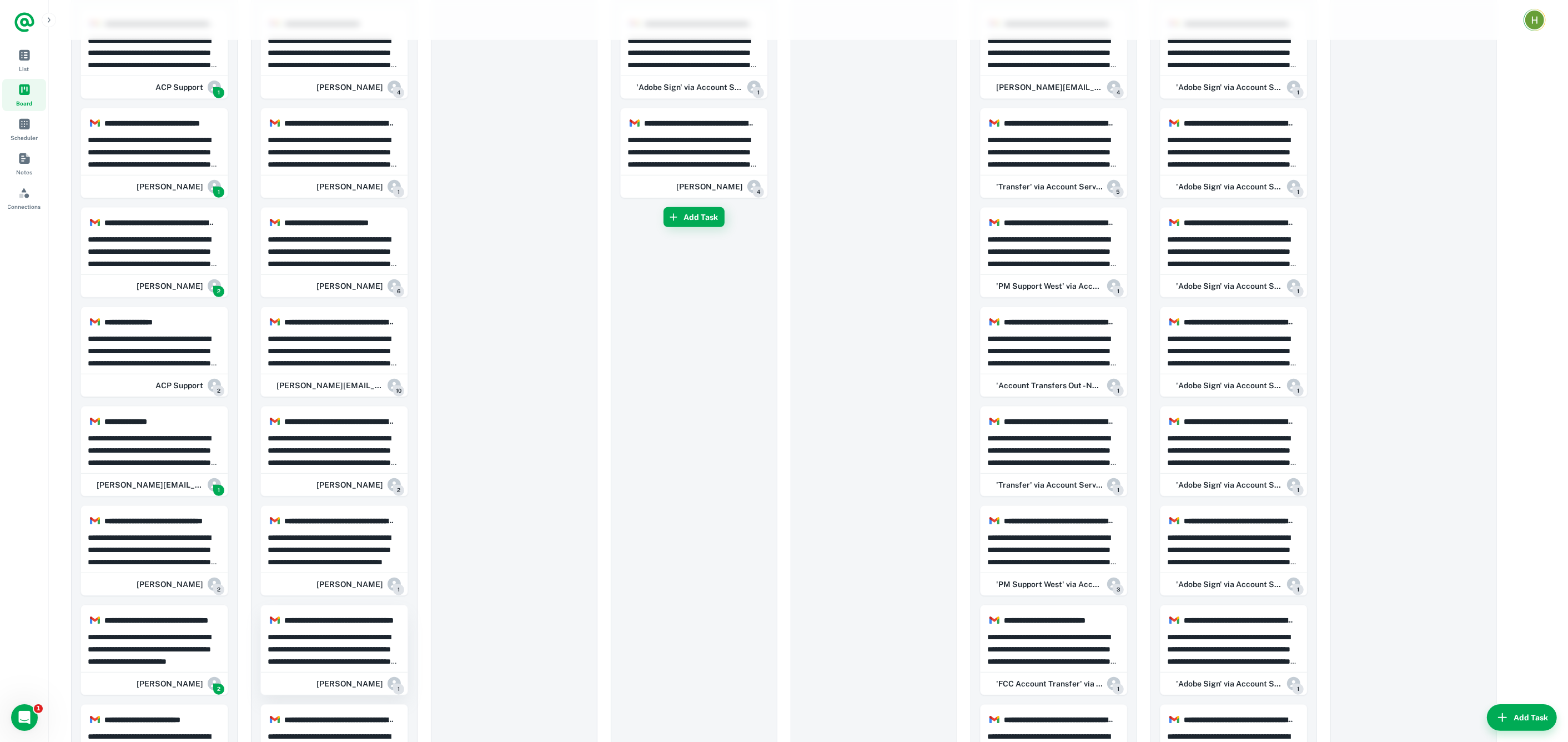
drag, startPoint x: 170, startPoint y: 639, endPoint x: 396, endPoint y: 607, distance: 228.3
drag, startPoint x: 157, startPoint y: 636, endPoint x: 377, endPoint y: 619, distance: 220.7
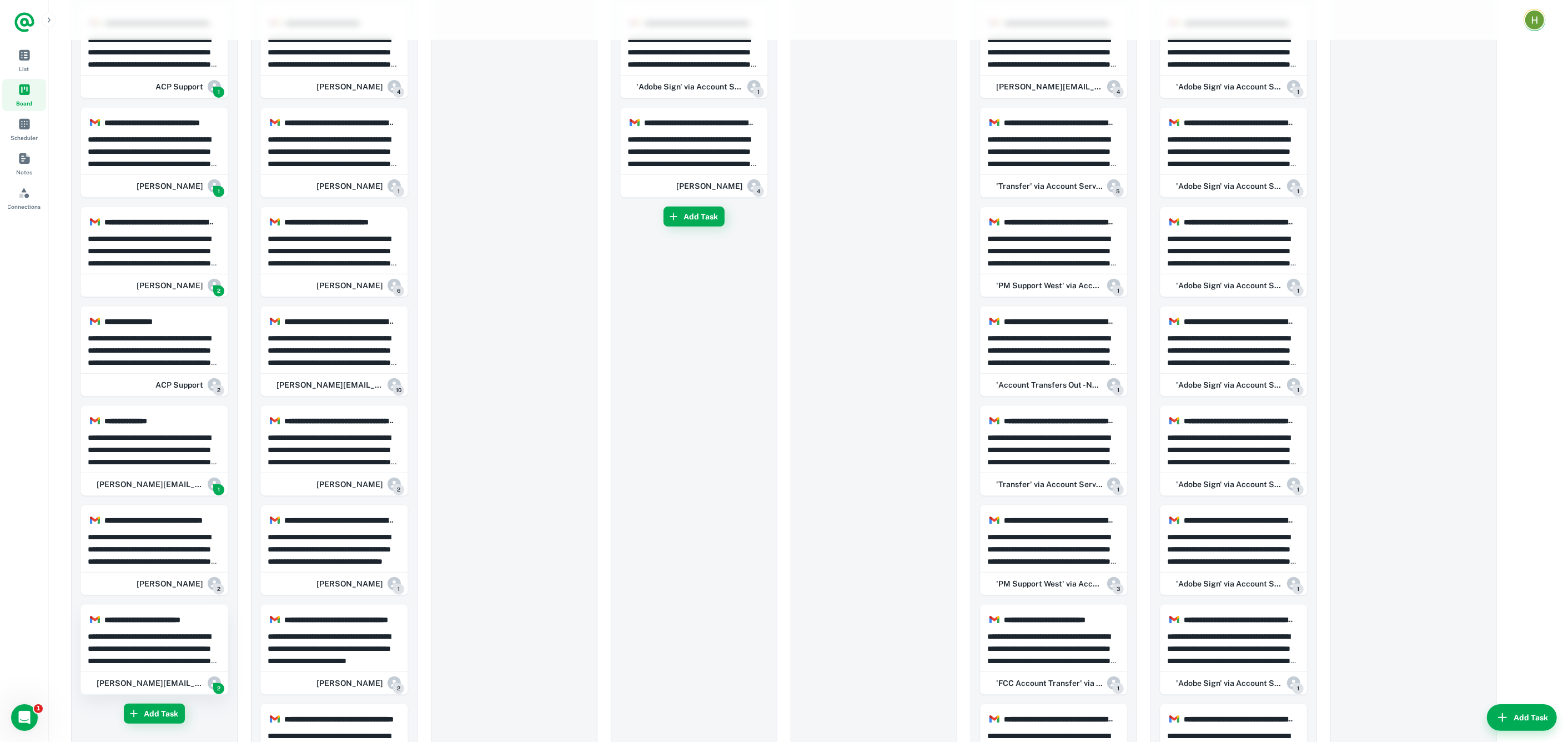
click at [189, 681] on h6 "[PERSON_NAME][EMAIL_ADDRESS][DOMAIN_NAME]" at bounding box center [150, 683] width 107 height 12
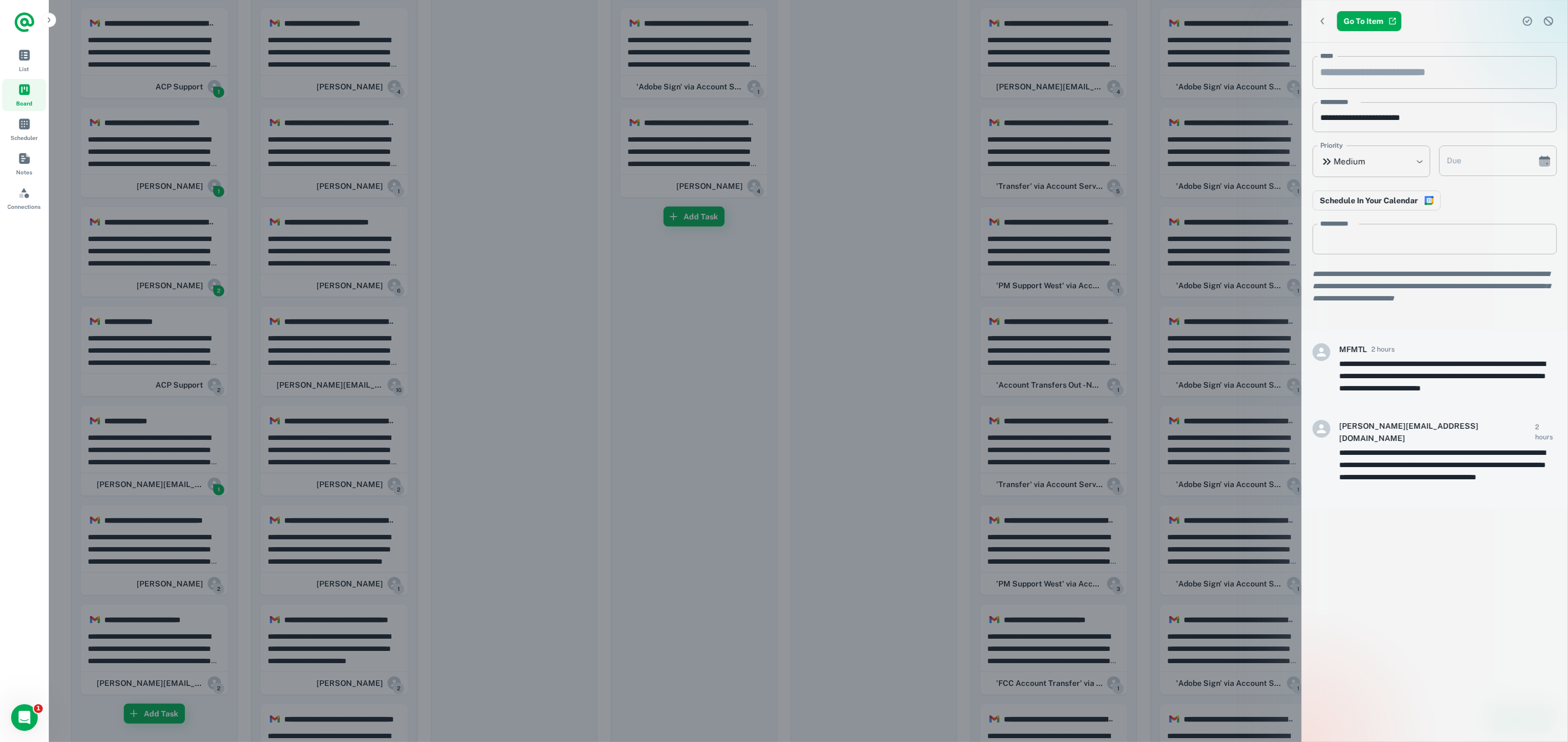
click at [162, 559] on div at bounding box center [784, 371] width 1568 height 742
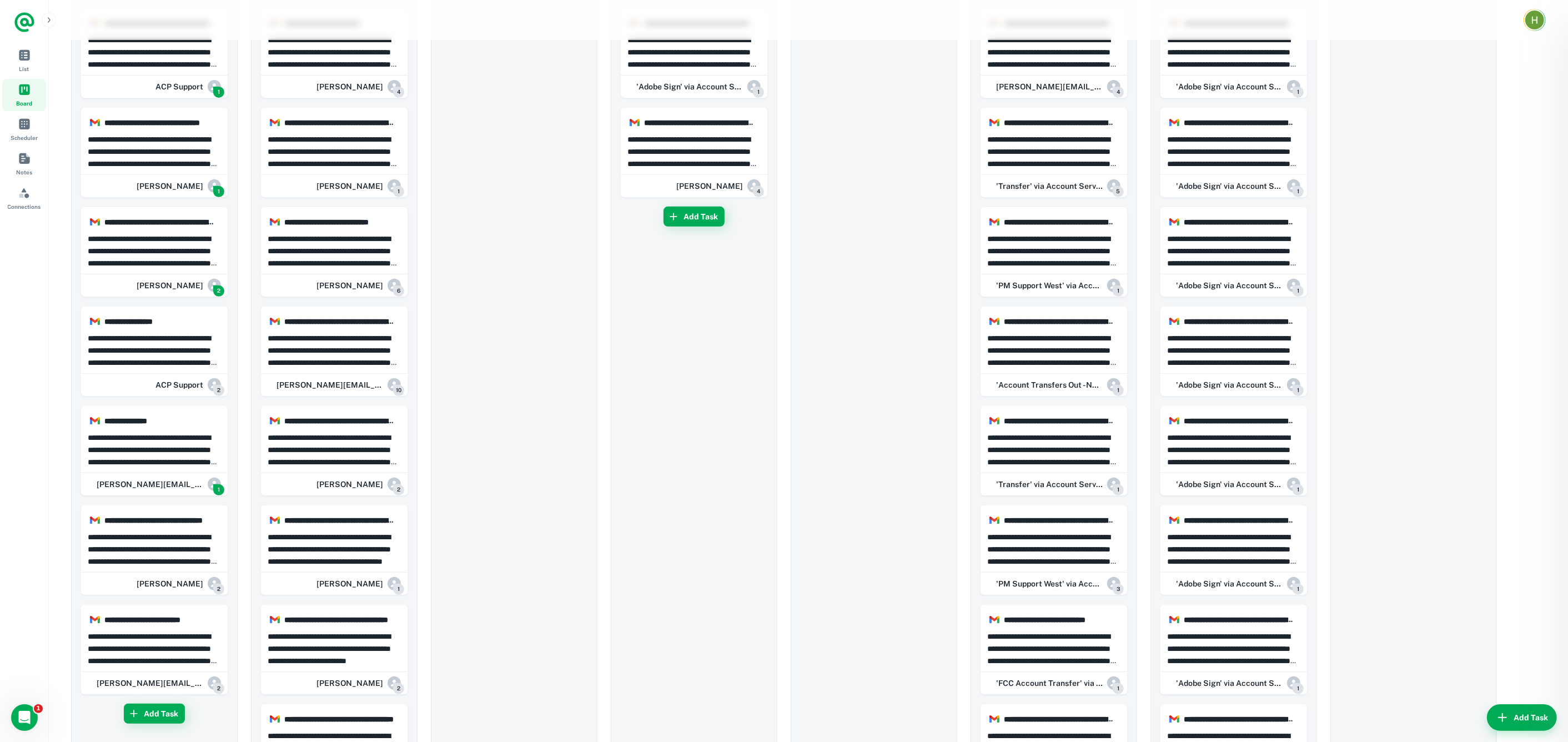
click at [163, 545] on div at bounding box center [784, 371] width 1568 height 742
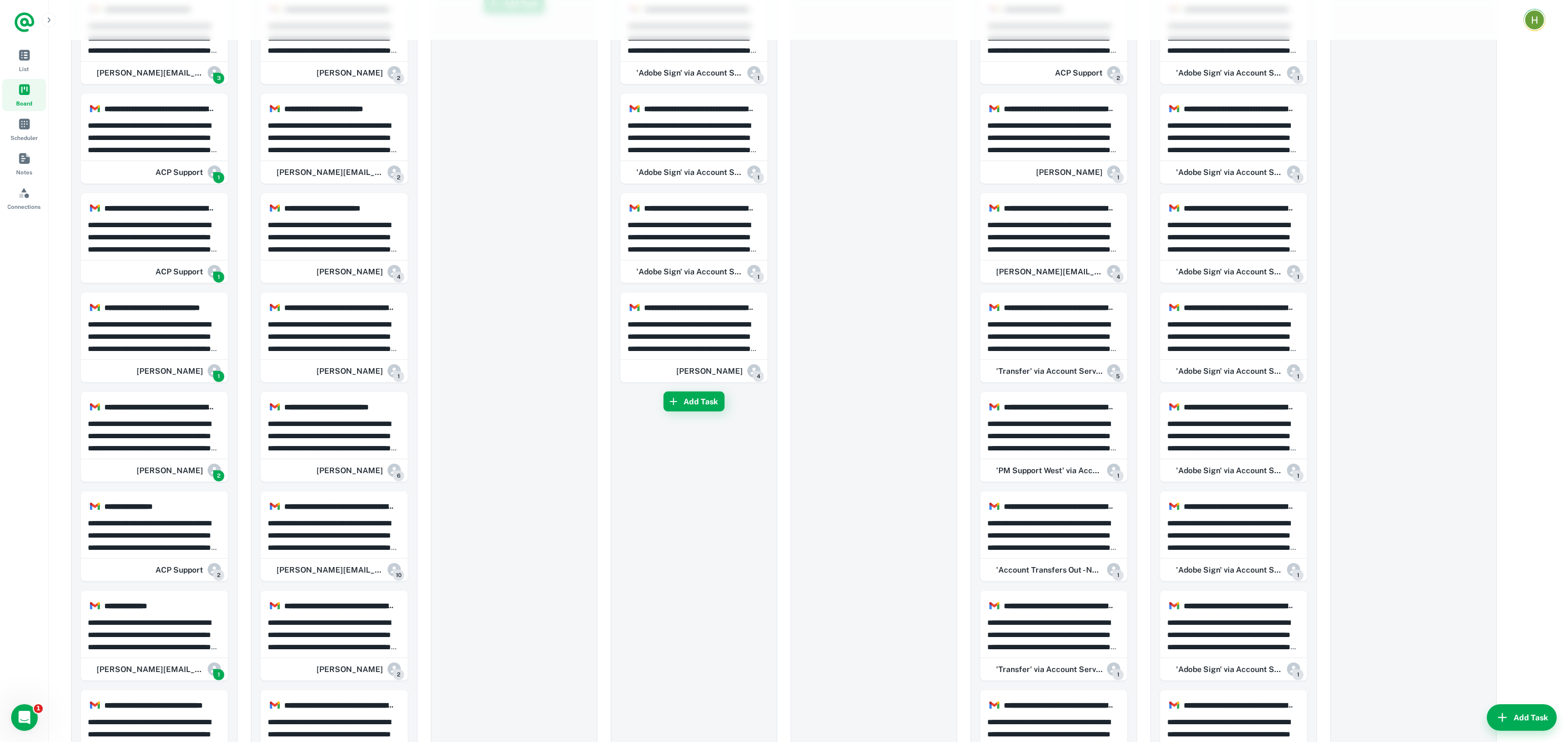
scroll to position [555, 0]
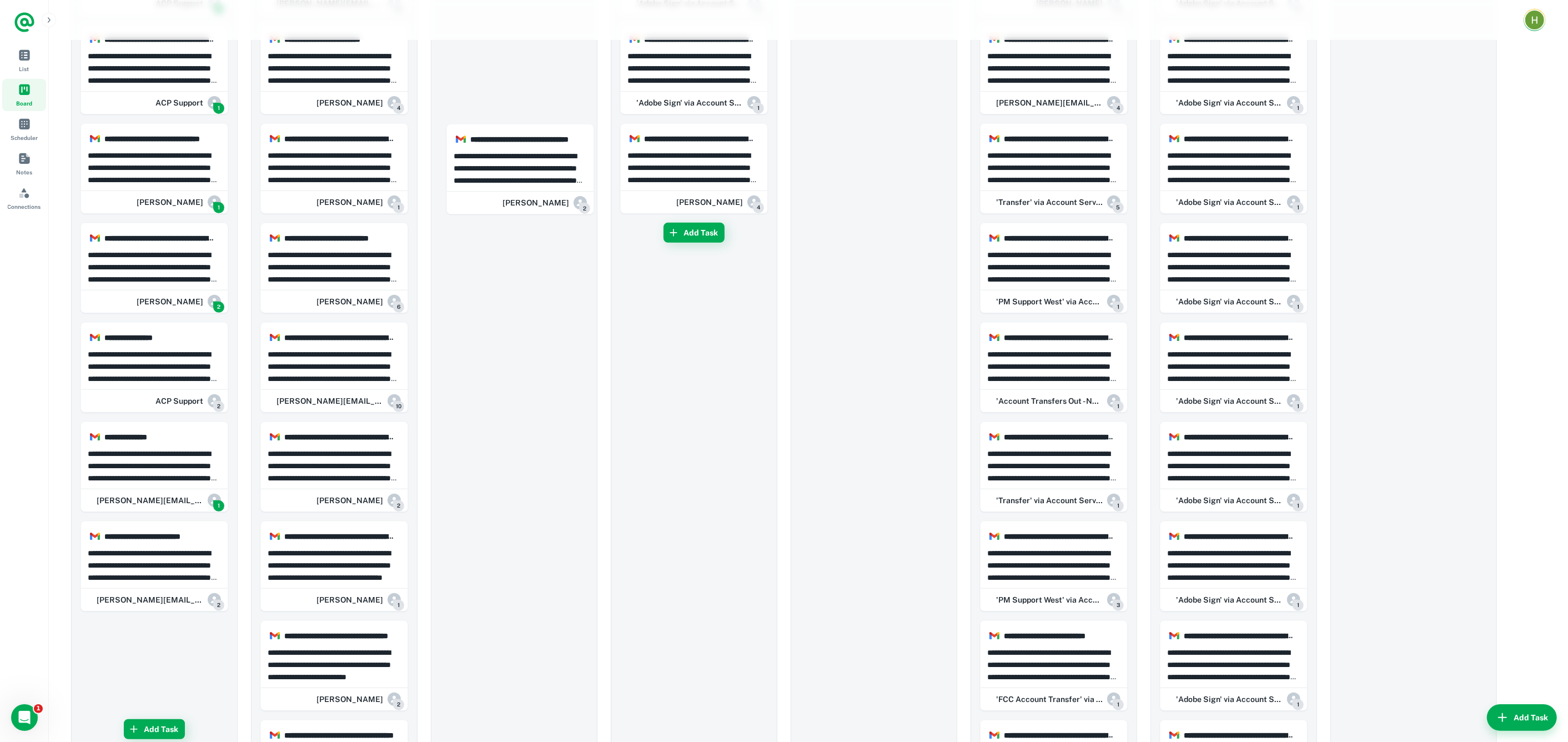
drag, startPoint x: 169, startPoint y: 552, endPoint x: 542, endPoint y: 158, distance: 542.6
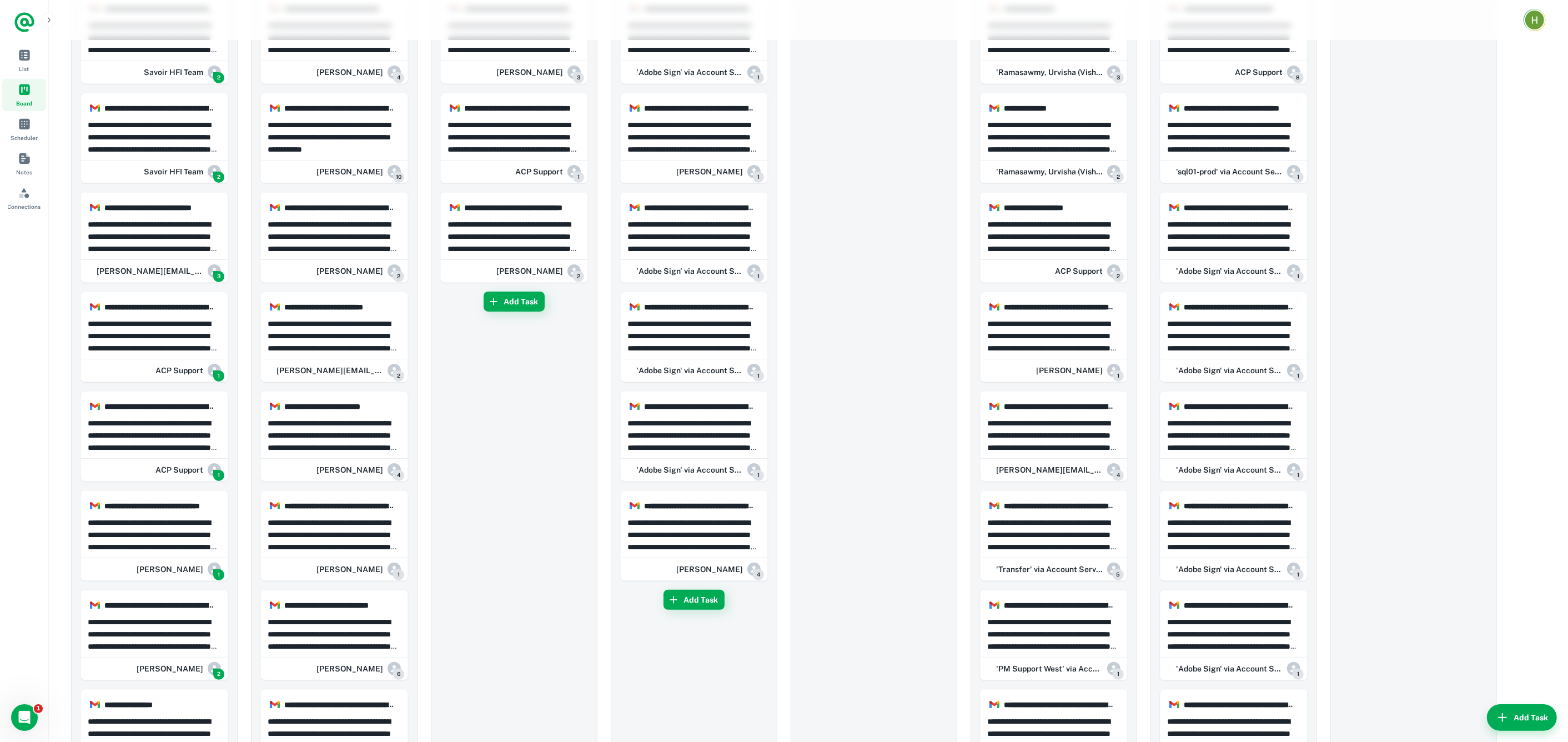
scroll to position [0, 0]
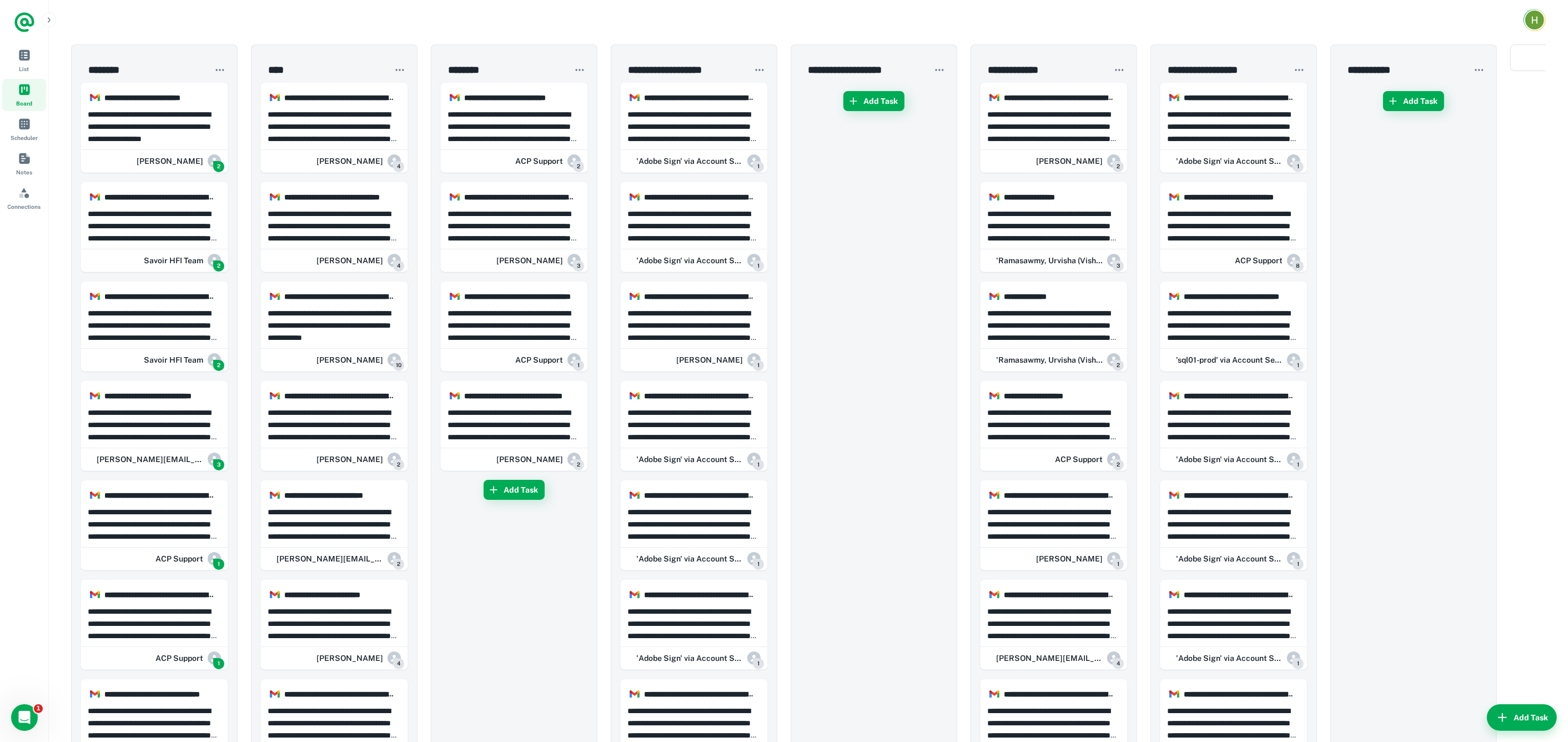
click at [518, 410] on p "**********" at bounding box center [515, 425] width 134 height 36
